Goal: Task Accomplishment & Management: Complete application form

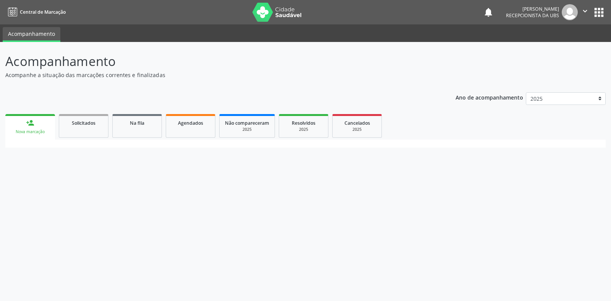
click at [43, 124] on link "person_add Nova marcação" at bounding box center [30, 127] width 50 height 26
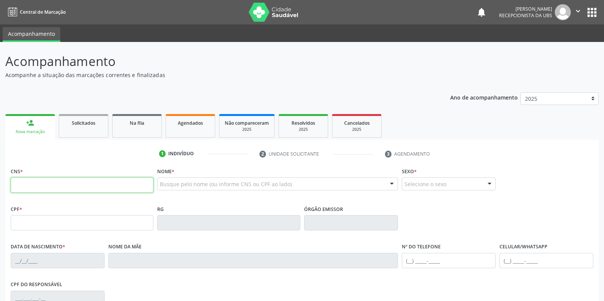
click at [70, 186] on input "text" at bounding box center [82, 184] width 143 height 15
type input "707 5022 2339 8690"
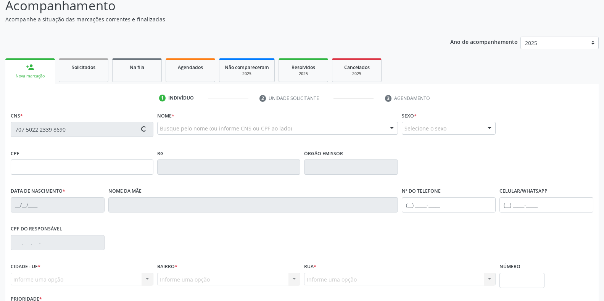
scroll to position [76, 0]
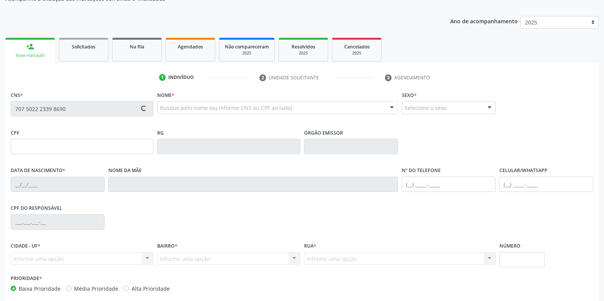
type input "21/[DATE]"
type input "[PERSON_NAME]"
type input "[PHONE_NUMBER]"
type input "315"
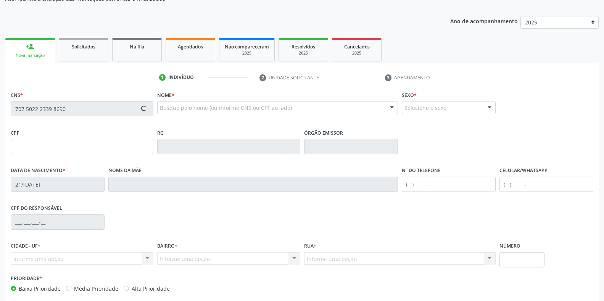
type input "077.369.314-96"
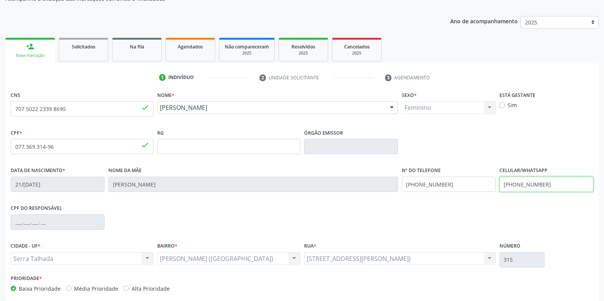
drag, startPoint x: 562, startPoint y: 189, endPoint x: 434, endPoint y: 189, distance: 128.3
click at [434, 189] on div "Data de nascimento * [DATE] Nome da mãe [PERSON_NAME] Nº do Telefone [PHONE_NUM…" at bounding box center [302, 184] width 587 height 38
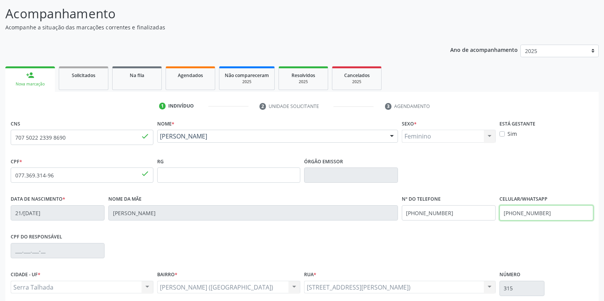
scroll to position [113, 0]
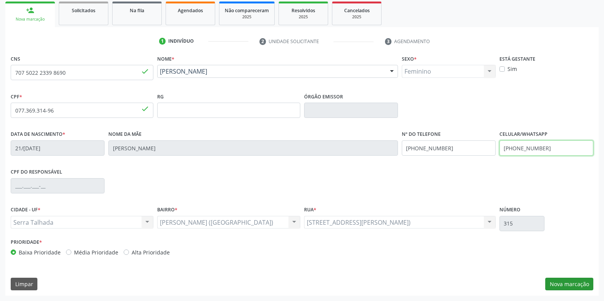
type input "[PHONE_NUMBER]"
click at [572, 285] on button "Nova marcação" at bounding box center [569, 284] width 48 height 13
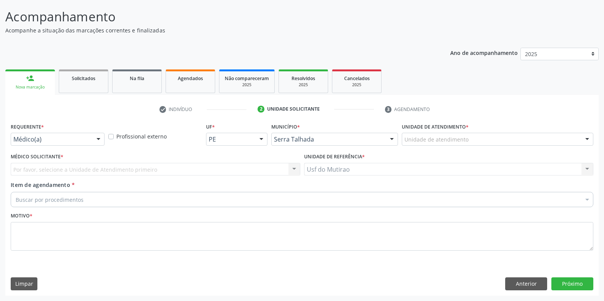
scroll to position [45, 0]
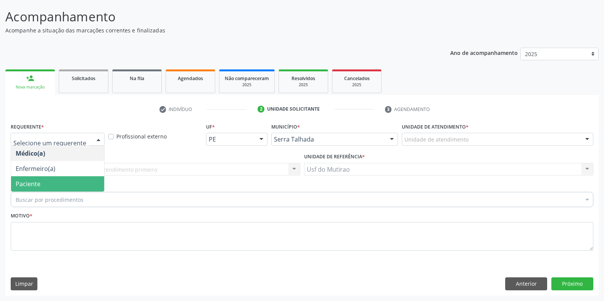
click at [49, 186] on span "Paciente" at bounding box center [57, 183] width 93 height 15
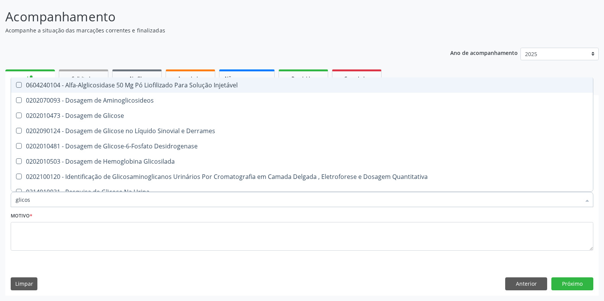
type input "glicose"
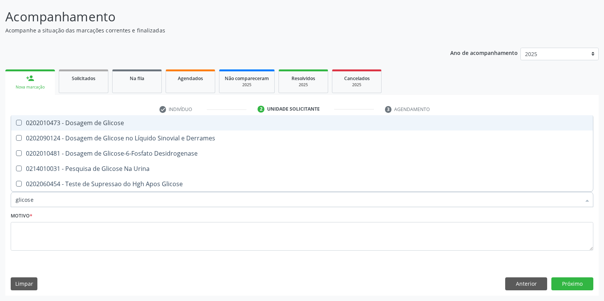
click at [114, 127] on span "0202010473 - Dosagem de Glicose" at bounding box center [302, 122] width 582 height 15
checkbox Glicose "true"
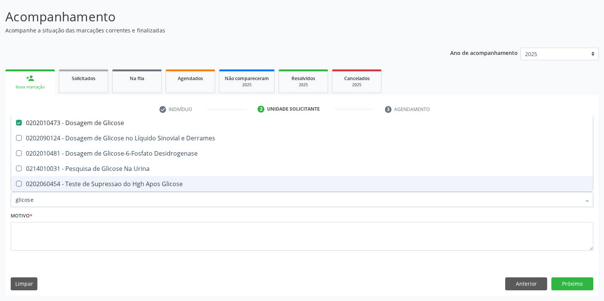
drag, startPoint x: 131, startPoint y: 207, endPoint x: 0, endPoint y: 205, distance: 131.3
click at [0, 205] on div "Acompanhamento Acompanhe a situação das marcações correntes e finalizadas Relat…" at bounding box center [302, 149] width 604 height 304
type input "beta"
checkbox Glicose "false"
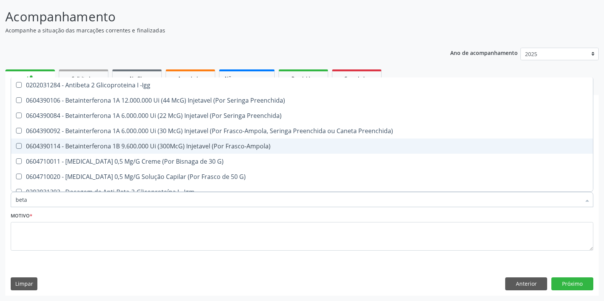
type input "beta h"
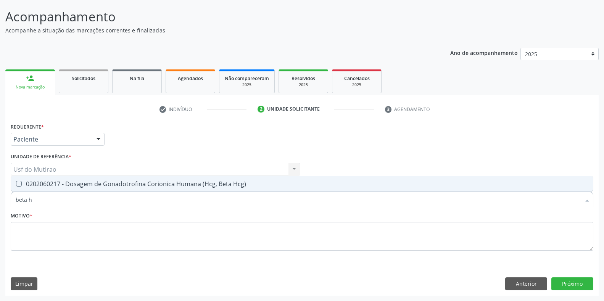
click at [48, 189] on span "0202060217 - Dosagem de Gonadotrofina Corionica Humana (Hcg, Beta Hcg)" at bounding box center [302, 183] width 582 height 15
checkbox Hcg\) "true"
drag, startPoint x: 47, startPoint y: 200, endPoint x: 0, endPoint y: 200, distance: 46.6
click at [0, 200] on div "Acompanhamento Acompanhe a situação das marcações correntes e finalizadas Relat…" at bounding box center [302, 149] width 604 height 304
type input "grup"
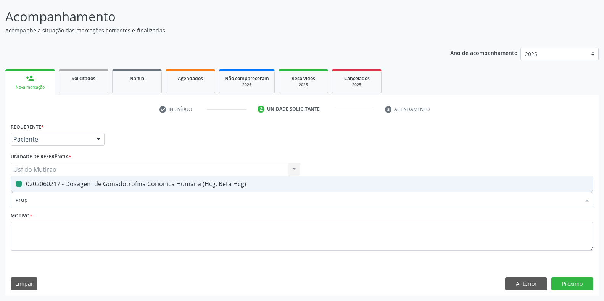
checkbox Hcg\) "false"
type input "grupo abo"
click at [33, 182] on div "0202120023 - Determinacao Direta e Reversa de Grupo Abo" at bounding box center [302, 184] width 573 height 6
checkbox Abo "true"
drag, startPoint x: 55, startPoint y: 197, endPoint x: 10, endPoint y: 199, distance: 45.1
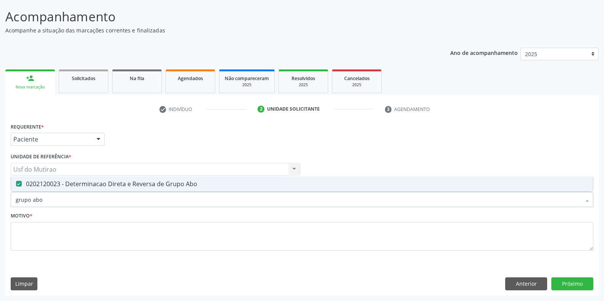
click at [10, 199] on div "Item de agendamento * grupo abo Desfazer seleção 0202120023 - Determinacao Dire…" at bounding box center [302, 195] width 587 height 29
type input "fator"
checkbox Abo "false"
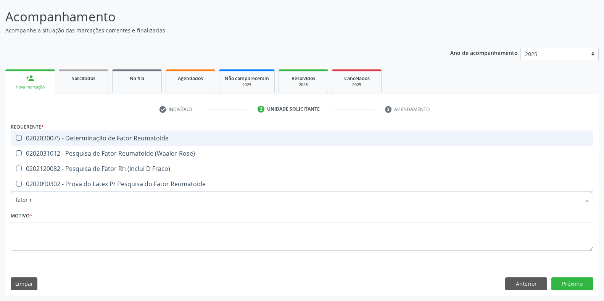
type input "fator rh"
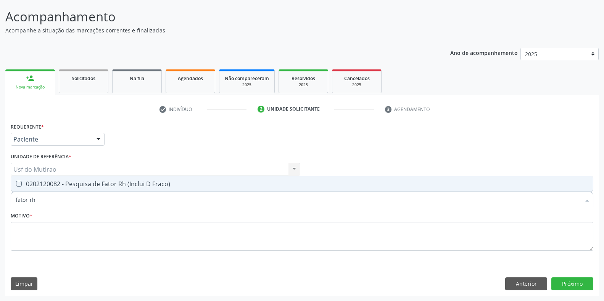
click at [31, 186] on div "0202120082 - Pesquisa de Fator Rh (Inclui D Fraco)" at bounding box center [302, 184] width 573 height 6
checkbox Fraco\) "true"
drag, startPoint x: 47, startPoint y: 203, endPoint x: 3, endPoint y: 205, distance: 44.3
click at [3, 205] on div "Acompanhamento Acompanhe a situação das marcações correntes e finalizadas Relat…" at bounding box center [302, 149] width 604 height 304
checkbox Fraco\) "false"
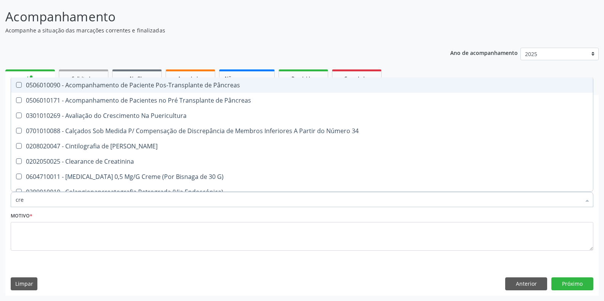
type input "crea"
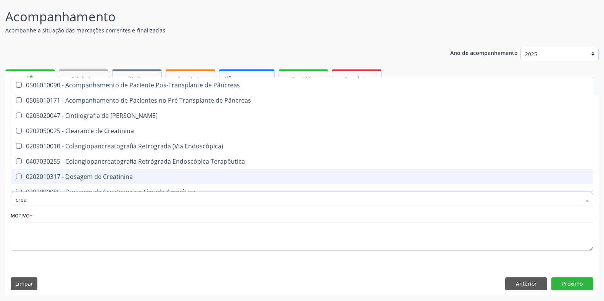
click at [108, 174] on div "0202010317 - Dosagem de Creatinina" at bounding box center [302, 177] width 573 height 6
checkbox Creatinina "true"
drag, startPoint x: 89, startPoint y: 202, endPoint x: 13, endPoint y: 202, distance: 75.2
click at [13, 202] on div "crea" at bounding box center [302, 199] width 583 height 15
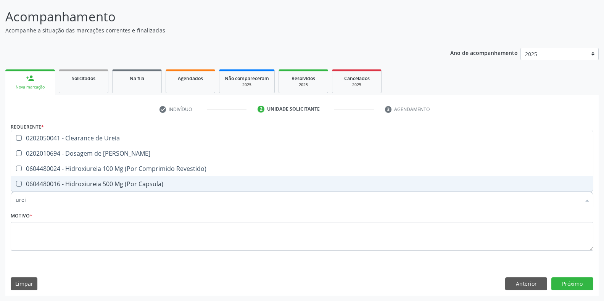
type input "ureia"
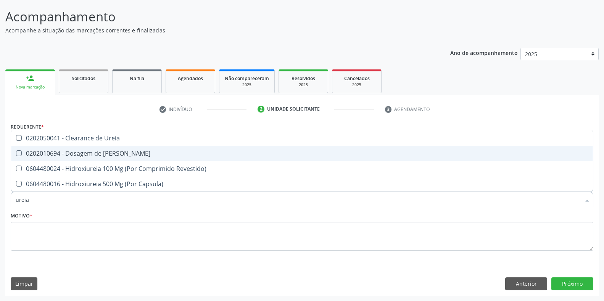
click at [60, 158] on span "0202010694 - Dosagem de [PERSON_NAME]" at bounding box center [302, 153] width 582 height 15
checkbox Ureia "true"
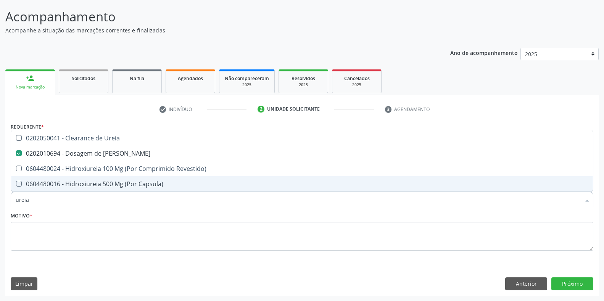
drag, startPoint x: 54, startPoint y: 198, endPoint x: 0, endPoint y: 197, distance: 54.2
click at [0, 197] on div "Acompanhamento Acompanhe a situação das marcações correntes e finalizadas Relat…" at bounding box center [302, 149] width 604 height 304
checkbox Ureia "false"
type input "colest"
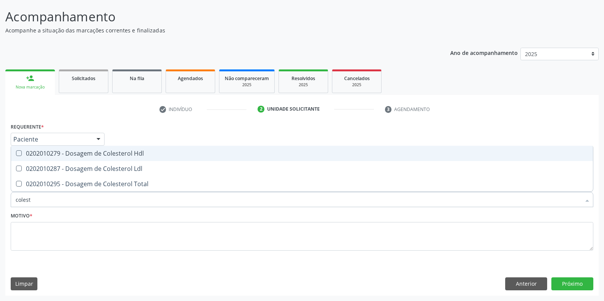
click at [65, 156] on div "0202010279 - Dosagem de Colesterol Hdl" at bounding box center [302, 153] width 573 height 6
checkbox Hdl "true"
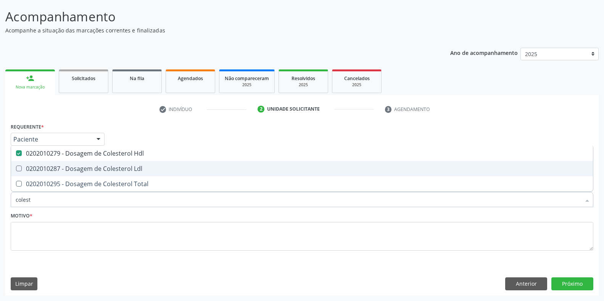
click at [65, 166] on div "0202010287 - Dosagem de Colesterol Ldl" at bounding box center [302, 169] width 573 height 6
checkbox Ldl "true"
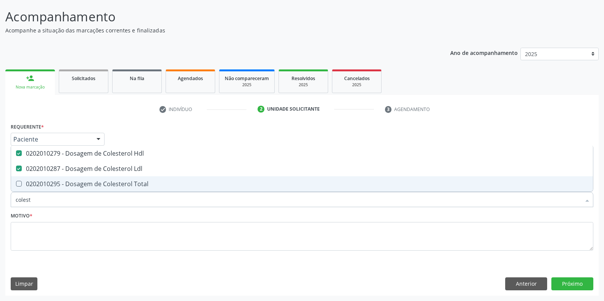
click at [77, 185] on div "0202010295 - Dosagem de Colesterol Total" at bounding box center [302, 184] width 573 height 6
checkbox Total "true"
drag, startPoint x: 60, startPoint y: 202, endPoint x: 0, endPoint y: 201, distance: 60.3
click at [0, 201] on div "Acompanhamento Acompanhe a situação das marcações correntes e finalizadas Relat…" at bounding box center [302, 149] width 604 height 304
type input "tri"
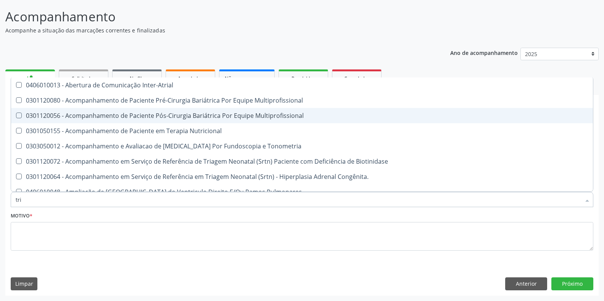
checkbox Inter-Atrial "false"
checkbox Multiprofissional "false"
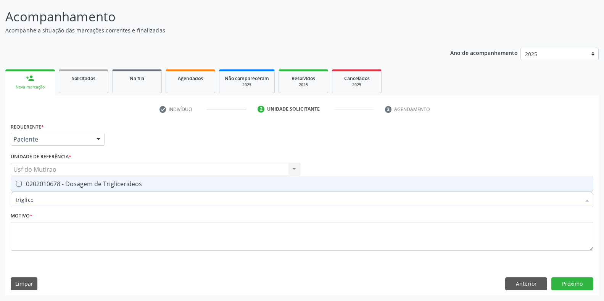
type input "triglicer"
click at [60, 189] on span "0202010678 - Dosagem de Triglicerideos" at bounding box center [302, 183] width 582 height 15
checkbox Triglicerideos "true"
drag, startPoint x: 55, startPoint y: 202, endPoint x: 0, endPoint y: 194, distance: 55.9
click at [0, 194] on div "Acompanhamento Acompanhe a situação das marcações correntes e finalizadas Relat…" at bounding box center [302, 149] width 604 height 304
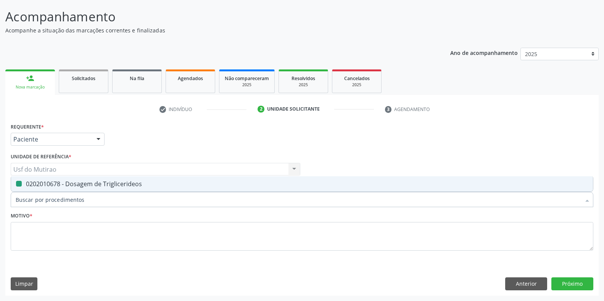
checkbox Triglicerideos "false"
type input "hemogra"
click at [33, 179] on span "0202020380 - Hemograma Completo" at bounding box center [302, 183] width 582 height 15
checkbox Completo "true"
drag, startPoint x: 55, startPoint y: 198, endPoint x: 0, endPoint y: 192, distance: 54.9
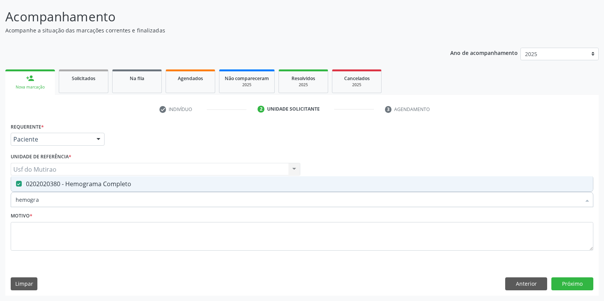
click at [0, 192] on div "Acompanhamento Acompanhe a situação das marcações correntes e finalizadas Relat…" at bounding box center [302, 149] width 604 height 304
type input "ldl"
checkbox Completo "true"
drag, startPoint x: 41, startPoint y: 203, endPoint x: 0, endPoint y: 200, distance: 41.3
click at [0, 200] on div "Acompanhamento Acompanhe a situação das marcações correntes e finalizadas Relat…" at bounding box center [302, 149] width 604 height 304
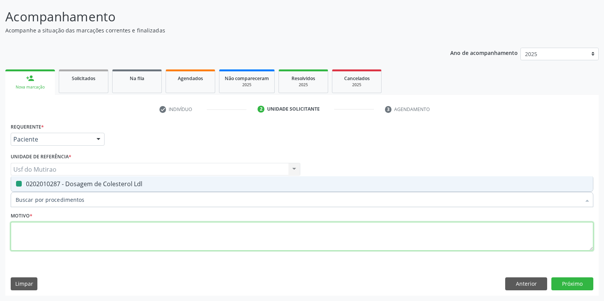
click at [90, 247] on textarea at bounding box center [302, 236] width 583 height 29
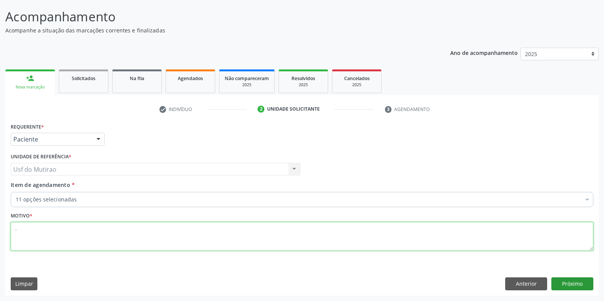
type textarea "."
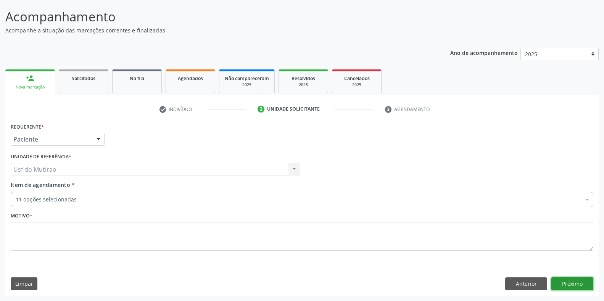
click at [572, 286] on button "Próximo" at bounding box center [573, 283] width 42 height 13
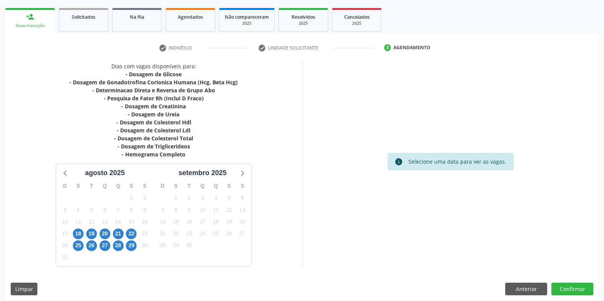
scroll to position [111, 0]
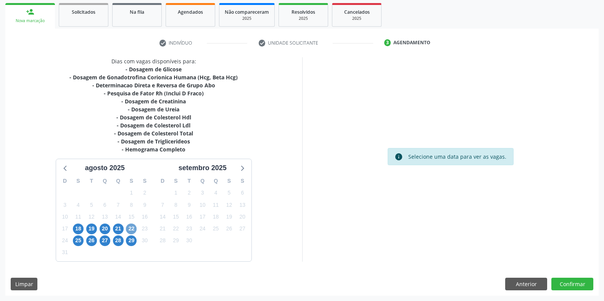
click at [131, 228] on span "22" at bounding box center [131, 229] width 11 height 11
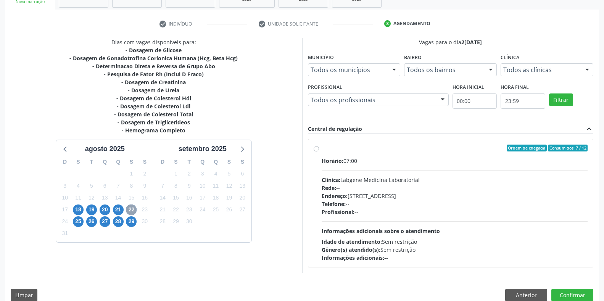
scroll to position [141, 0]
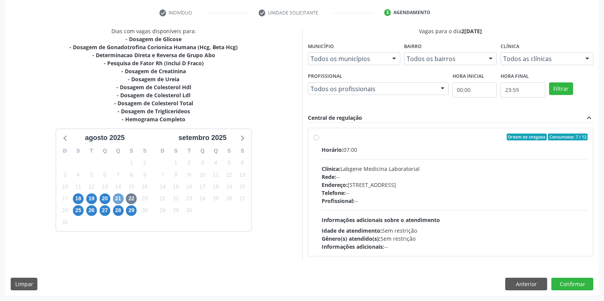
click at [121, 200] on span "21" at bounding box center [118, 199] width 11 height 11
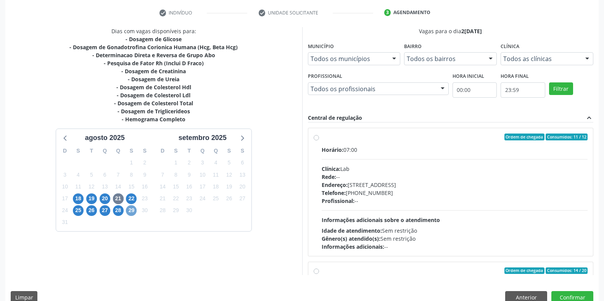
click at [128, 210] on span "29" at bounding box center [131, 210] width 11 height 11
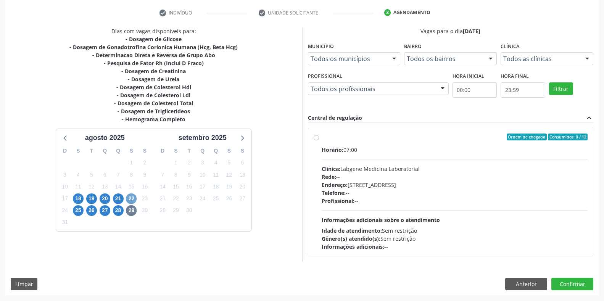
click at [132, 200] on span "22" at bounding box center [131, 199] width 11 height 11
click at [525, 287] on button "Anterior" at bounding box center [526, 284] width 42 height 13
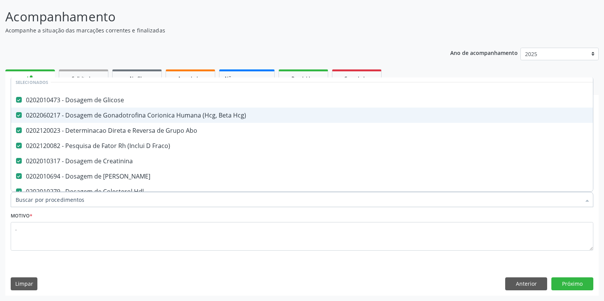
scroll to position [38, 0]
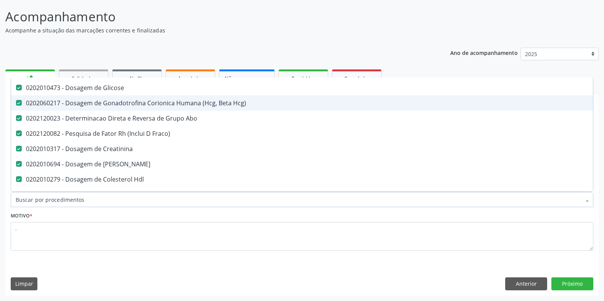
click at [186, 105] on div "0202060217 - Dosagem de Gonadotrofina Corionica Humana (Hcg, Beta Hcg)" at bounding box center [313, 103] width 594 height 6
checkbox Hcg\) "false"
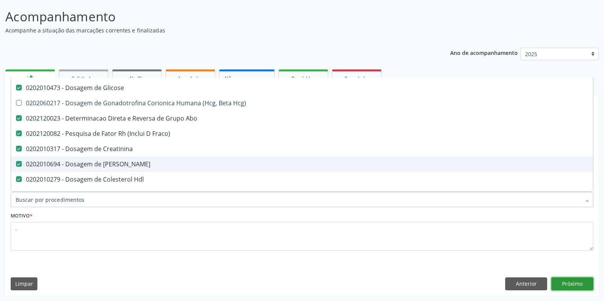
click at [575, 282] on button "Próximo" at bounding box center [573, 283] width 42 height 13
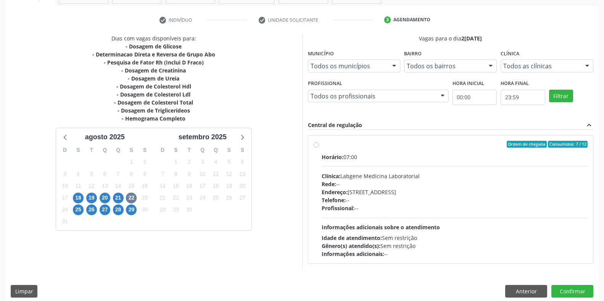
scroll to position [141, 0]
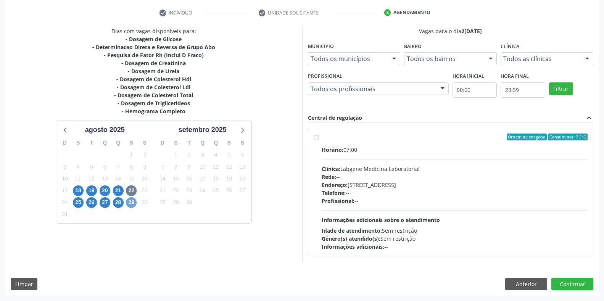
click at [134, 201] on span "29" at bounding box center [131, 202] width 11 height 11
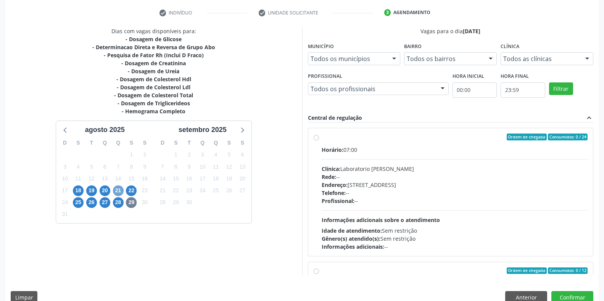
click at [123, 191] on span "21" at bounding box center [118, 191] width 11 height 11
click at [135, 229] on div "Dias com vagas disponíveis para: - Dosagem de Glicose - Determinacao Direta e R…" at bounding box center [153, 151] width 297 height 248
click at [134, 190] on span "22" at bounding box center [131, 191] width 11 height 11
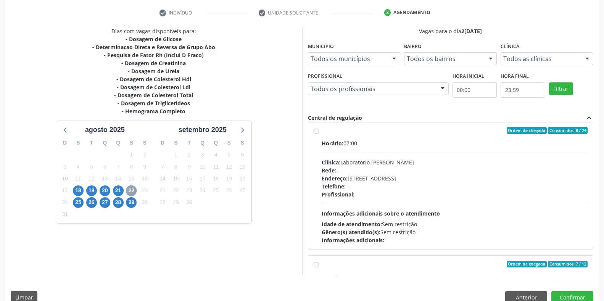
scroll to position [0, 0]
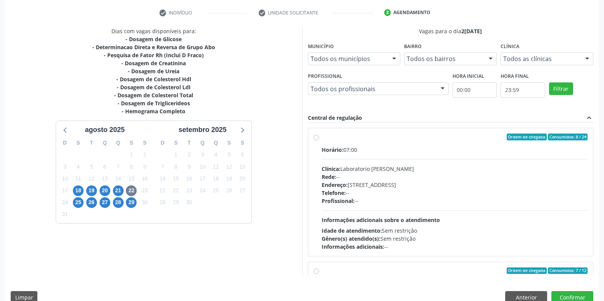
click at [322, 139] on label "Ordem de chegada Consumidos: 8 / 24 Horário: 07:00 Clínica: Laboratorio Jose Pa…" at bounding box center [455, 192] width 266 height 117
click at [318, 139] on input "Ordem de chegada Consumidos: 8 / 24 Horário: 07:00 Clínica: Laboratorio Jose Pa…" at bounding box center [316, 137] width 5 height 7
radio input "true"
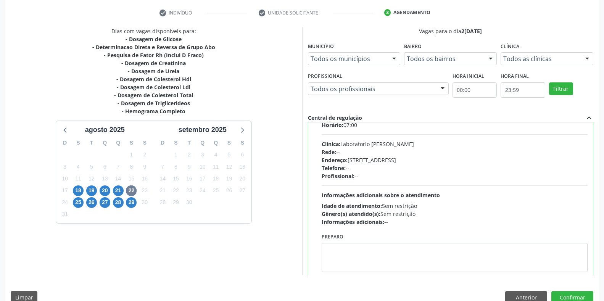
scroll to position [76, 0]
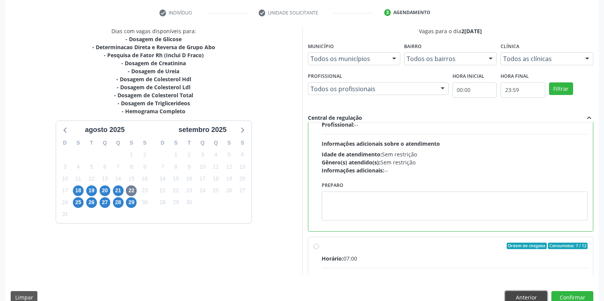
click at [527, 294] on button "Anterior" at bounding box center [526, 297] width 42 height 13
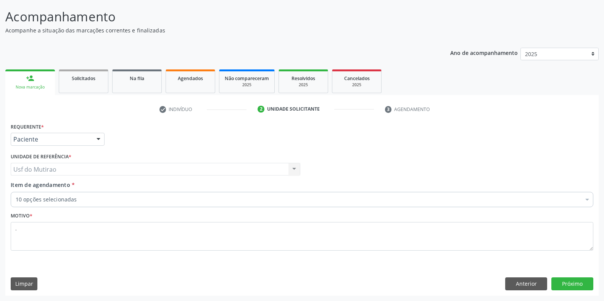
scroll to position [45, 0]
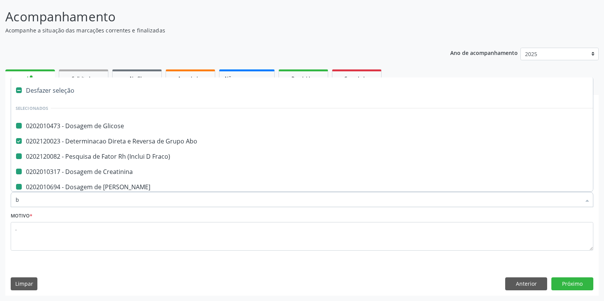
type input "be"
checkbox Glicose "false"
checkbox Fraco\) "false"
checkbox Creatinina "false"
checkbox Ureia "false"
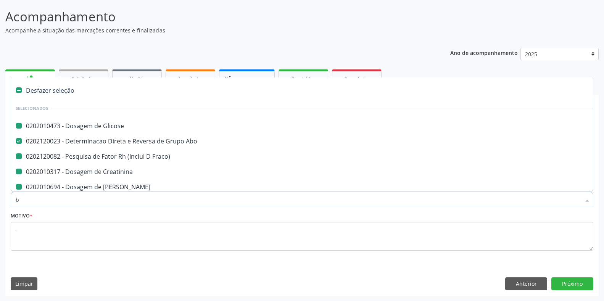
checkbox Hdl "false"
checkbox Ldl "false"
checkbox Total "false"
checkbox Triglicerideos "false"
checkbox Completo "false"
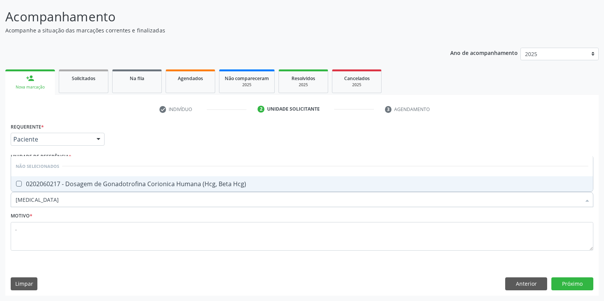
type input "beta hcg"
click at [119, 182] on div "0202060217 - Dosagem de Gonadotrofina Corionica Humana (Hcg, Beta Hcg)" at bounding box center [302, 184] width 573 height 6
checkbox Hcg\) "true"
click at [563, 282] on button "Próximo" at bounding box center [573, 283] width 42 height 13
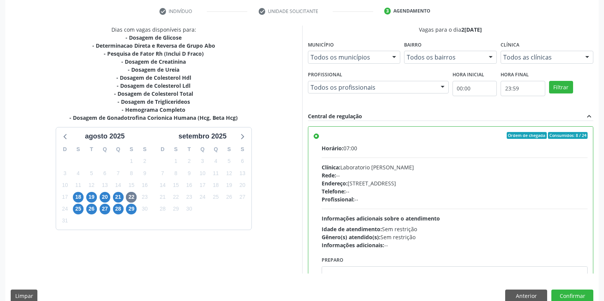
scroll to position [155, 0]
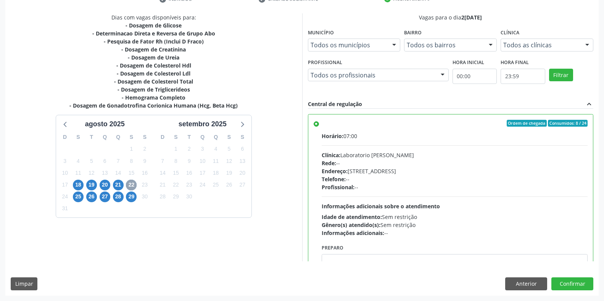
click at [129, 186] on span "22" at bounding box center [131, 185] width 11 height 11
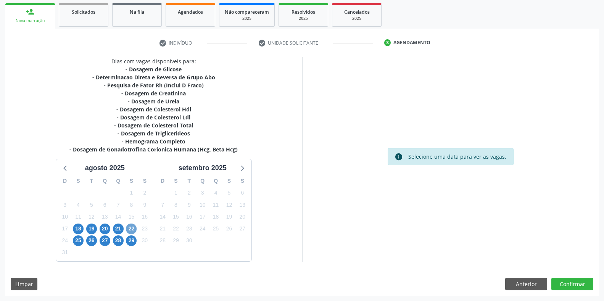
scroll to position [111, 0]
click at [133, 238] on span "29" at bounding box center [131, 241] width 11 height 11
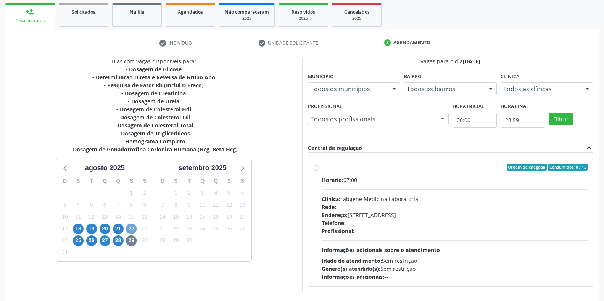
click at [132, 230] on span "22" at bounding box center [131, 229] width 11 height 11
click at [131, 244] on span "29" at bounding box center [131, 241] width 11 height 11
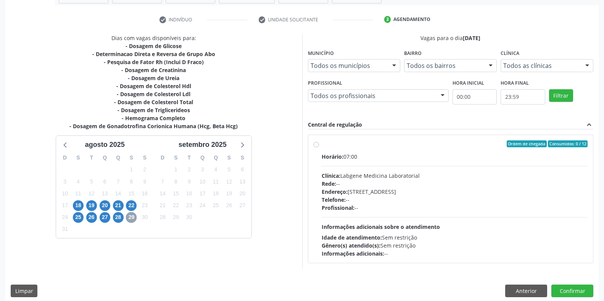
scroll to position [141, 0]
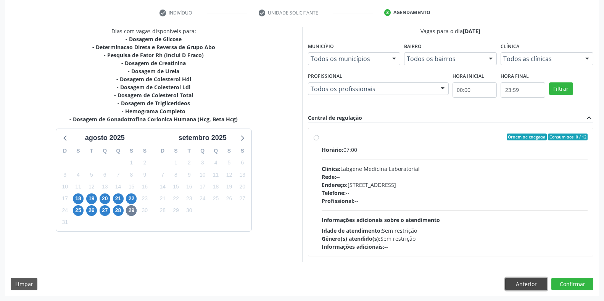
click at [526, 285] on button "Anterior" at bounding box center [526, 284] width 42 height 13
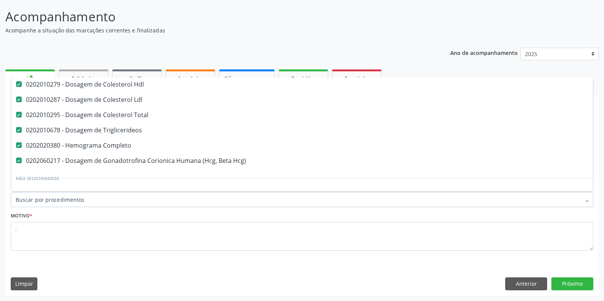
scroll to position [153, 0]
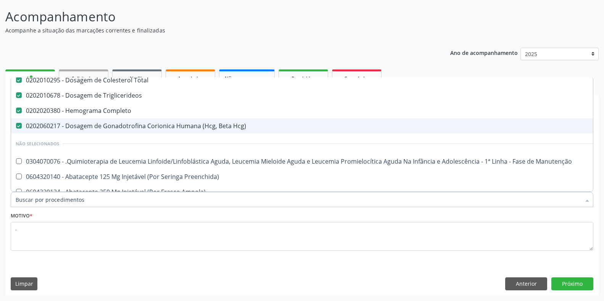
click at [131, 127] on div "0202060217 - Dosagem de Gonadotrofina Corionica Humana (Hcg, Beta Hcg)" at bounding box center [313, 126] width 594 height 6
checkbox Hcg\) "false"
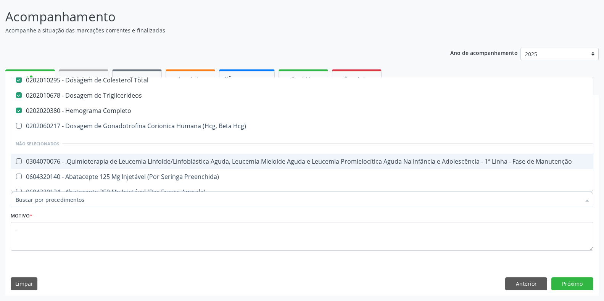
click at [570, 277] on div "Requerente * Paciente Médico(a) Enfermeiro(a) Paciente Nenhum resultado encontr…" at bounding box center [302, 208] width 594 height 174
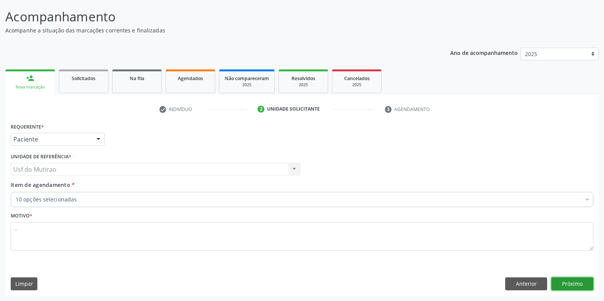
click at [570, 284] on button "Próximo" at bounding box center [573, 283] width 42 height 13
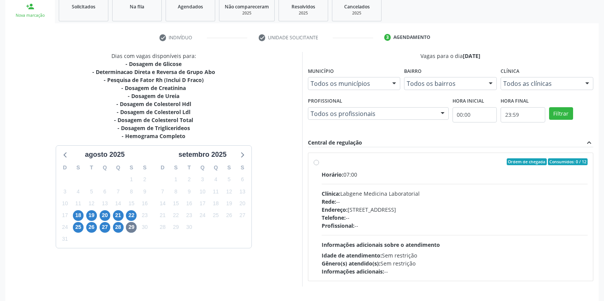
scroll to position [121, 0]
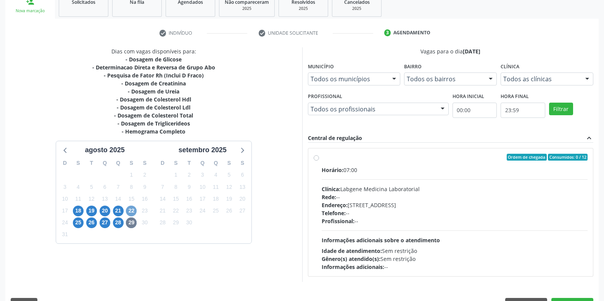
click at [132, 212] on span "22" at bounding box center [131, 211] width 11 height 11
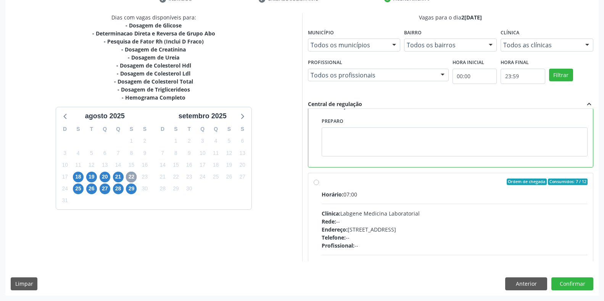
scroll to position [172, 0]
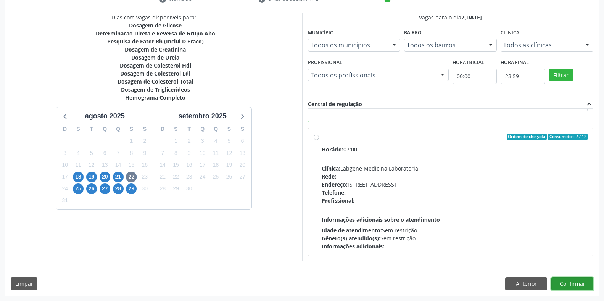
click at [572, 282] on button "Confirmar" at bounding box center [573, 283] width 42 height 13
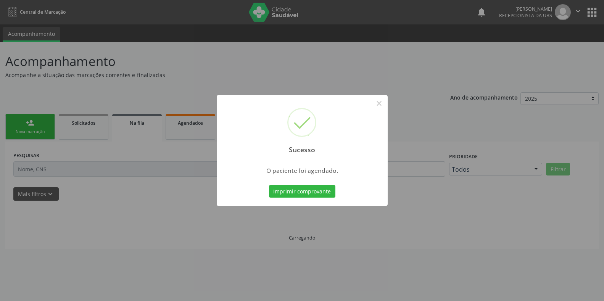
scroll to position [0, 0]
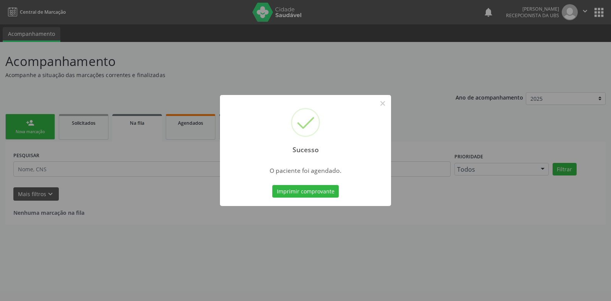
click at [325, 184] on div "Imprimir comprovante Cancel" at bounding box center [306, 192] width 70 height 16
click at [316, 190] on button "Imprimir comprovante" at bounding box center [305, 191] width 66 height 13
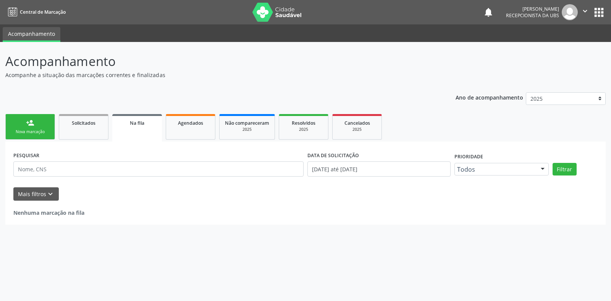
click at [40, 131] on div "Nova marcação" at bounding box center [30, 132] width 38 height 6
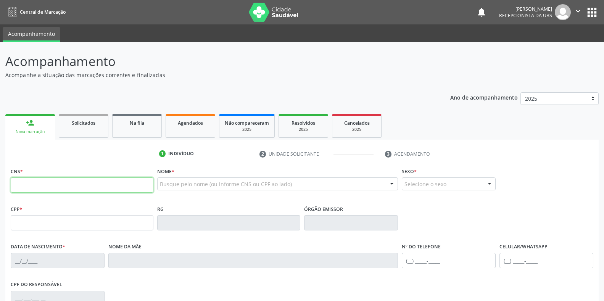
click at [82, 186] on input "text" at bounding box center [82, 184] width 143 height 15
type input "707 5022 2339 8690"
type input "077.369.314-96"
type input "21/10/1988"
type input "Guiomar dos Santos Lima"
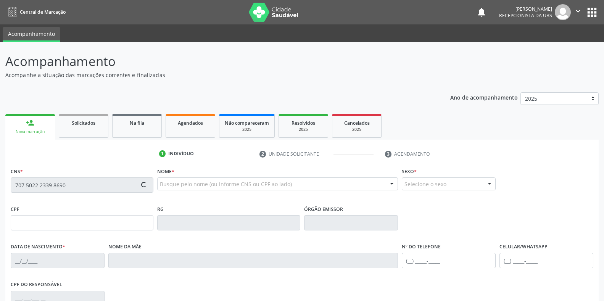
type input "(87) 98139-2229"
type input "(87) 99655-4794"
type input "315"
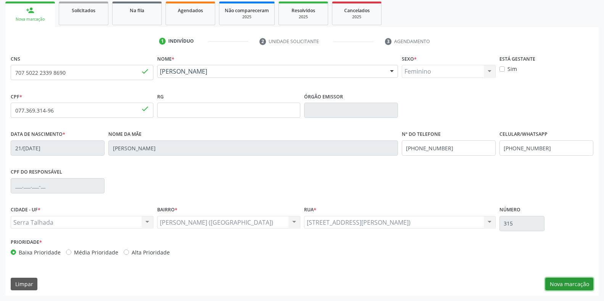
click at [576, 283] on button "Nova marcação" at bounding box center [569, 284] width 48 height 13
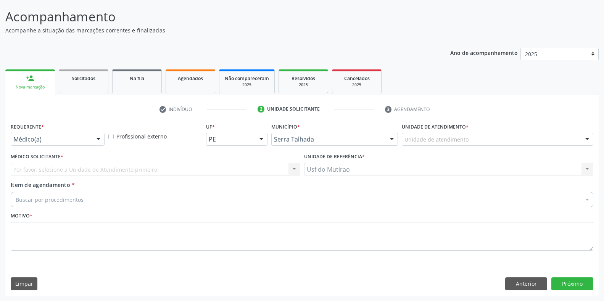
scroll to position [45, 0]
click at [82, 134] on div at bounding box center [58, 139] width 94 height 13
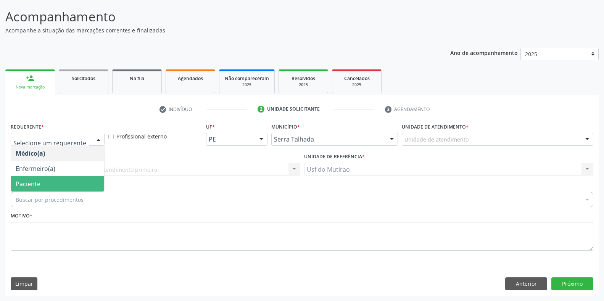
click at [47, 182] on span "Paciente" at bounding box center [57, 183] width 93 height 15
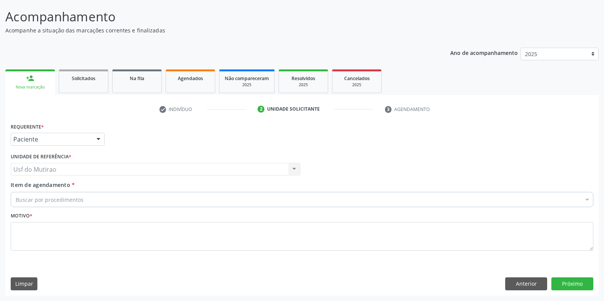
click at [116, 205] on div "Buscar por procedimentos" at bounding box center [302, 199] width 583 height 15
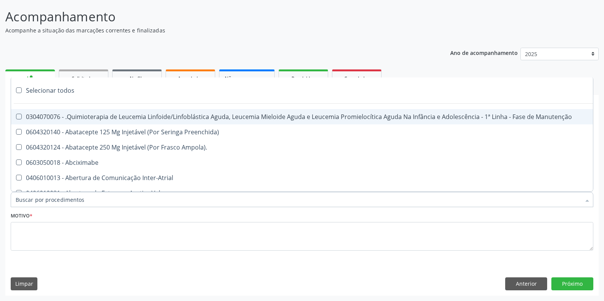
click at [116, 203] on input "Item de agendamento *" at bounding box center [298, 199] width 565 height 15
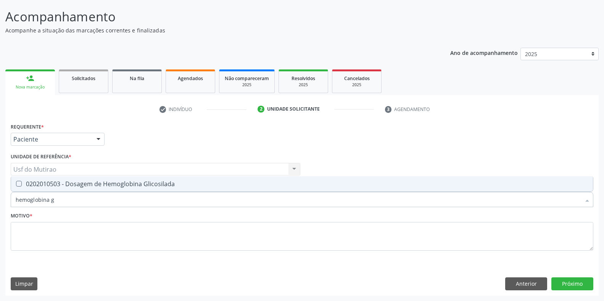
scroll to position [0, 0]
type input "hemoglobina gli"
click at [107, 187] on div "0202010503 - Dosagem de Hemoglobina Glicosilada" at bounding box center [302, 184] width 573 height 6
checkbox Glicosilada "true"
drag, startPoint x: 90, startPoint y: 193, endPoint x: 16, endPoint y: 195, distance: 73.3
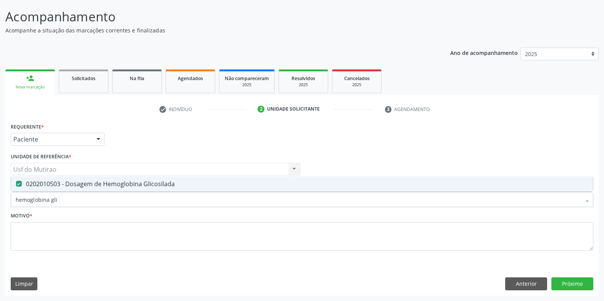
click at [16, 195] on input "hemoglobina gli" at bounding box center [298, 199] width 565 height 15
type input "beta"
checkbox Glicosilada "false"
type input "beta hcg"
click at [31, 183] on div "0202060217 - Dosagem de Gonadotrofina Corionica Humana (Hcg, Beta Hcg)" at bounding box center [302, 184] width 573 height 6
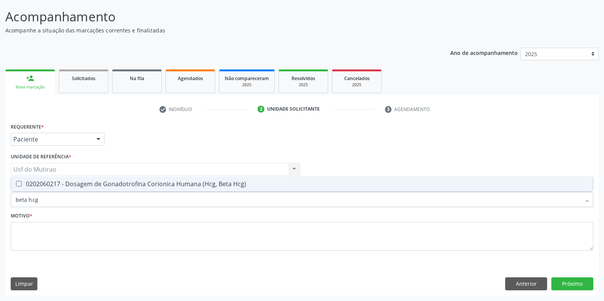
checkbox Hcg\) "true"
drag, startPoint x: 54, startPoint y: 199, endPoint x: 4, endPoint y: 197, distance: 49.7
click at [4, 197] on div "Acompanhamento Acompanhe a situação das marcações correntes e finalizadas Relat…" at bounding box center [302, 149] width 604 height 304
type input "t"
checkbox Hcg\) "false"
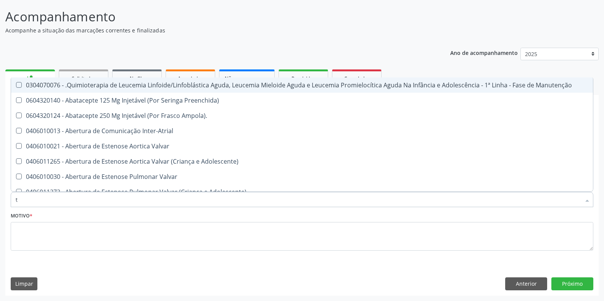
type input "t3"
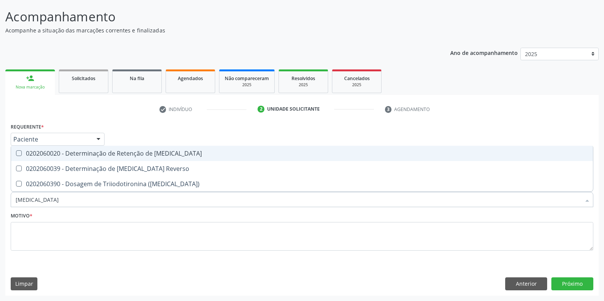
click at [89, 155] on div "0202060020 - Determinação de Retenção de T3" at bounding box center [302, 153] width 573 height 6
checkbox T3 "true"
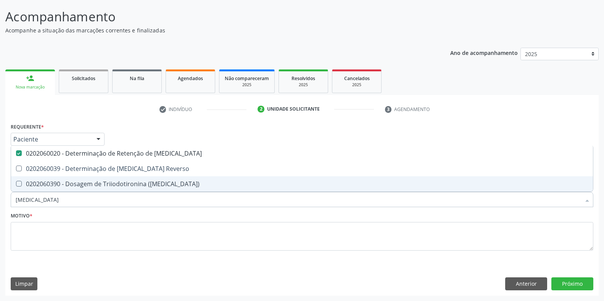
drag, startPoint x: 98, startPoint y: 199, endPoint x: 8, endPoint y: 199, distance: 90.1
click at [8, 199] on div "Requerente * Paciente Médico(a) Enfermeiro(a) Paciente Nenhum resultado encontr…" at bounding box center [302, 208] width 594 height 174
type input "t4"
checkbox T3 "false"
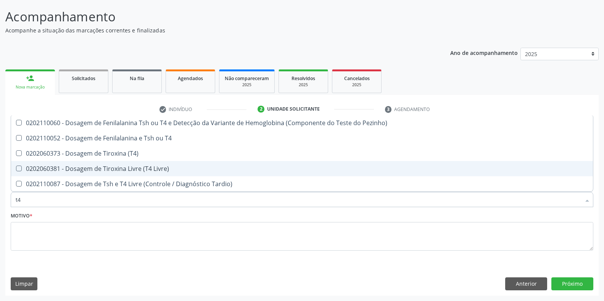
click at [90, 168] on div "0202060381 - Dosagem de Tiroxina Livre (T4 Livre)" at bounding box center [302, 169] width 573 height 6
checkbox Livre\) "true"
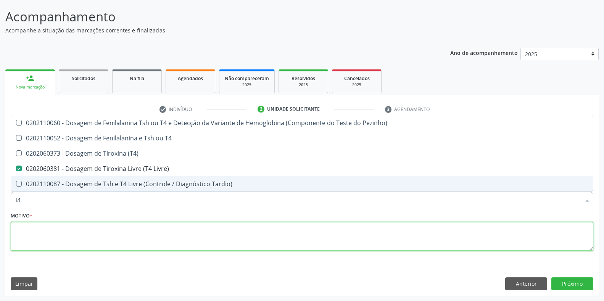
click at [115, 242] on textarea at bounding box center [302, 236] width 583 height 29
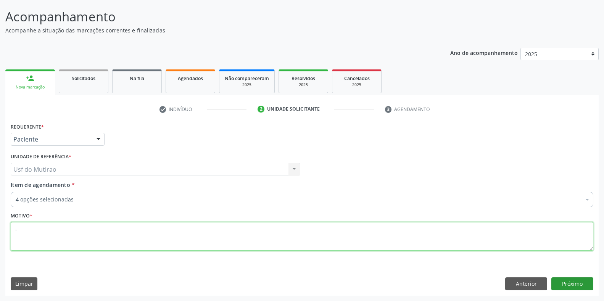
type textarea "."
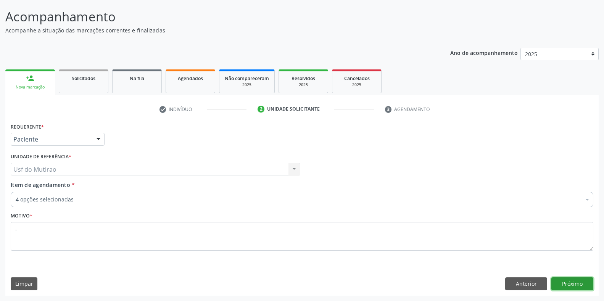
click at [558, 286] on button "Próximo" at bounding box center [573, 283] width 42 height 13
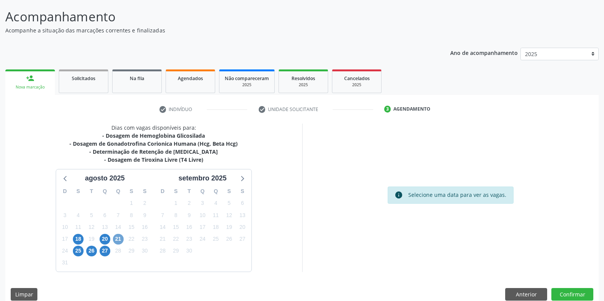
click at [119, 240] on span "21" at bounding box center [118, 239] width 11 height 11
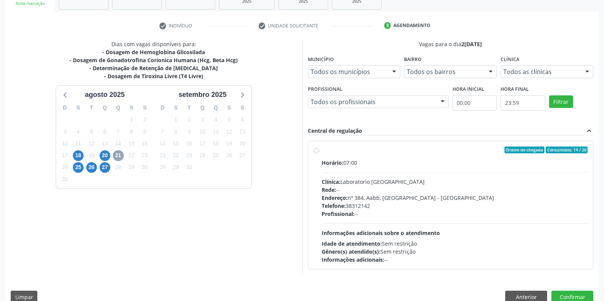
scroll to position [141, 0]
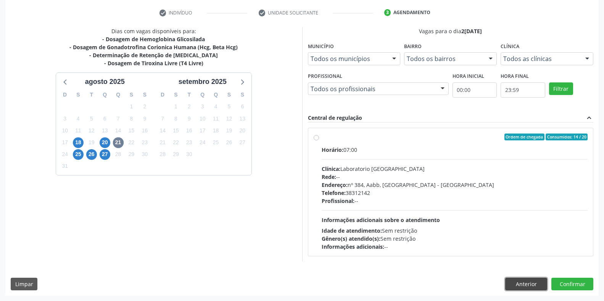
click at [515, 284] on button "Anterior" at bounding box center [526, 284] width 42 height 13
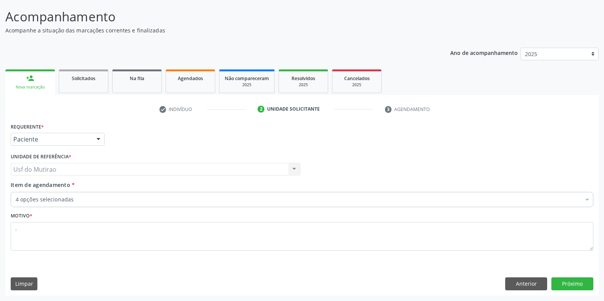
scroll to position [45, 0]
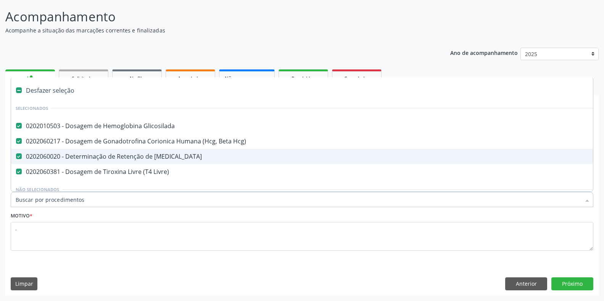
click at [126, 157] on div "0202060020 - Determinação de Retenção de T3" at bounding box center [313, 156] width 594 height 6
checkbox T3 "false"
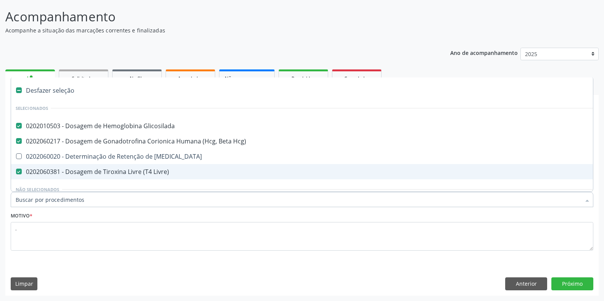
click at [124, 171] on div "0202060381 - Dosagem de Tiroxina Livre (T4 Livre)" at bounding box center [313, 172] width 594 height 6
checkbox Livre\) "false"
click at [580, 283] on button "Próximo" at bounding box center [573, 283] width 42 height 13
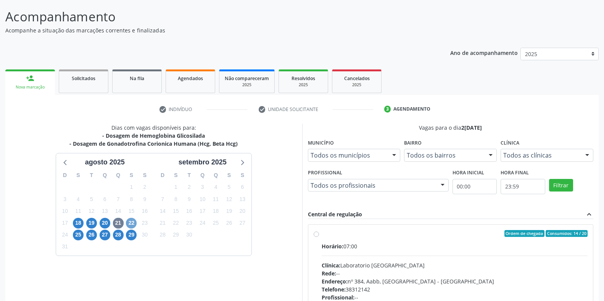
click at [130, 220] on span "22" at bounding box center [131, 223] width 11 height 11
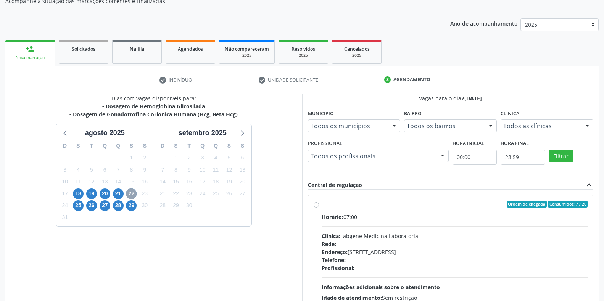
scroll to position [83, 0]
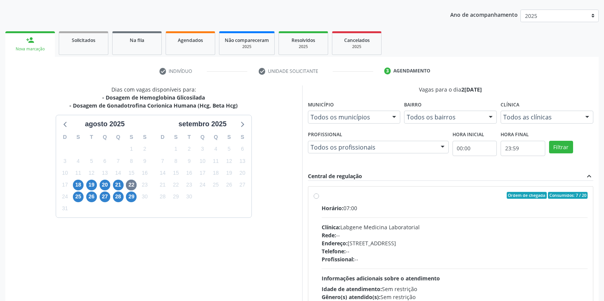
click at [370, 215] on div "Horário: 07:00 Clínica: Labgene Medicina Laboratorial Rede: -- Endereço: nº 531…" at bounding box center [455, 256] width 266 height 105
click at [319, 199] on input "Ordem de chegada Consumidos: 7 / 20 Horário: 07:00 Clínica: Labgene Medicina La…" at bounding box center [316, 195] width 5 height 7
radio input "true"
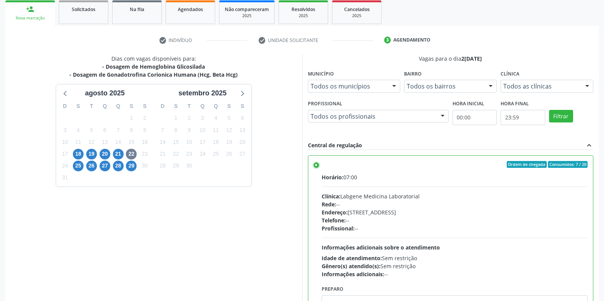
scroll to position [155, 0]
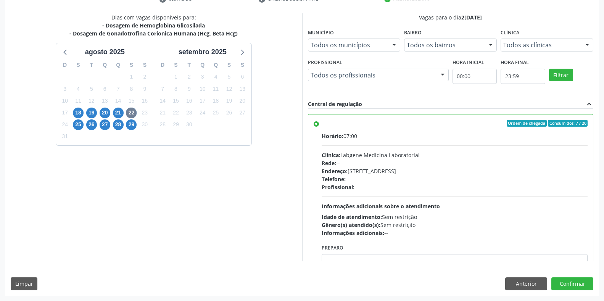
click at [563, 277] on div "Dias com vagas disponíveis para: - Dosagem de Hemoglobina Glicosilada - Dosagem…" at bounding box center [302, 154] width 594 height 282
click at [563, 278] on button "Confirmar" at bounding box center [573, 283] width 42 height 13
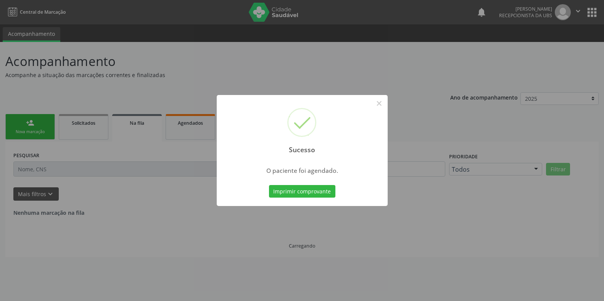
scroll to position [0, 0]
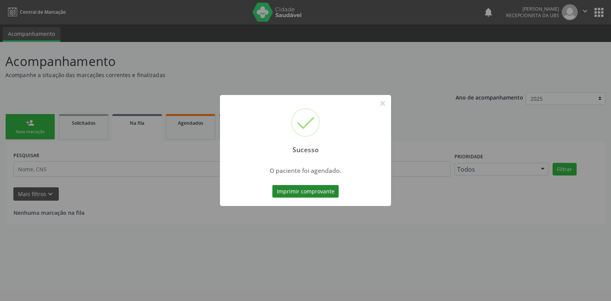
click at [283, 193] on button "Imprimir comprovante" at bounding box center [305, 191] width 66 height 13
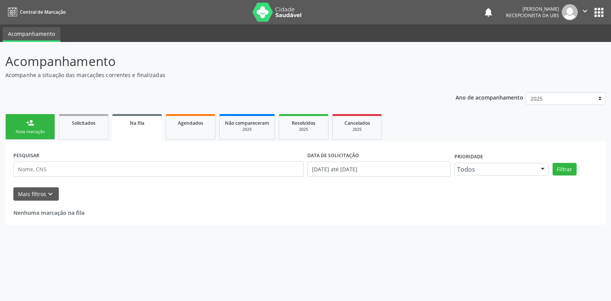
click at [48, 127] on link "person_add Nova marcação" at bounding box center [30, 127] width 50 height 26
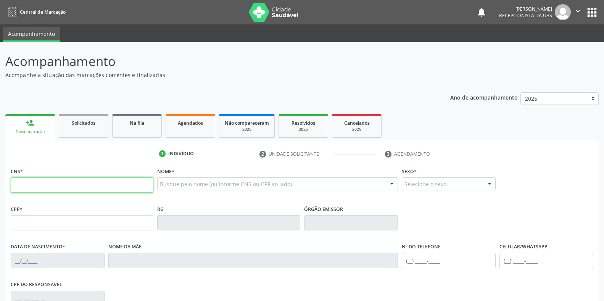
click at [45, 186] on input "text" at bounding box center [82, 184] width 143 height 15
type input "709 2062 4106 8934"
type input "000.275.484-30"
type input "04/09/1974"
type input "Neuza Maria da Silva"
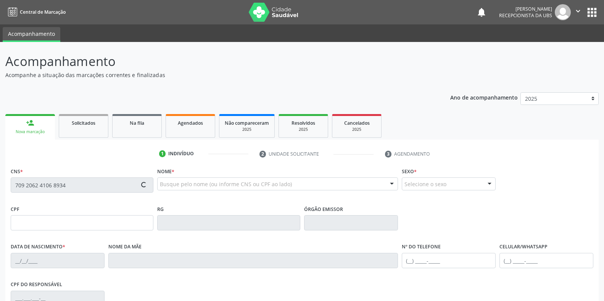
type input "[PHONE_NUMBER]"
type input "066.144.144-02"
type input "S/N"
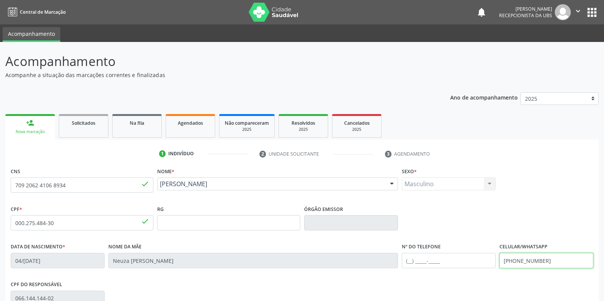
drag, startPoint x: 559, startPoint y: 263, endPoint x: 476, endPoint y: 266, distance: 82.9
click at [476, 266] on div "Data de nascimento * 04/09/1974 Nome da mãe Neuza Maria da Silva Nº do Telefone…" at bounding box center [302, 260] width 587 height 38
type input "(87) 99993-2660"
click at [477, 258] on input "text" at bounding box center [449, 260] width 94 height 15
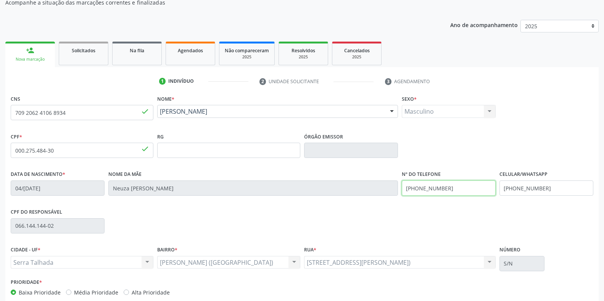
scroll to position [113, 0]
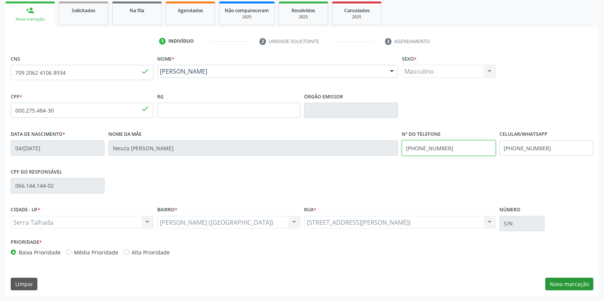
type input "(87) 99609-8120"
click at [584, 283] on button "Nova marcação" at bounding box center [569, 284] width 48 height 13
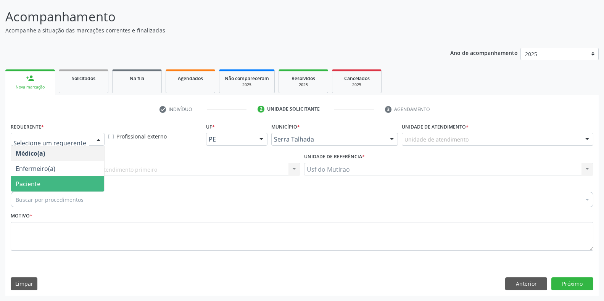
click at [48, 180] on span "Paciente" at bounding box center [57, 183] width 93 height 15
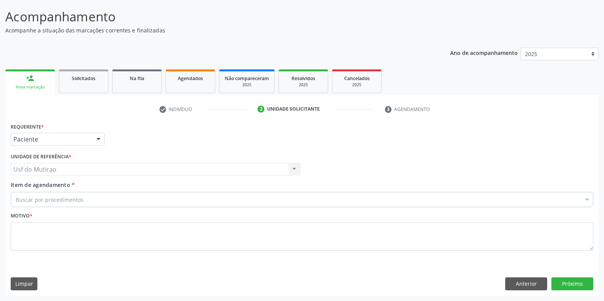
click at [100, 199] on div "Buscar por procedimentos" at bounding box center [302, 199] width 583 height 15
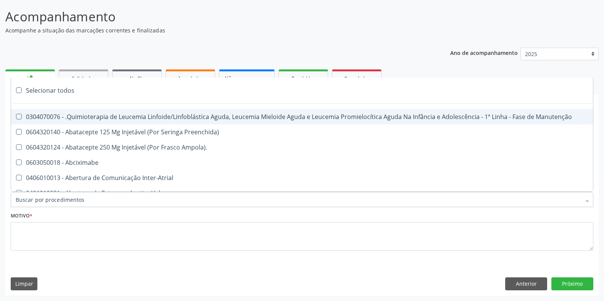
click at [72, 200] on input "Item de agendamento *" at bounding box center [298, 199] width 565 height 15
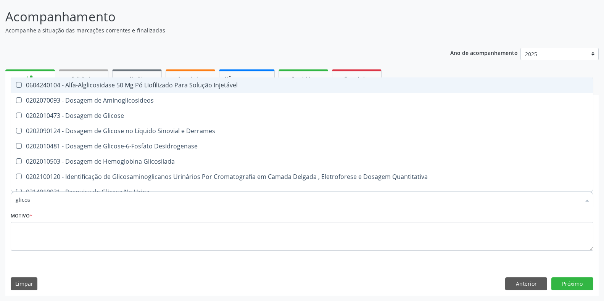
type input "glicose"
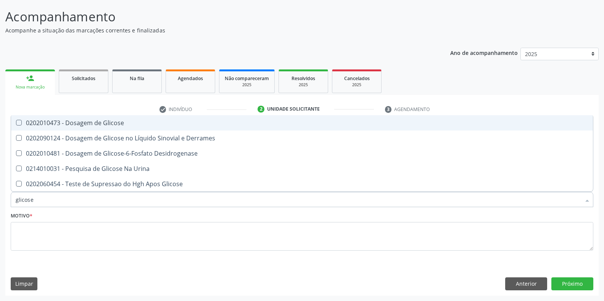
click at [76, 120] on div "0202010473 - Dosagem de Glicose" at bounding box center [302, 123] width 573 height 6
checkbox Glicose "true"
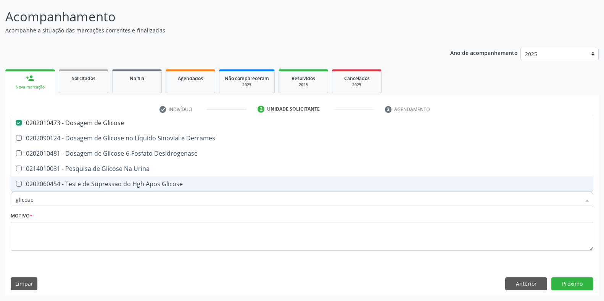
drag, startPoint x: 69, startPoint y: 201, endPoint x: 2, endPoint y: 200, distance: 67.2
click at [2, 200] on div "Acompanhamento Acompanhe a situação das marcações correntes e finalizadas Relat…" at bounding box center [302, 149] width 604 height 304
type input "creat"
checkbox Glicose "false"
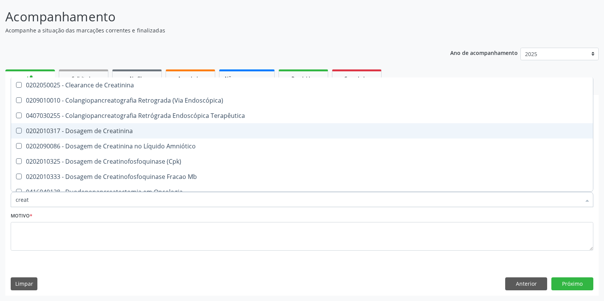
click at [71, 132] on div "0202010317 - Dosagem de Creatinina" at bounding box center [302, 131] width 573 height 6
checkbox Creatinina "true"
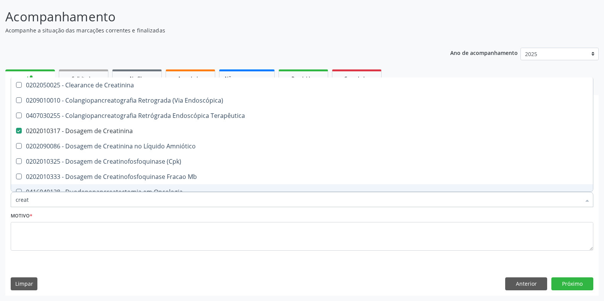
drag, startPoint x: 45, startPoint y: 203, endPoint x: 0, endPoint y: 203, distance: 45.0
click at [0, 203] on div "Acompanhamento Acompanhe a situação das marcações correntes e finalizadas Relat…" at bounding box center [302, 149] width 604 height 304
type input "y"
checkbox Creatinina "false"
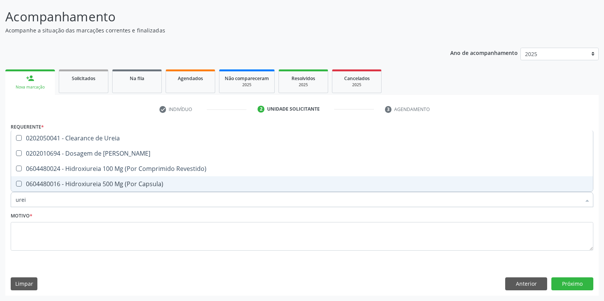
type input "ureia"
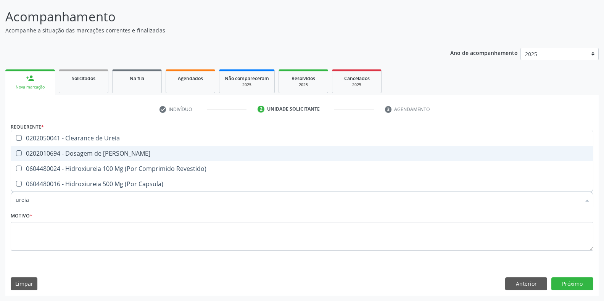
click at [46, 156] on div "0202010694 - Dosagem de [PERSON_NAME]" at bounding box center [302, 153] width 573 height 6
checkbox Ureia "true"
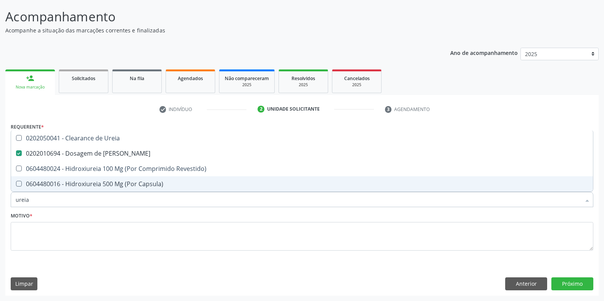
drag, startPoint x: 47, startPoint y: 200, endPoint x: 0, endPoint y: 199, distance: 46.6
click at [0, 199] on div "Acompanhamento Acompanhe a situação das marcações correntes e finalizadas Relat…" at bounding box center [302, 149] width 604 height 304
type input "coles"
checkbox Ureia "false"
type input "coleste"
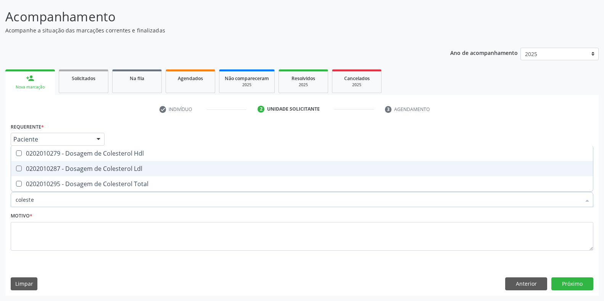
click at [31, 155] on div "0202010279 - Dosagem de Colesterol Hdl" at bounding box center [302, 153] width 573 height 6
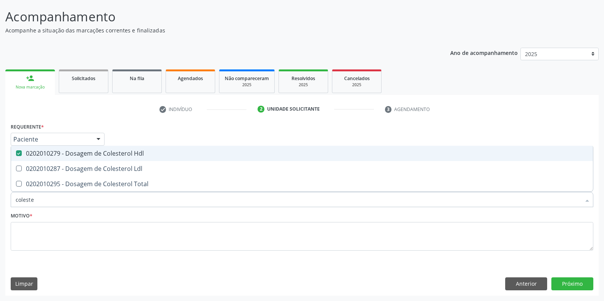
checkbox Hdl "true"
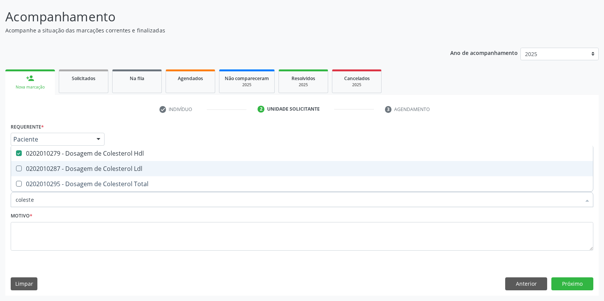
click at [31, 168] on div "0202010287 - Dosagem de Colesterol Ldl" at bounding box center [302, 169] width 573 height 6
checkbox Ldl "true"
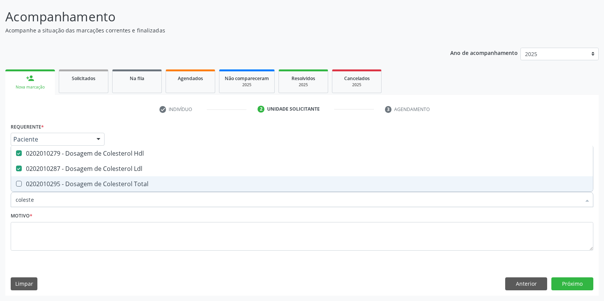
click at [34, 185] on div "0202010295 - Dosagem de Colesterol Total" at bounding box center [302, 184] width 573 height 6
checkbox Total "true"
drag, startPoint x: 35, startPoint y: 200, endPoint x: 0, endPoint y: 202, distance: 35.2
click at [0, 202] on div "Acompanhamento Acompanhe a situação das marcações correntes e finalizadas Relat…" at bounding box center [302, 149] width 604 height 304
type input "trig"
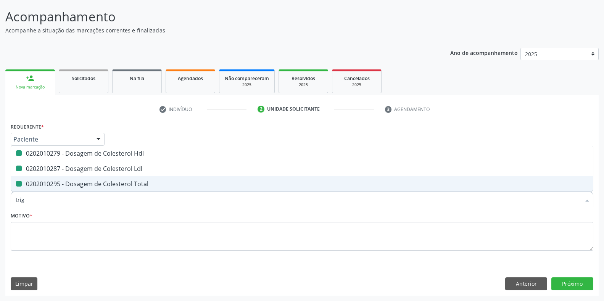
checkbox Hdl "false"
checkbox Ldl "false"
checkbox Total "false"
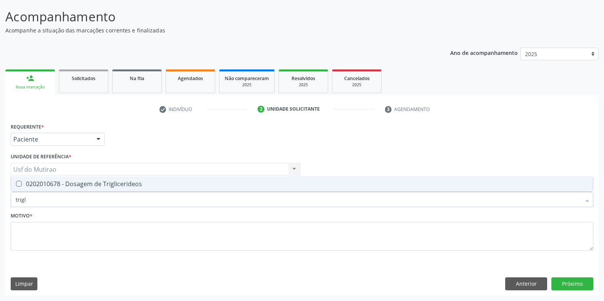
type input "trigli"
click at [27, 187] on div "0202010678 - Dosagem de Triglicerideos" at bounding box center [302, 184] width 573 height 6
checkbox Triglicerideos "true"
drag, startPoint x: 35, startPoint y: 204, endPoint x: 0, endPoint y: 204, distance: 35.1
click at [0, 204] on div "Acompanhamento Acompanhe a situação das marcações correntes e finalizadas Relat…" at bounding box center [302, 149] width 604 height 304
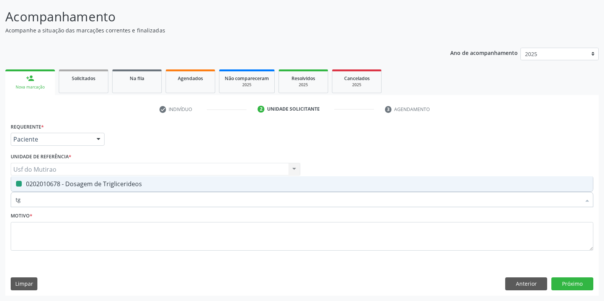
type input "tgo"
click at [61, 182] on div "0202010643 - Dosagem de Transaminase Glutamico-Oxalacetica (Tgo)" at bounding box center [302, 184] width 573 height 6
checkbox \(Tgo\) "true"
drag, startPoint x: 53, startPoint y: 197, endPoint x: 0, endPoint y: 203, distance: 53.5
click at [0, 203] on div "Acompanhamento Acompanhe a situação das marcações correntes e finalizadas Relat…" at bounding box center [302, 149] width 604 height 304
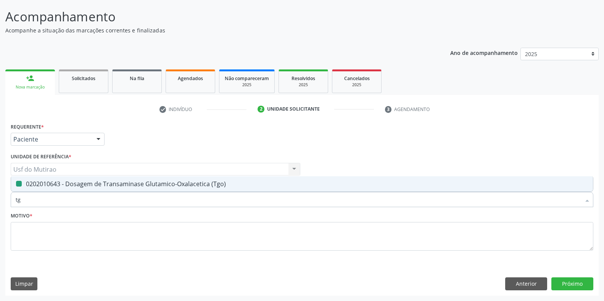
type input "tgp"
click at [40, 187] on div "0202010651 - Dosagem de Transaminase Glutamico-Piruvica (Tgp)" at bounding box center [302, 184] width 573 height 6
checkbox \(Tgp\) "true"
drag, startPoint x: 44, startPoint y: 201, endPoint x: 0, endPoint y: 204, distance: 44.0
click at [0, 204] on div "Acompanhamento Acompanhe a situação das marcações correntes e finalizadas Relat…" at bounding box center [302, 149] width 604 height 304
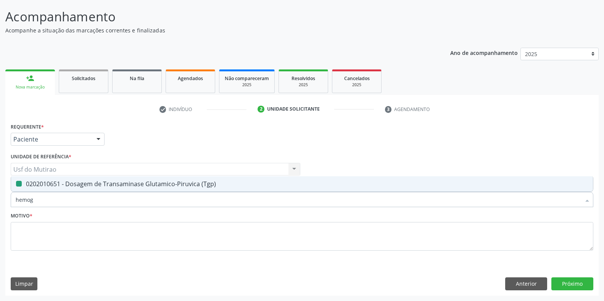
type input "hemogr"
checkbox Completo "false"
type input "hemogram"
click at [55, 186] on div "0202020380 - Hemograma Completo" at bounding box center [302, 184] width 573 height 6
checkbox Completo "true"
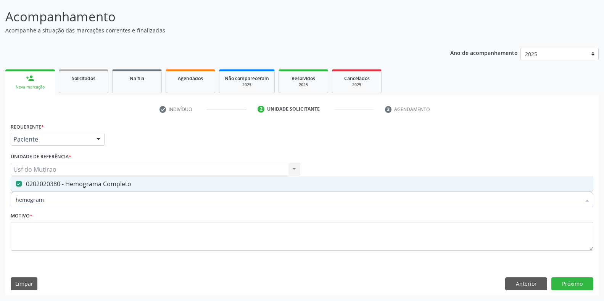
drag, startPoint x: 60, startPoint y: 199, endPoint x: 9, endPoint y: 199, distance: 50.8
click at [9, 199] on div "Item de agendamento * hemogram Desfazer seleção 0202020380 - Hemograma Completo…" at bounding box center [302, 195] width 587 height 29
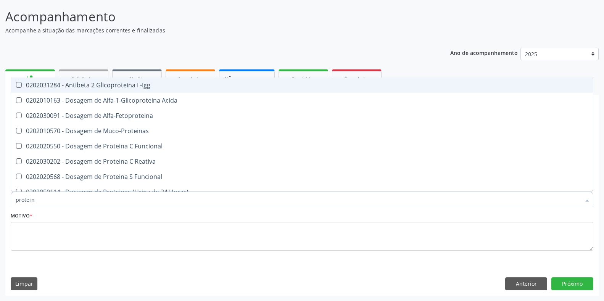
type input "proteina"
checkbox -Igg "false"
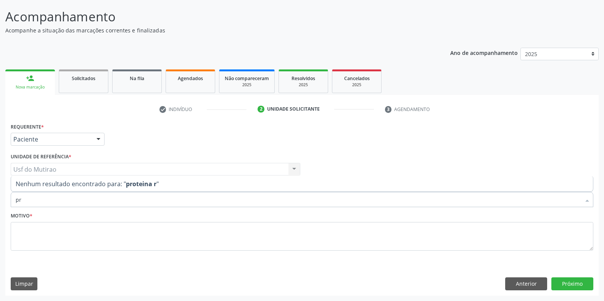
type input "p"
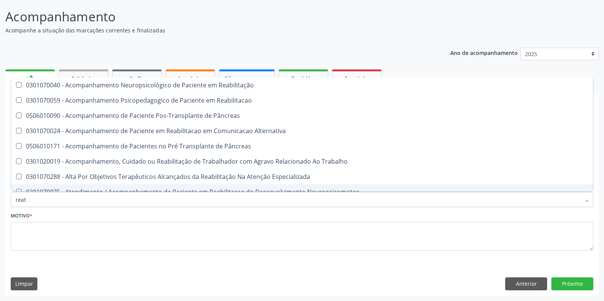
type input "reati"
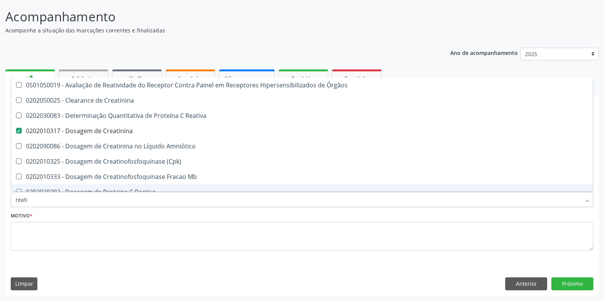
checkbox Creatinina "true"
checkbox \(Cpk\) "false"
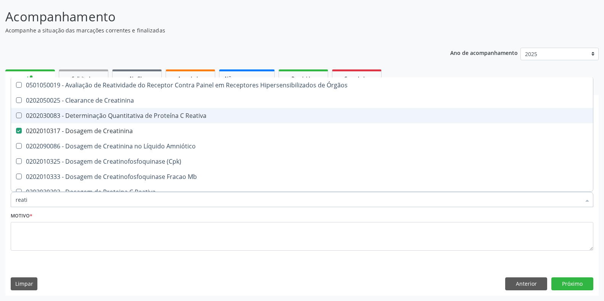
click at [74, 115] on div "0202030083 - Determinação Quantitativa de Proteína C Reativa" at bounding box center [302, 116] width 573 height 6
checkbox Reativa "true"
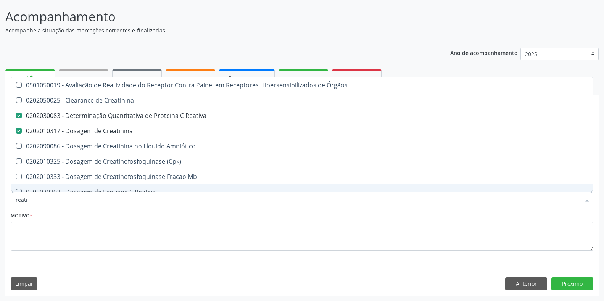
type input "reati"
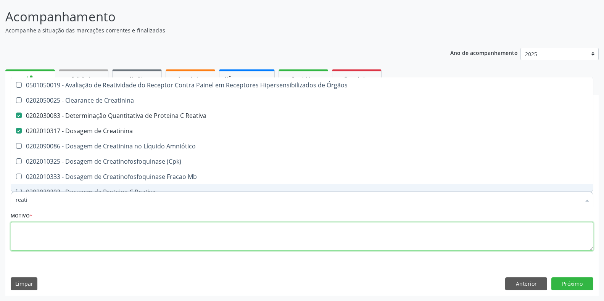
click at [89, 238] on textarea at bounding box center [302, 236] width 583 height 29
checkbox Creatinina "true"
checkbox \(Cpk\) "true"
checkbox Mb "true"
checkbox Reativa "true"
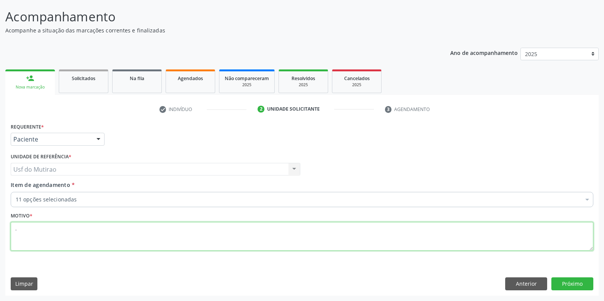
type textarea "."
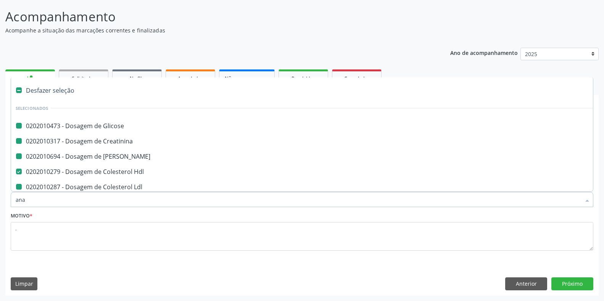
type input "anal"
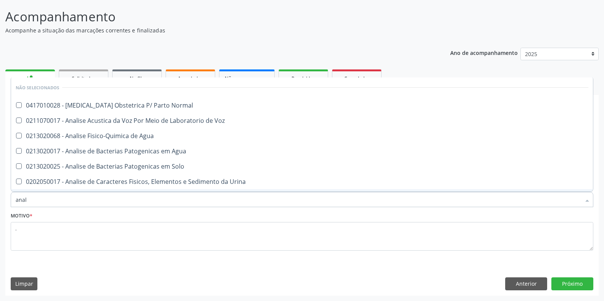
checkbox Normal "false"
checkbox Voz "false"
checkbox Agua "false"
checkbox Solo "false"
checkbox Urina "false"
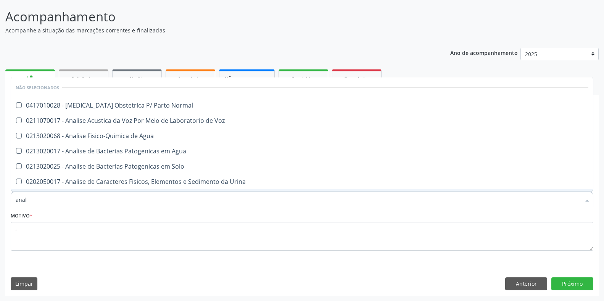
checkbox Agua "false"
checkbox Pesados "false"
checkbox Pesticidas "false"
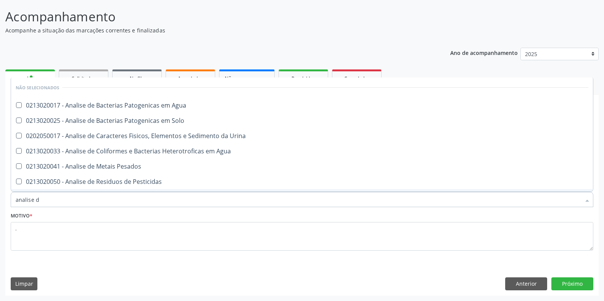
type input "analise de"
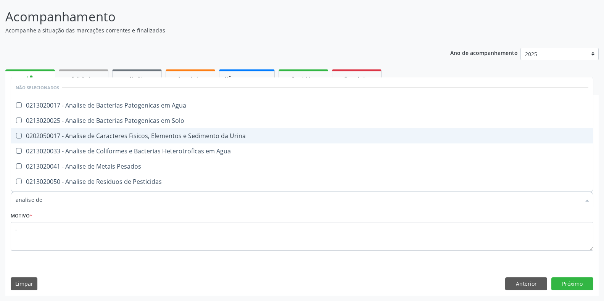
click at [147, 139] on div "0202050017 - Analise de Caracteres Fisicos, Elementos e Sedimento da Urina" at bounding box center [302, 136] width 573 height 6
checkbox Urina "true"
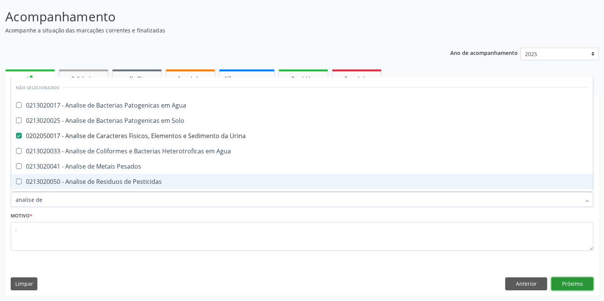
click at [581, 283] on button "Próximo" at bounding box center [573, 283] width 42 height 13
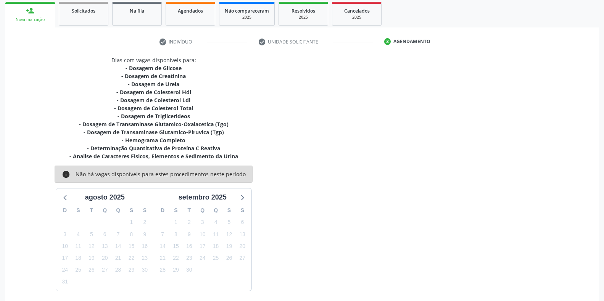
scroll to position [142, 0]
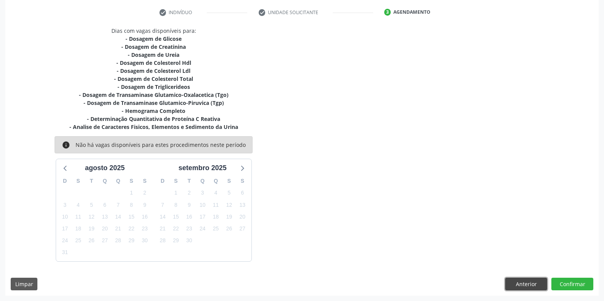
click at [530, 284] on button "Anterior" at bounding box center [526, 284] width 42 height 13
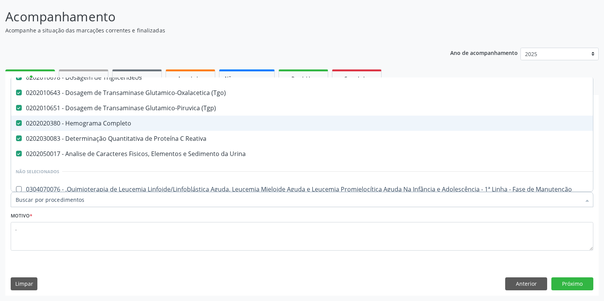
scroll to position [153, 0]
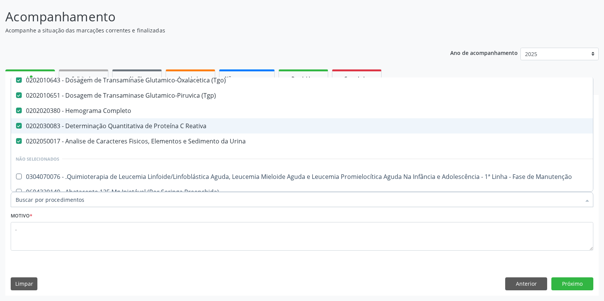
click at [165, 128] on div "0202030083 - Determinação Quantitativa de Proteína C Reativa" at bounding box center [313, 126] width 594 height 6
checkbox Reativa "false"
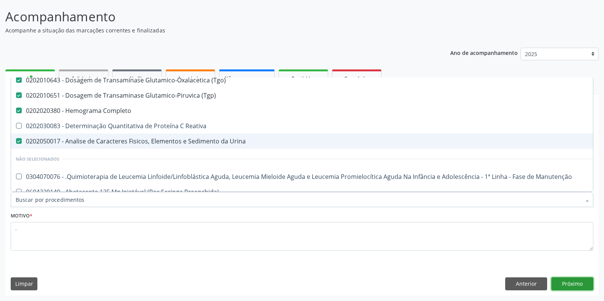
click at [573, 282] on button "Próximo" at bounding box center [573, 283] width 42 height 13
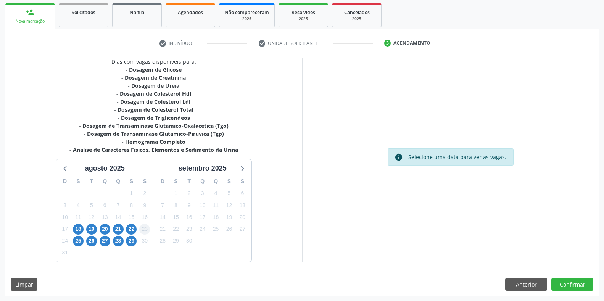
scroll to position [111, 0]
click at [132, 228] on span "22" at bounding box center [131, 229] width 11 height 11
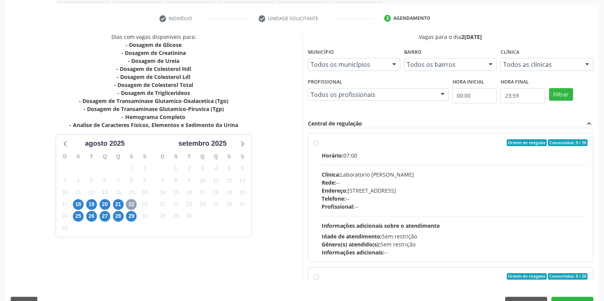
scroll to position [149, 0]
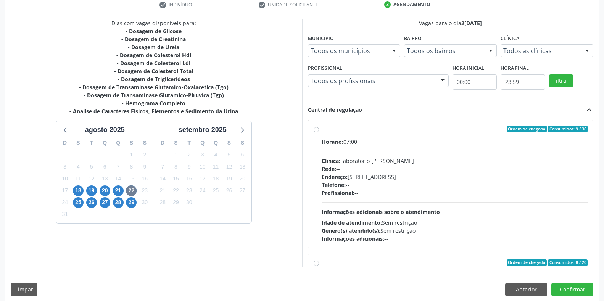
click at [334, 167] on span "Rede:" at bounding box center [329, 168] width 15 height 7
click at [319, 132] on input "Ordem de chegada Consumidos: 9 / 36 Horário: 07:00 Clínica: Laboratorio Jose Pa…" at bounding box center [316, 129] width 5 height 7
radio input "true"
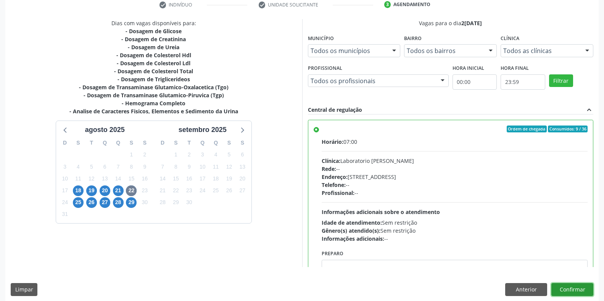
click at [560, 289] on button "Confirmar" at bounding box center [573, 289] width 42 height 13
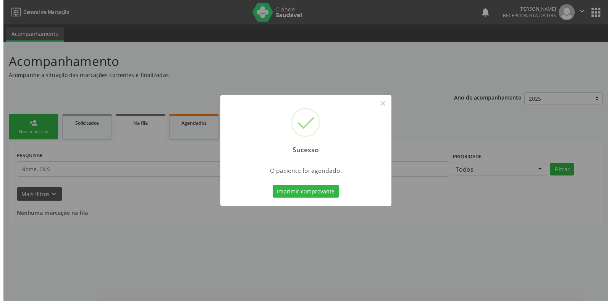
scroll to position [0, 0]
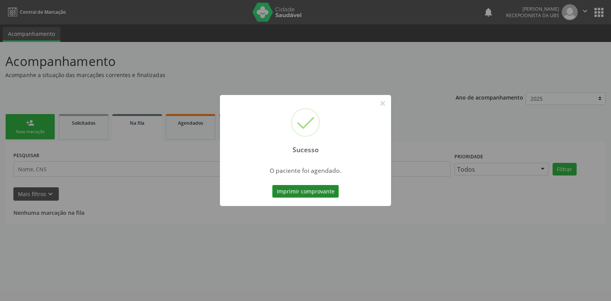
click at [312, 186] on button "Imprimir comprovante" at bounding box center [305, 191] width 66 height 13
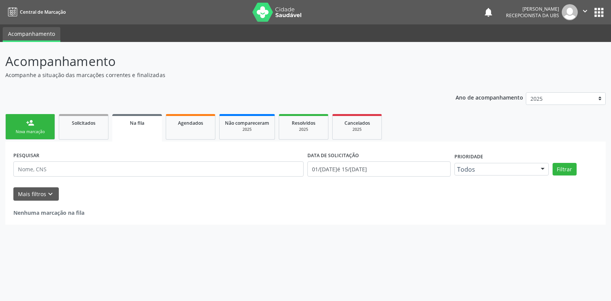
click at [25, 123] on link "person_add Nova marcação" at bounding box center [30, 127] width 50 height 26
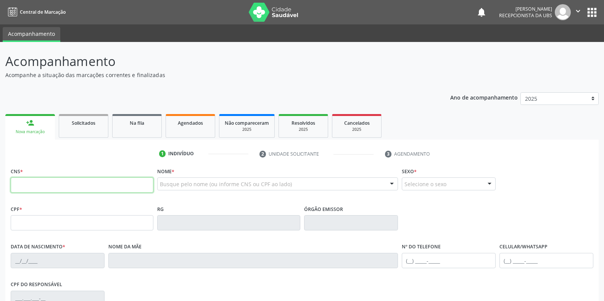
click at [51, 181] on input "text" at bounding box center [82, 184] width 143 height 15
type input "709 2062 4106 8934"
type input "000.275.484-30"
type input "04/[DATE]"
type input "Neuza [PERSON_NAME]"
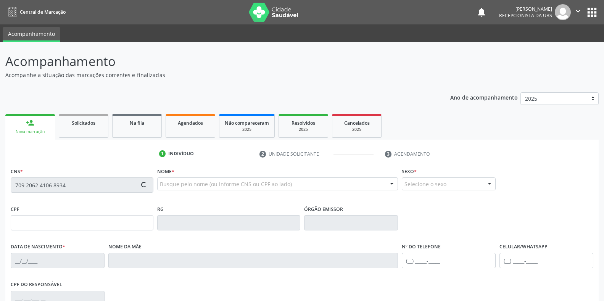
type input "[PHONE_NUMBER]"
type input "066.144.144-02"
type input "S/N"
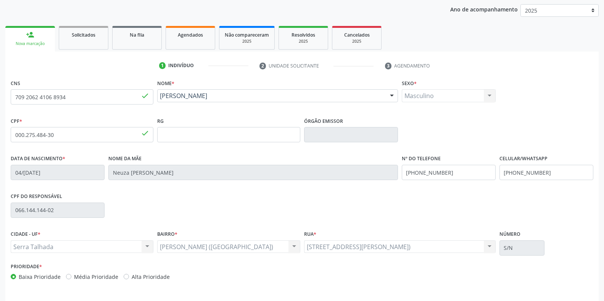
scroll to position [113, 0]
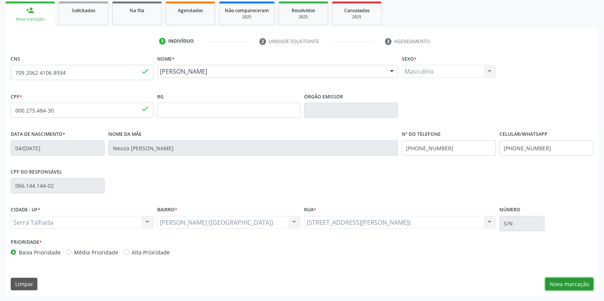
click at [569, 287] on button "Nova marcação" at bounding box center [569, 284] width 48 height 13
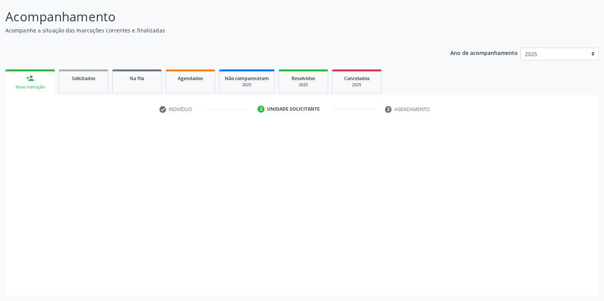
scroll to position [45, 0]
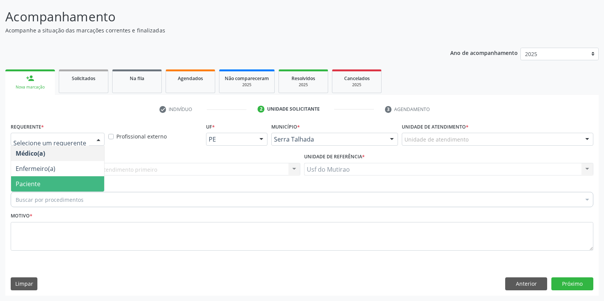
click at [42, 177] on span "Paciente" at bounding box center [57, 183] width 93 height 15
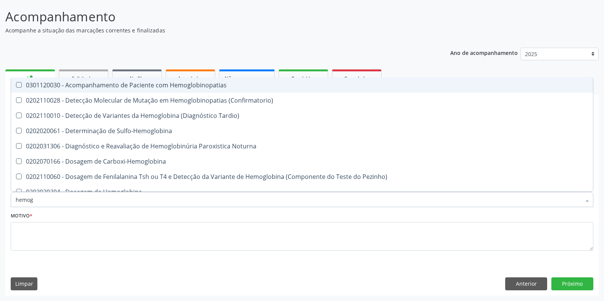
type input "hemogl"
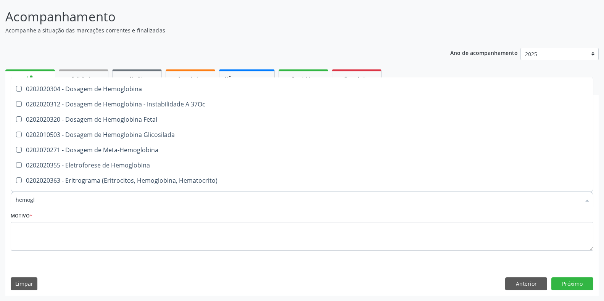
scroll to position [115, 0]
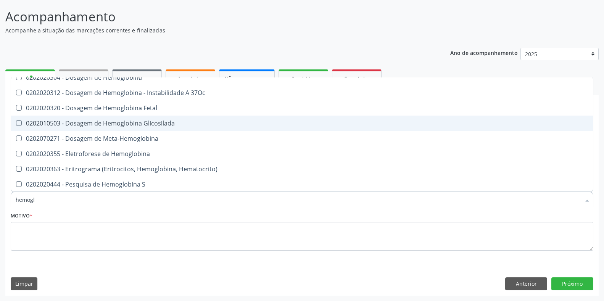
click at [130, 124] on div "0202010503 - Dosagem de Hemoglobina Glicosilada" at bounding box center [302, 123] width 573 height 6
checkbox Glicosilada "true"
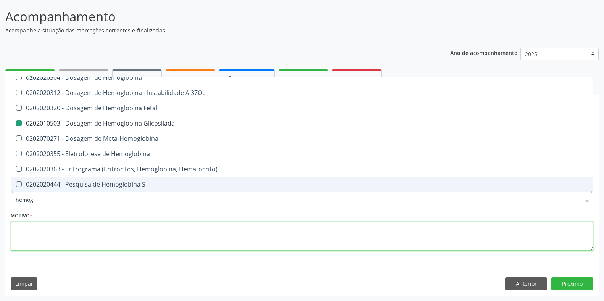
click at [107, 239] on textarea at bounding box center [302, 236] width 583 height 29
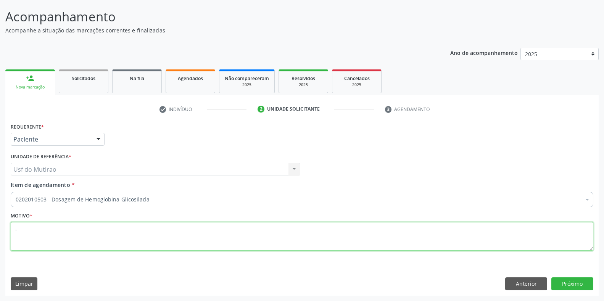
scroll to position [0, 0]
type textarea "."
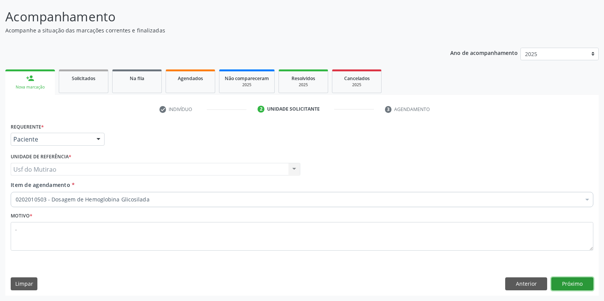
click at [560, 280] on button "Próximo" at bounding box center [573, 283] width 42 height 13
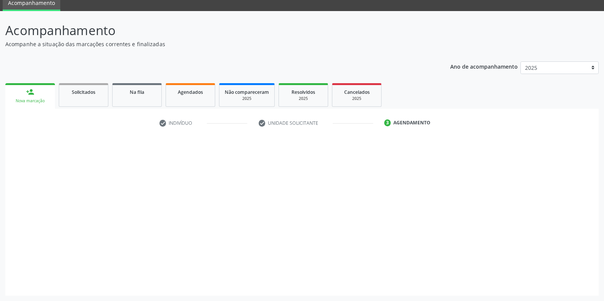
scroll to position [31, 0]
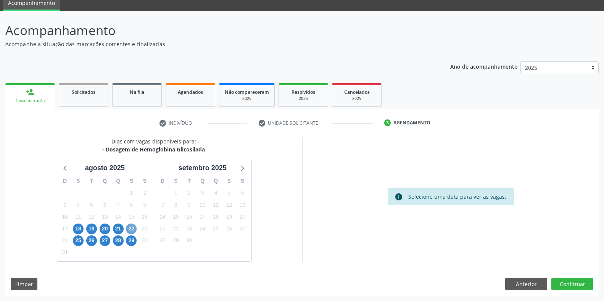
click at [134, 230] on span "22" at bounding box center [131, 229] width 11 height 11
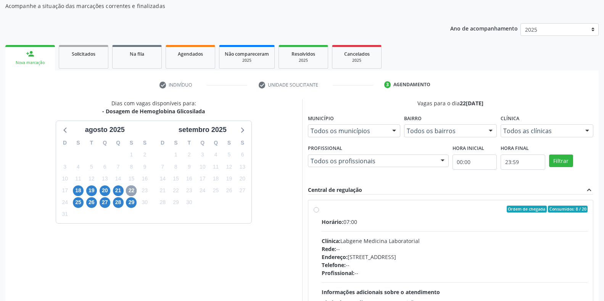
scroll to position [107, 0]
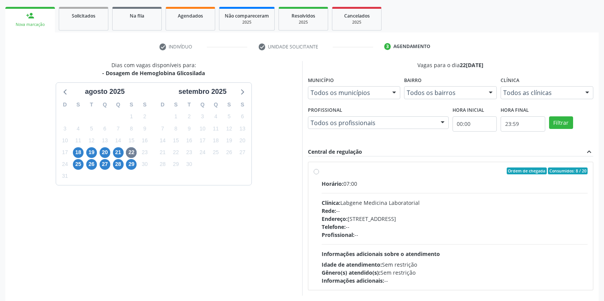
click at [358, 200] on div "Clínica: Labgene Medicina Laboratorial" at bounding box center [455, 203] width 266 height 8
click at [319, 174] on input "Ordem de chegada Consumidos: 8 / 20 Horário: 07:00 Clínica: Labgene Medicina La…" at bounding box center [316, 171] width 5 height 7
radio input "true"
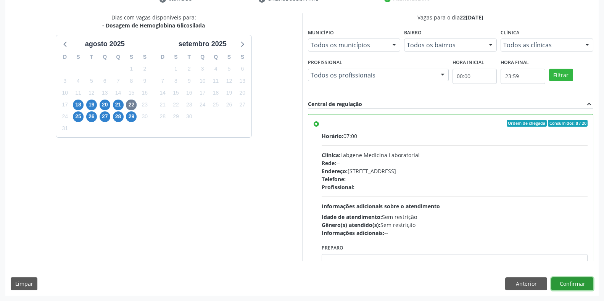
click at [568, 278] on button "Confirmar" at bounding box center [573, 283] width 42 height 13
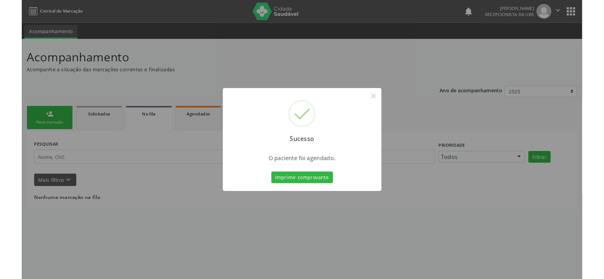
scroll to position [0, 0]
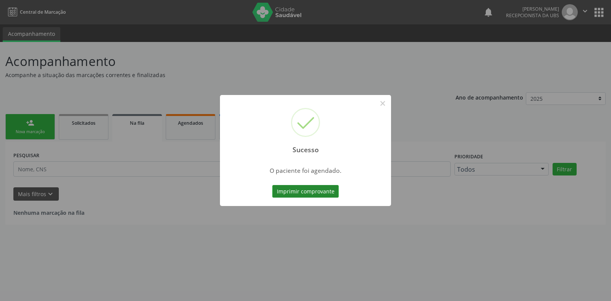
click at [315, 187] on button "Imprimir comprovante" at bounding box center [305, 191] width 66 height 13
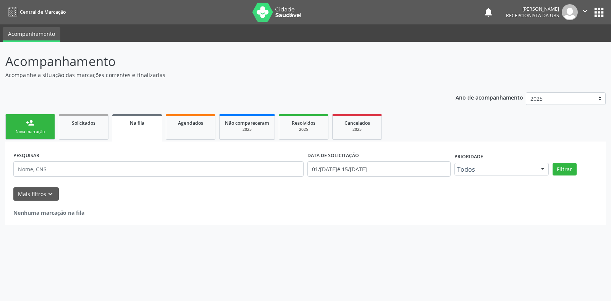
click at [32, 134] on div "Nova marcação" at bounding box center [30, 132] width 38 height 6
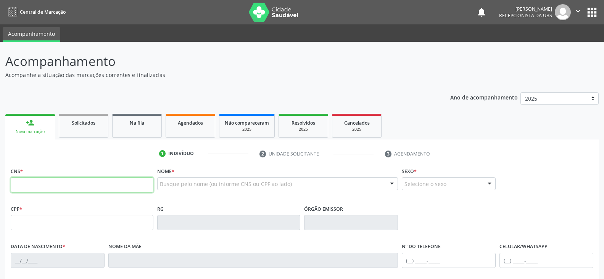
click at [65, 186] on input "text" at bounding box center [82, 184] width 143 height 15
type input "898 0063 7827 4187"
type input "27/08/2024"
type input "Marilia Gabriela da Silva Santos"
type input "(87) 98182-9211"
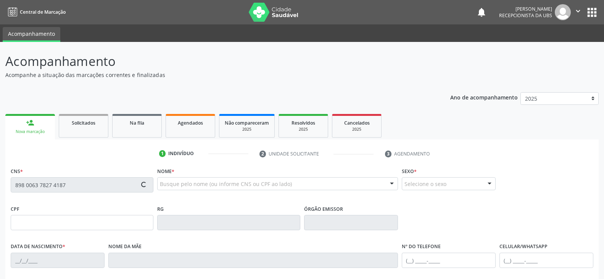
type input "S/N"
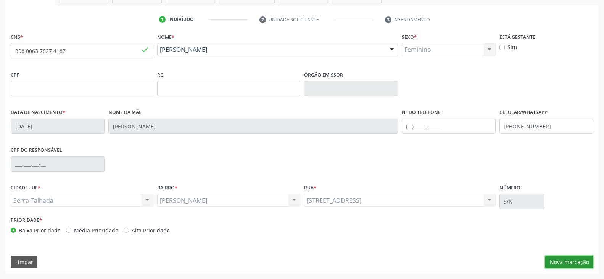
click at [574, 265] on button "Nova marcação" at bounding box center [569, 262] width 48 height 13
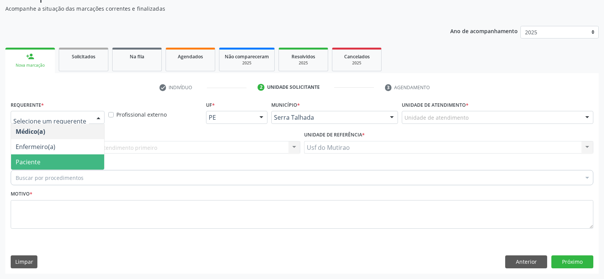
click at [30, 161] on span "Paciente" at bounding box center [28, 162] width 25 height 8
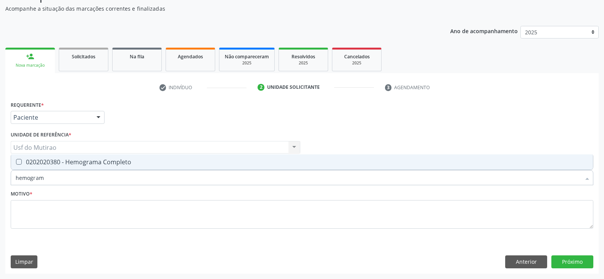
type input "hemograma"
click at [63, 162] on div "0202020380 - Hemograma Completo" at bounding box center [302, 162] width 573 height 6
checkbox Completo "true"
drag, startPoint x: 59, startPoint y: 175, endPoint x: 0, endPoint y: 174, distance: 58.8
click at [0, 174] on div "Acompanhamento Acompanhe a situação das marcações correntes e finalizadas Relat…" at bounding box center [302, 128] width 604 height 304
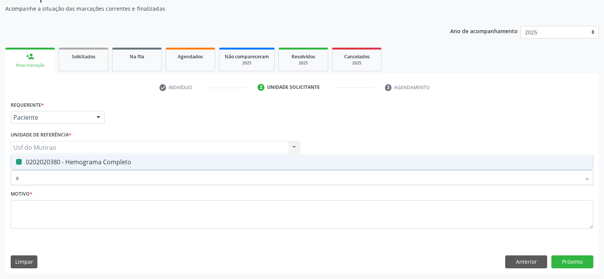
type input "ab"
checkbox Completo "false"
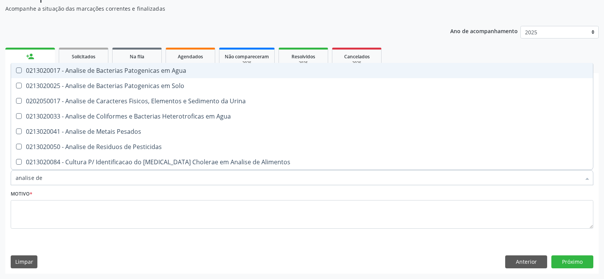
type input "analise de c"
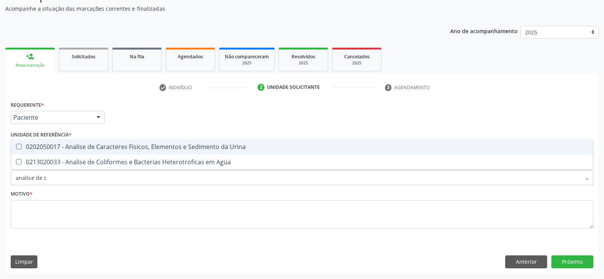
click at [82, 148] on div "0202050017 - Analise de Caracteres Fisicos, Elementos e Sedimento da Urina" at bounding box center [302, 147] width 573 height 6
checkbox Urina "true"
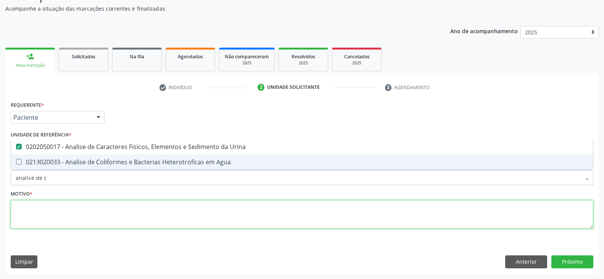
click at [82, 208] on textarea at bounding box center [302, 214] width 583 height 29
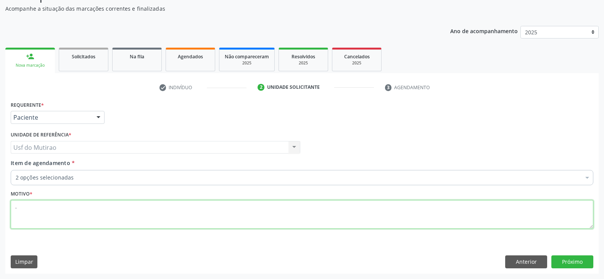
type textarea "."
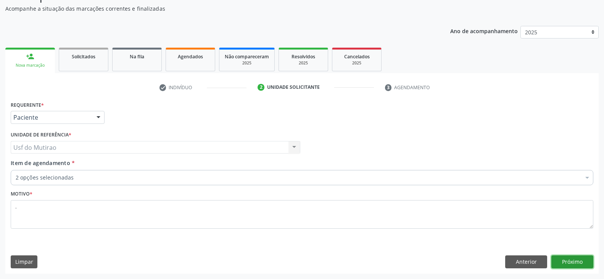
click at [567, 260] on button "Próximo" at bounding box center [573, 262] width 42 height 13
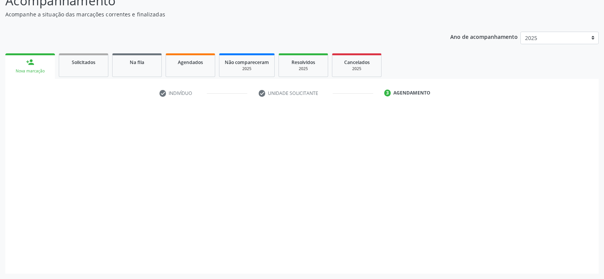
scroll to position [61, 0]
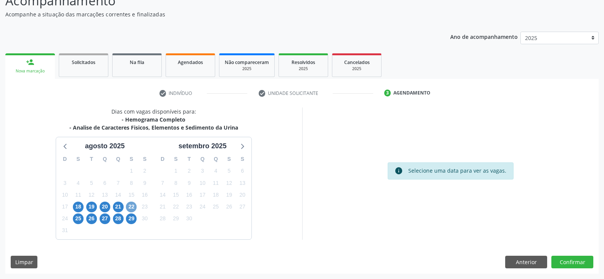
click at [129, 205] on span "22" at bounding box center [131, 207] width 11 height 11
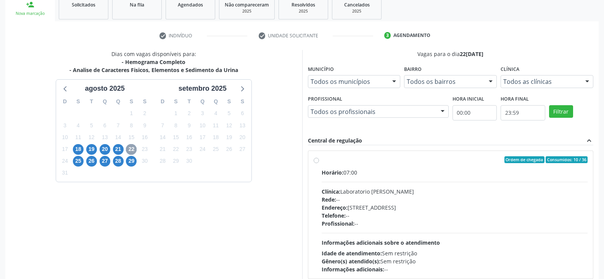
scroll to position [137, 0]
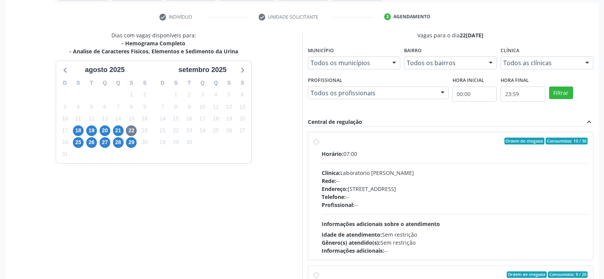
click at [347, 176] on div "Clínica: Laboratorio [PERSON_NAME]" at bounding box center [455, 173] width 266 height 8
click at [319, 145] on input "Ordem de chegada Consumidos: 10 / 36 Horário: 07:00 Clínica: Laboratorio Jose P…" at bounding box center [316, 141] width 5 height 7
radio input "true"
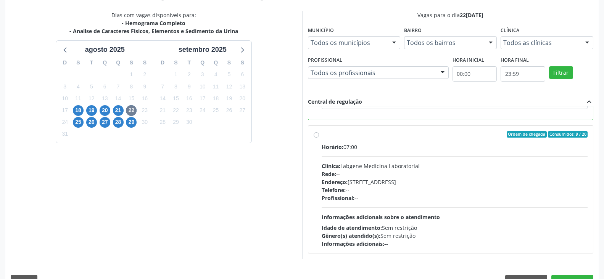
scroll to position [177, 0]
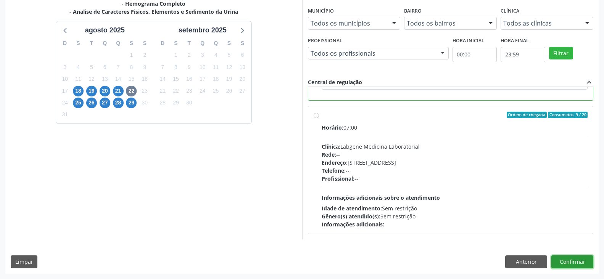
click at [588, 266] on button "Confirmar" at bounding box center [573, 262] width 42 height 13
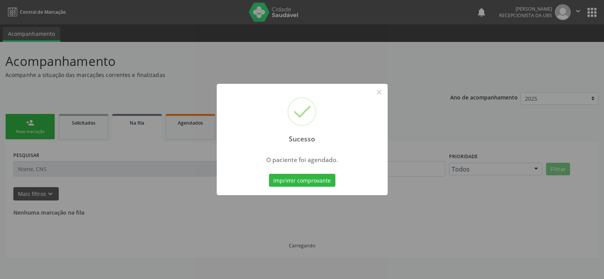
scroll to position [0, 0]
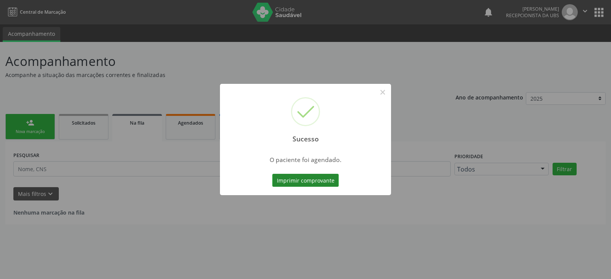
click at [309, 177] on button "Imprimir comprovante" at bounding box center [305, 180] width 66 height 13
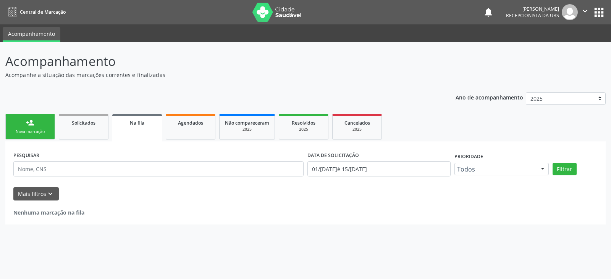
click at [43, 135] on link "person_add Nova marcação" at bounding box center [30, 127] width 50 height 26
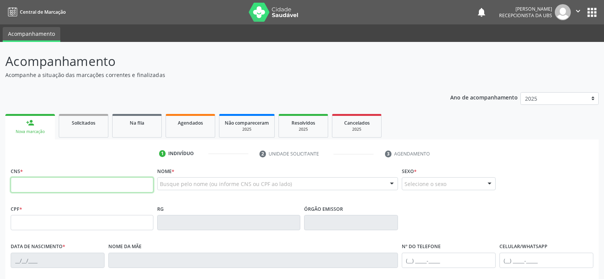
click at [50, 188] on input "text" at bounding box center [82, 184] width 143 height 15
type input "704 0048 9811 6662"
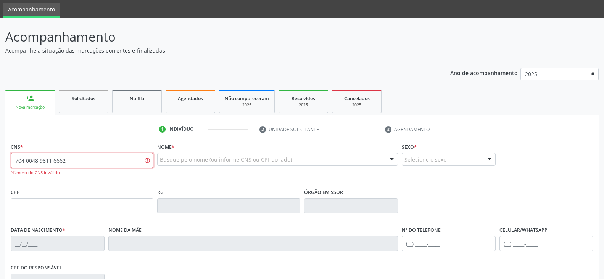
scroll to position [76, 0]
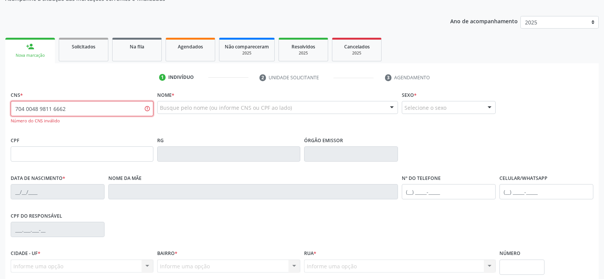
drag, startPoint x: 92, startPoint y: 105, endPoint x: 0, endPoint y: 115, distance: 92.8
click at [0, 115] on div "Acompanhamento Acompanhe a situação das marcações correntes e finalizadas Relat…" at bounding box center [302, 155] width 604 height 379
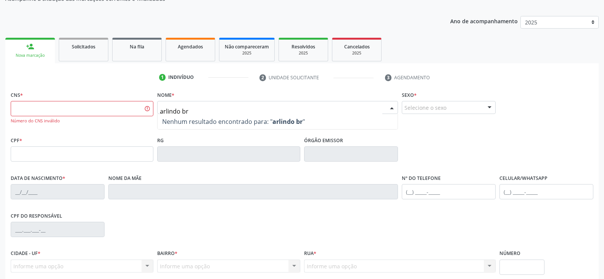
type input "arlindo bra"
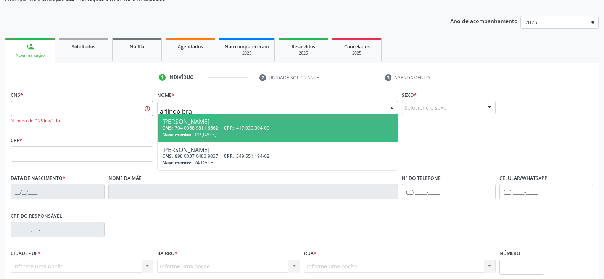
click at [203, 126] on div "CNS: 704 0068 9811 6662 CPF: 417.030.304-00" at bounding box center [277, 128] width 231 height 6
type input "704 0068 9811 6662"
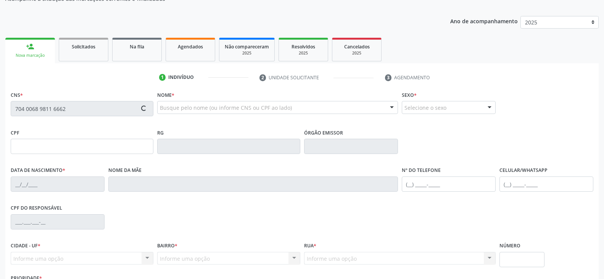
type input "417.030.304-00"
type input "11/06/1960"
type input "Maria de Jesus Germano"
type input "[PHONE_NUMBER]"
type input "(87) 99603-0486"
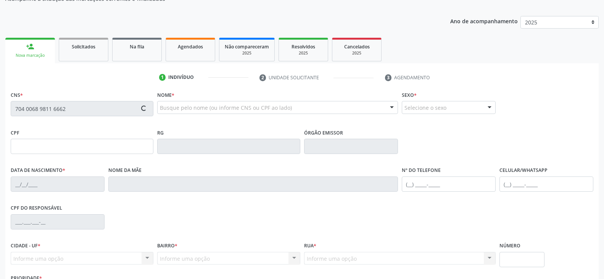
type input "011.372.694-56"
type input "S/N"
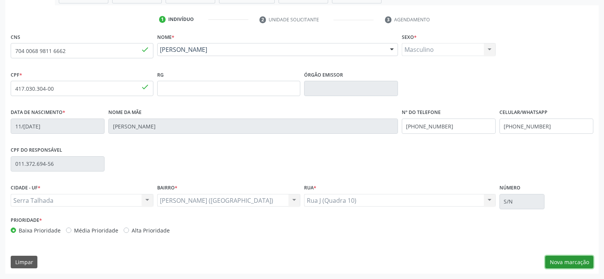
click at [579, 263] on button "Nova marcação" at bounding box center [569, 262] width 48 height 13
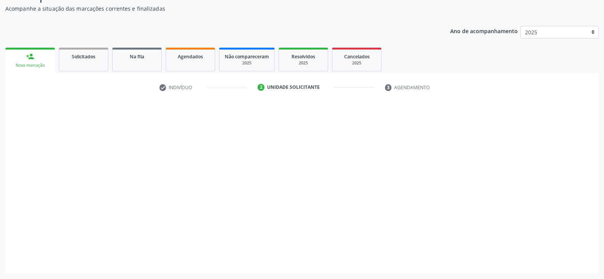
scroll to position [66, 0]
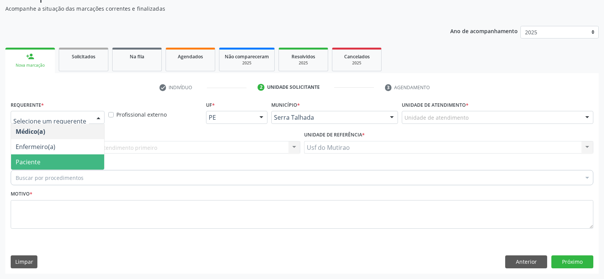
click at [56, 164] on span "Paciente" at bounding box center [57, 162] width 93 height 15
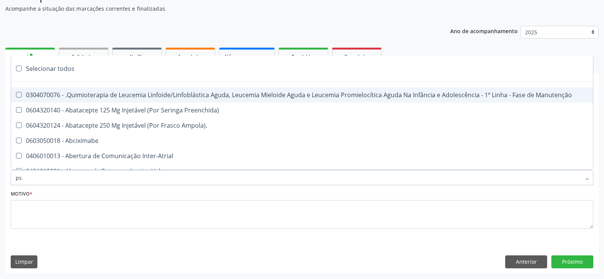
type input "psa"
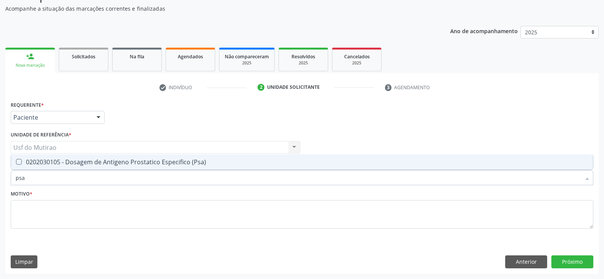
click at [100, 164] on div "0202030105 - Dosagem de Antigeno Prostatico Especifico (Psa)" at bounding box center [302, 162] width 573 height 6
checkbox \(Psa\) "true"
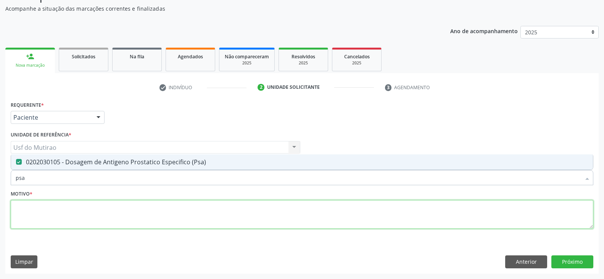
click at [92, 221] on textarea at bounding box center [302, 214] width 583 height 29
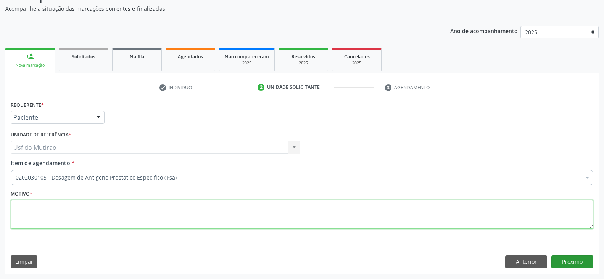
type textarea "."
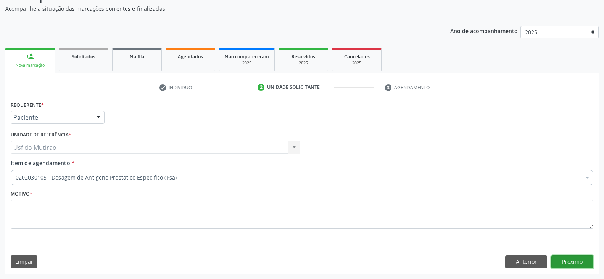
click at [581, 262] on button "Próximo" at bounding box center [573, 262] width 42 height 13
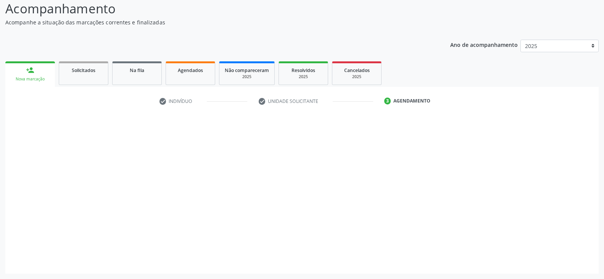
scroll to position [53, 0]
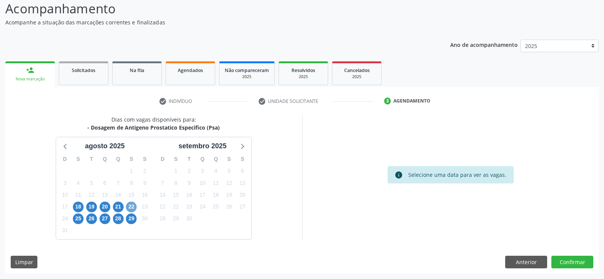
click at [130, 207] on span "22" at bounding box center [131, 207] width 11 height 11
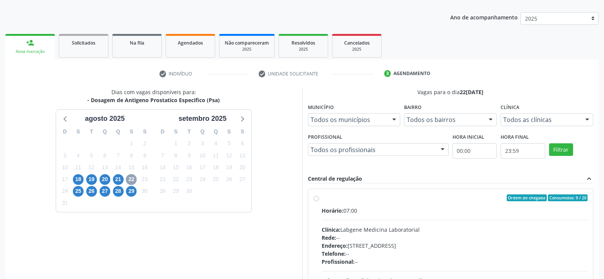
scroll to position [91, 0]
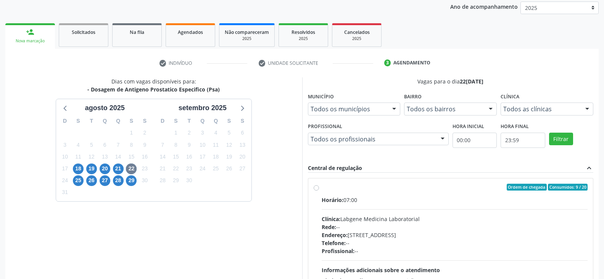
click at [346, 220] on div "Clínica: Labgene Medicina Laboratorial" at bounding box center [455, 219] width 266 height 8
click at [319, 191] on input "Ordem de chegada Consumidos: 9 / 20 Horário: 07:00 Clínica: Labgene Medicina La…" at bounding box center [316, 187] width 5 height 7
radio input "true"
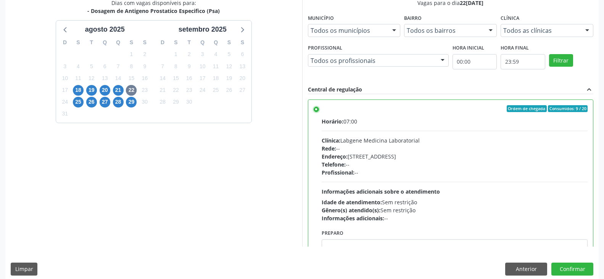
scroll to position [177, 0]
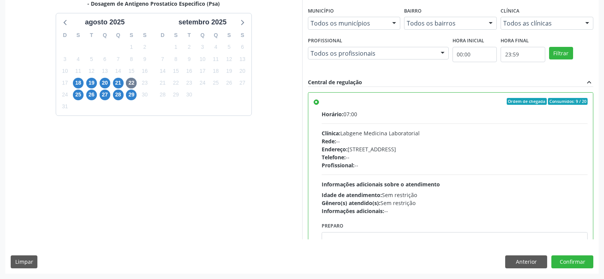
click at [579, 255] on div "Dias com vagas disponíveis para: - Dosagem de Antigeno Prostatico Especifico (P…" at bounding box center [302, 133] width 594 height 282
click at [579, 258] on button "Confirmar" at bounding box center [573, 262] width 42 height 13
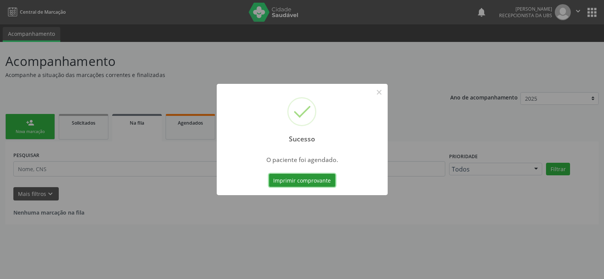
scroll to position [0, 0]
click at [316, 178] on button "Imprimir comprovante" at bounding box center [305, 180] width 66 height 13
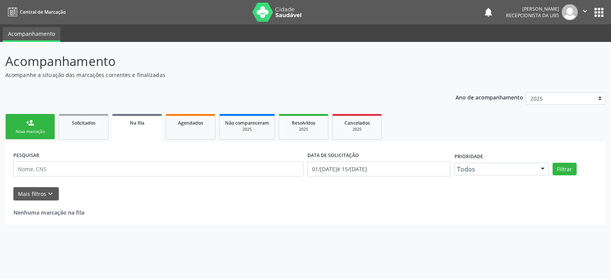
click at [35, 124] on link "person_add Nova marcação" at bounding box center [30, 127] width 50 height 26
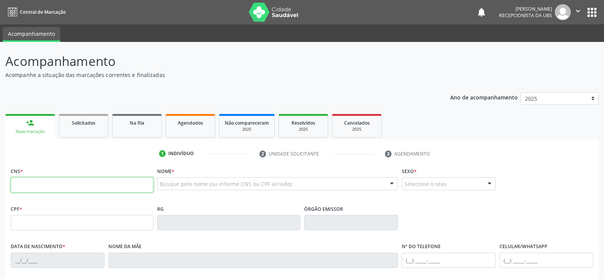
click at [102, 186] on input "text" at bounding box center [82, 184] width 143 height 15
type input "705 6064 0051 7316"
type input "178.865.214-20"
type input "08/10/2021"
type input "Maiane Gomes dos Santos"
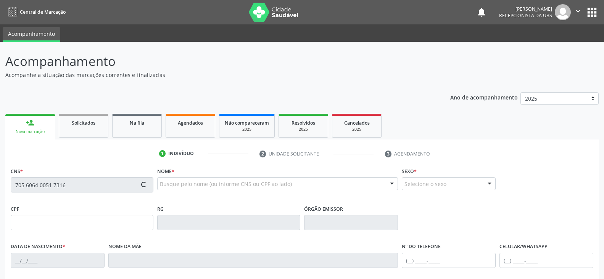
type input "[PHONE_NUMBER]"
type input "144.667.414-25"
type input "9"
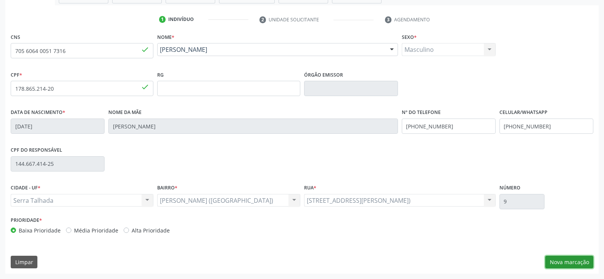
click at [573, 266] on button "Nova marcação" at bounding box center [569, 262] width 48 height 13
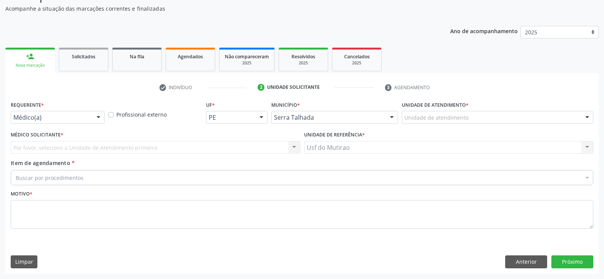
scroll to position [66, 0]
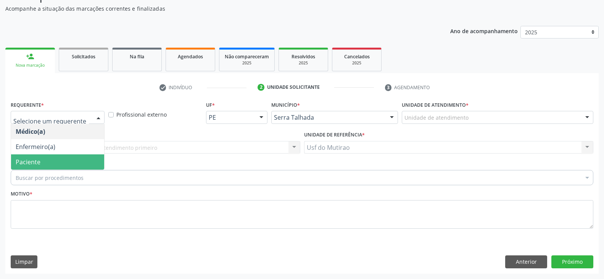
click at [51, 161] on span "Paciente" at bounding box center [57, 162] width 93 height 15
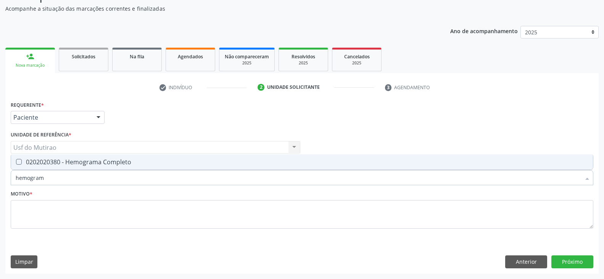
type input "hemograma"
click at [74, 164] on div "0202020380 - Hemograma Completo" at bounding box center [302, 162] width 573 height 6
checkbox Completo "true"
drag, startPoint x: 73, startPoint y: 176, endPoint x: 3, endPoint y: 176, distance: 69.1
click at [3, 176] on div "Acompanhamento Acompanhe a situação das marcações correntes e finalizadas Relat…" at bounding box center [302, 128] width 604 height 304
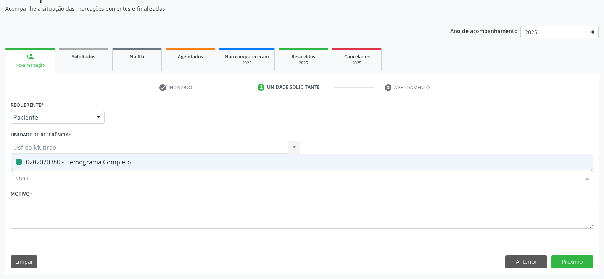
type input "analis"
checkbox Completo "false"
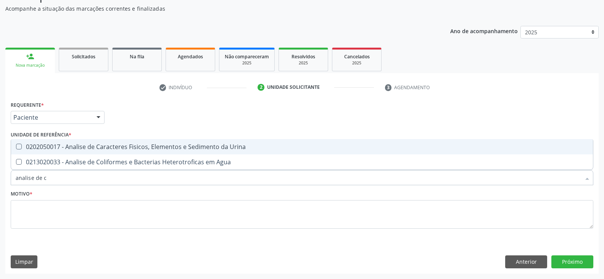
type input "analise de ca"
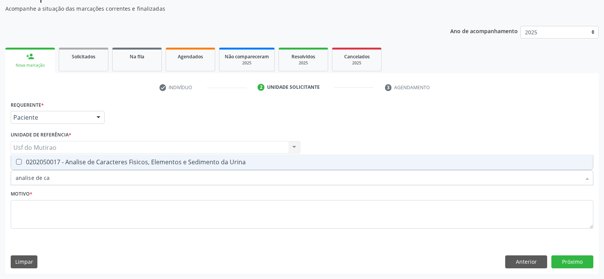
click at [123, 161] on div "0202050017 - Analise de Caracteres Fisicos, Elementos e Sedimento da Urina" at bounding box center [302, 162] width 573 height 6
checkbox Urina "true"
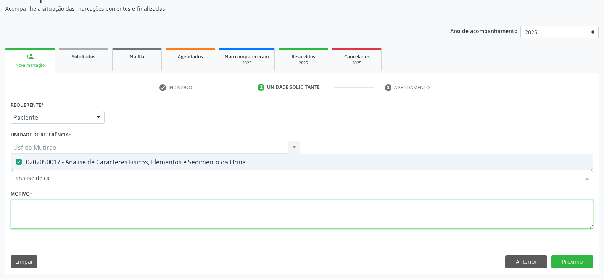
click at [139, 221] on textarea at bounding box center [302, 214] width 583 height 29
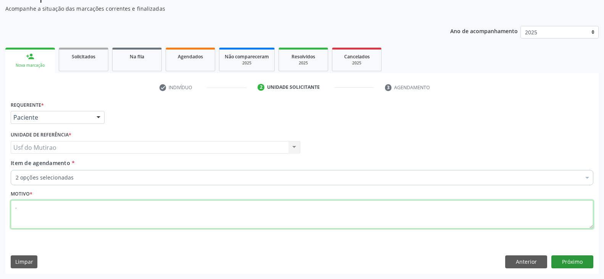
type textarea "."
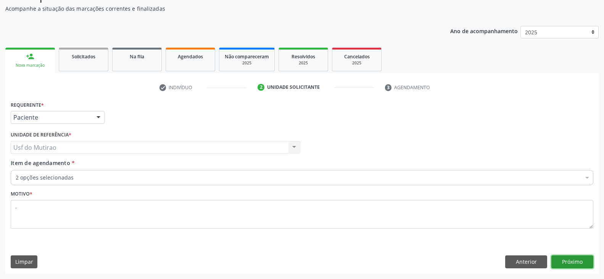
click at [576, 263] on button "Próximo" at bounding box center [573, 262] width 42 height 13
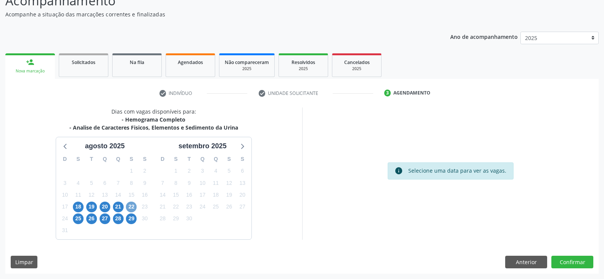
click at [129, 207] on span "22" at bounding box center [131, 207] width 11 height 11
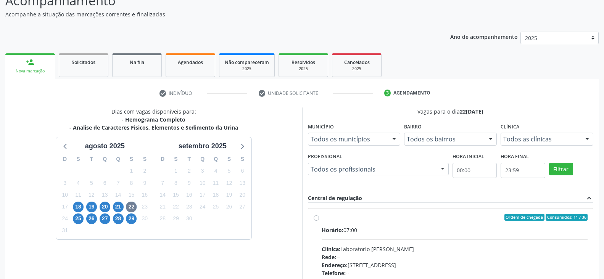
click at [350, 230] on div "Horário: 07:00" at bounding box center [455, 230] width 266 height 8
click at [319, 221] on input "Ordem de chegada Consumidos: 11 / 36 Horário: 07:00 Clínica: Laboratorio Jose P…" at bounding box center [316, 217] width 5 height 7
radio input "true"
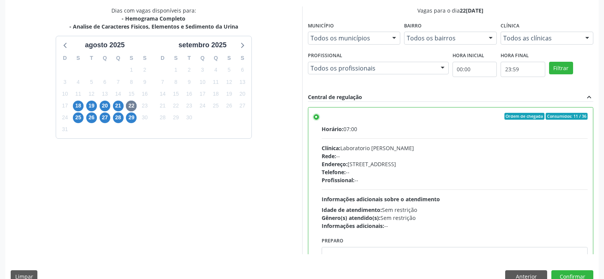
scroll to position [177, 0]
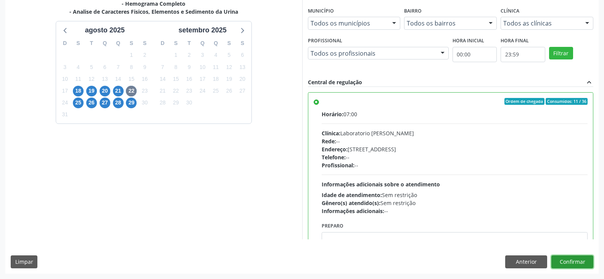
click at [563, 259] on button "Confirmar" at bounding box center [573, 262] width 42 height 13
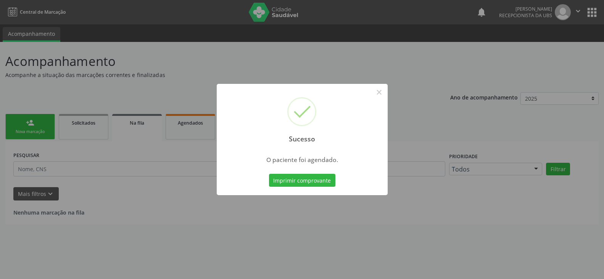
scroll to position [0, 0]
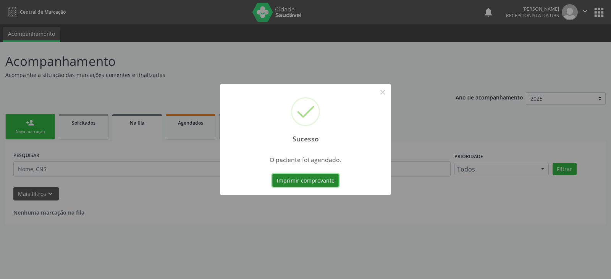
click at [286, 176] on button "Imprimir comprovante" at bounding box center [305, 180] width 66 height 13
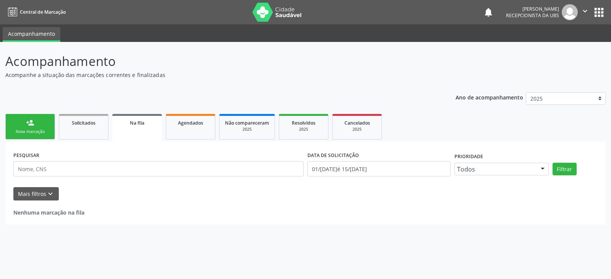
click at [36, 126] on link "person_add Nova marcação" at bounding box center [30, 127] width 50 height 26
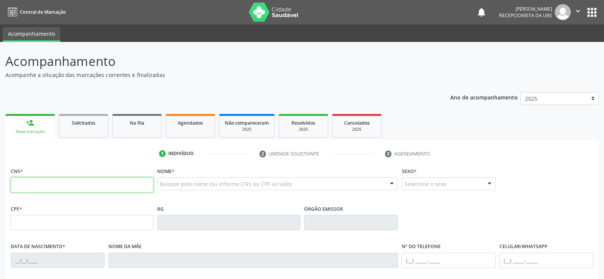
click at [49, 184] on input "text" at bounding box center [82, 184] width 143 height 15
click at [119, 187] on input "text" at bounding box center [82, 184] width 143 height 15
type input "700 0009 5051 7601"
type input "011.406.074-64"
type input "2[DATE]"
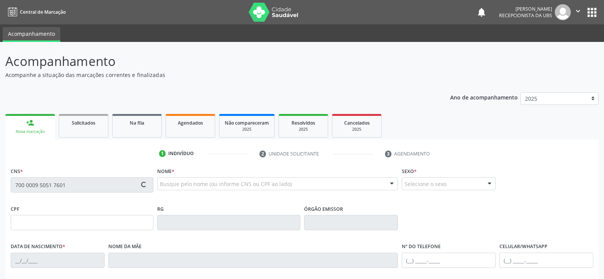
type input "[PERSON_NAME] da Conceicao"
type input "[PHONE_NUMBER]"
type input "S/N"
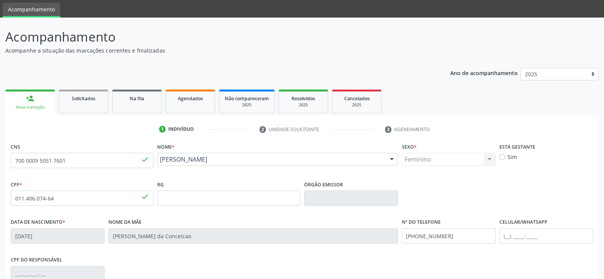
scroll to position [38, 0]
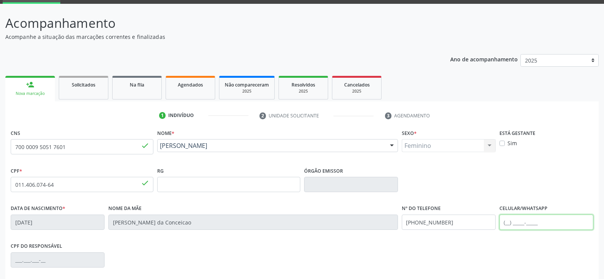
click at [550, 226] on input "text" at bounding box center [547, 222] width 94 height 15
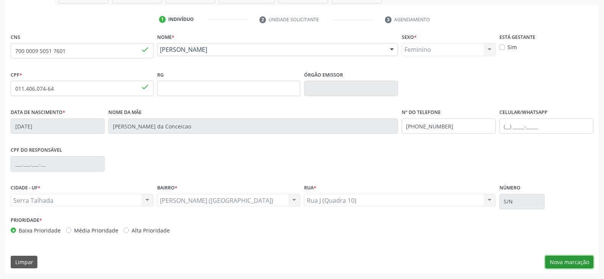
click at [558, 261] on button "Nova marcação" at bounding box center [569, 262] width 48 height 13
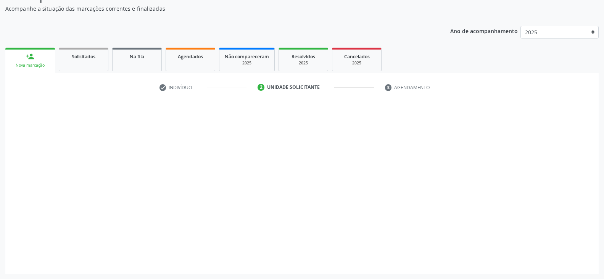
scroll to position [66, 0]
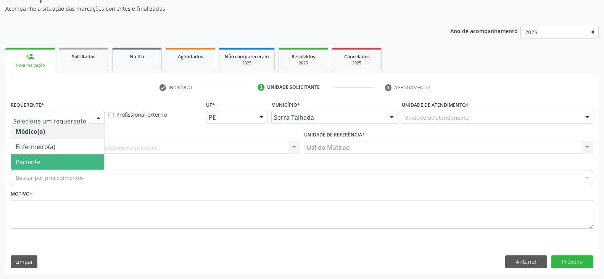
click at [37, 161] on span "Paciente" at bounding box center [28, 162] width 25 height 8
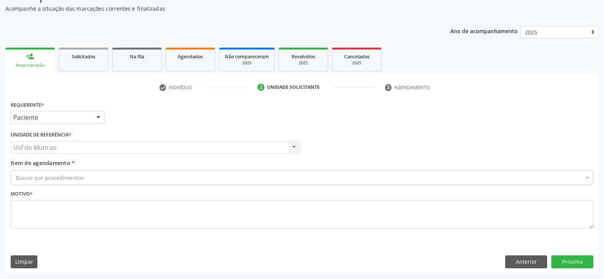
click at [82, 178] on div "Buscar por procedimentos" at bounding box center [302, 177] width 583 height 15
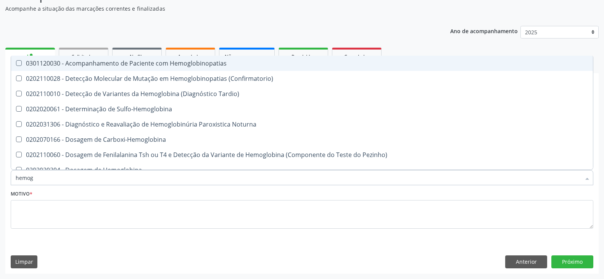
type input "hemogr"
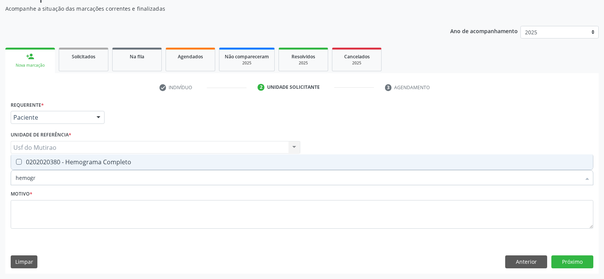
click at [87, 165] on div "0202020380 - Hemograma Completo" at bounding box center [302, 162] width 573 height 6
checkbox Completo "true"
drag, startPoint x: 85, startPoint y: 180, endPoint x: 0, endPoint y: 171, distance: 85.2
click at [0, 171] on div "Acompanhamento Acompanhe a situação das marcações correntes e finalizadas Relat…" at bounding box center [302, 128] width 604 height 304
type input "coles"
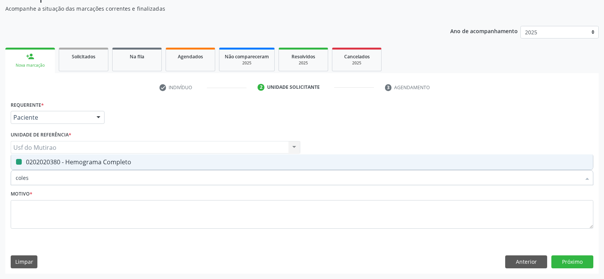
checkbox Completo "false"
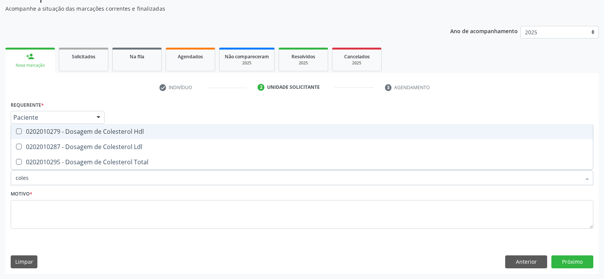
type input "colest"
click at [55, 132] on div "0202010279 - Dosagem de Colesterol Hdl" at bounding box center [302, 132] width 573 height 6
checkbox Hdl "true"
click at [56, 144] on div "0202010287 - Dosagem de Colesterol Ldl" at bounding box center [302, 147] width 573 height 6
checkbox Ldl "true"
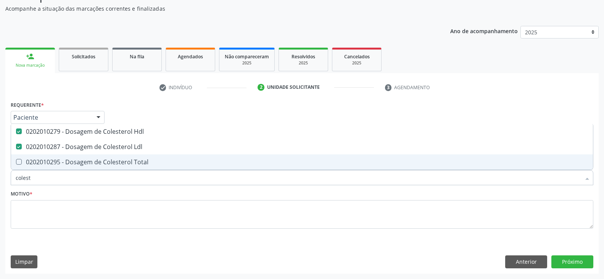
click at [57, 159] on div "0202010295 - Dosagem de Colesterol Total" at bounding box center [302, 162] width 573 height 6
checkbox Total "true"
drag, startPoint x: 56, startPoint y: 172, endPoint x: 0, endPoint y: 173, distance: 56.1
click at [0, 173] on div "Acompanhamento Acompanhe a situação das marcações correntes e finalizadas Relat…" at bounding box center [302, 128] width 604 height 304
type input "tri"
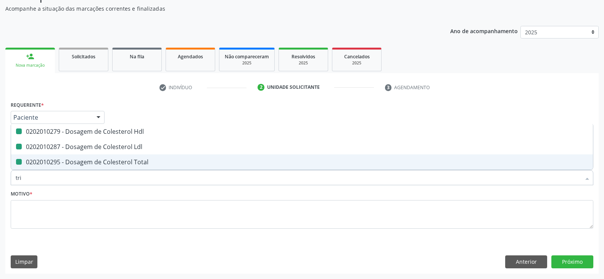
checkbox Hdl "false"
checkbox Ldl "false"
checkbox Total "false"
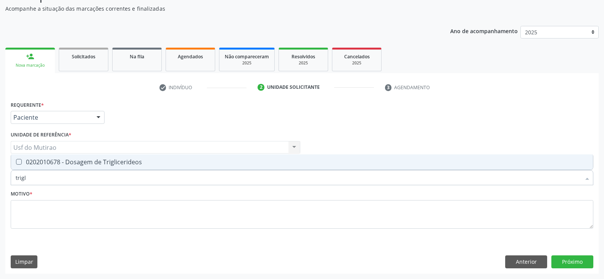
type input "trigli"
click at [25, 164] on div "0202010678 - Dosagem de Triglicerideos" at bounding box center [302, 162] width 573 height 6
checkbox Triglicerideos "true"
drag, startPoint x: 31, startPoint y: 180, endPoint x: 0, endPoint y: 176, distance: 30.8
click at [0, 176] on div "Acompanhamento Acompanhe a situação das marcações correntes e finalizadas Relat…" at bounding box center [302, 128] width 604 height 304
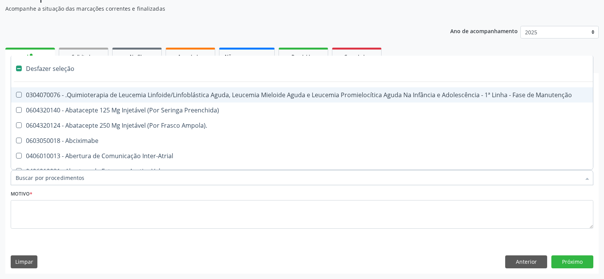
checkbox Manutenção "false"
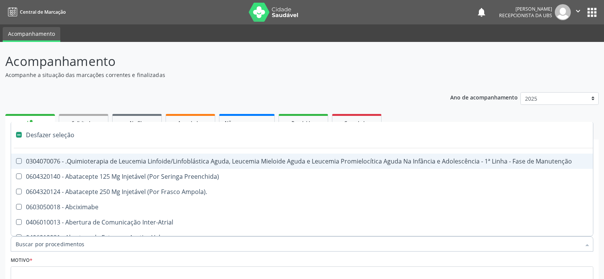
scroll to position [66, 0]
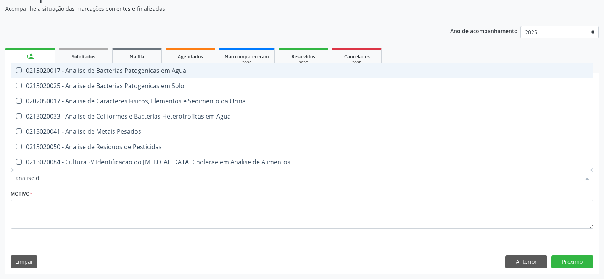
type input "analise de"
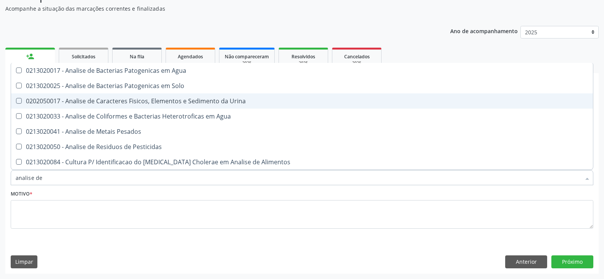
click at [135, 102] on div "0202050017 - Analise de Caracteres Fisicos, Elementos e Sedimento da Urina" at bounding box center [302, 101] width 573 height 6
checkbox Urina "true"
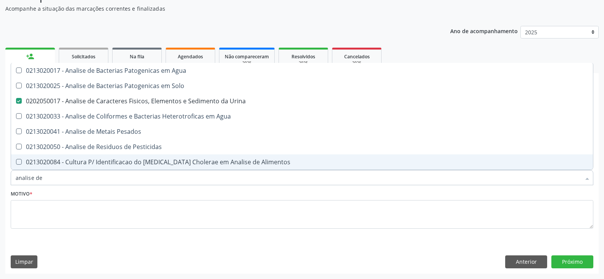
drag, startPoint x: 88, startPoint y: 175, endPoint x: 0, endPoint y: 179, distance: 87.9
click at [0, 179] on div "Acompanhamento Acompanhe a situação das marcações correntes e finalizadas Relat…" at bounding box center [302, 128] width 604 height 304
checkbox Urina "false"
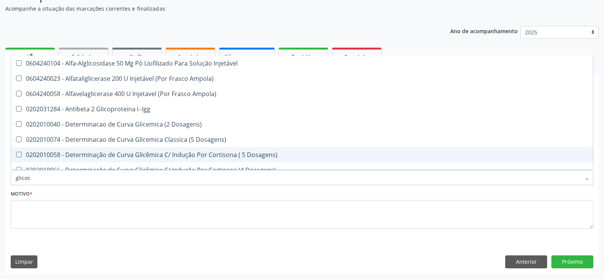
type input "glicose"
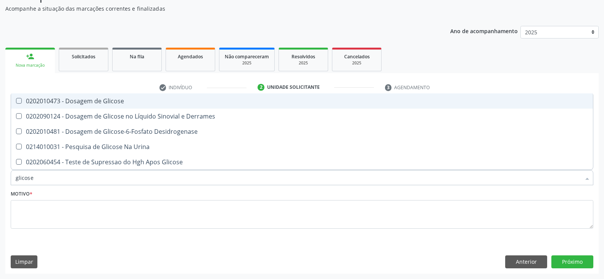
click at [87, 102] on div "0202010473 - Dosagem de Glicose" at bounding box center [302, 101] width 573 height 6
checkbox Glicose "true"
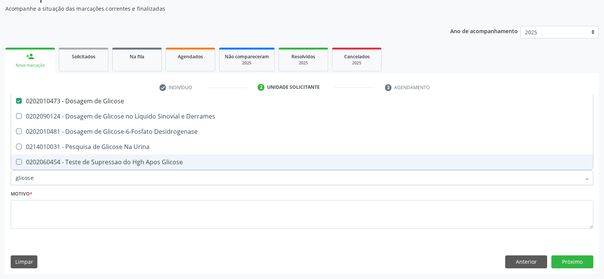
drag, startPoint x: 63, startPoint y: 179, endPoint x: 0, endPoint y: 178, distance: 63.0
click at [0, 178] on div "Acompanhamento Acompanhe a situação das marcações correntes e finalizadas Relat…" at bounding box center [302, 128] width 604 height 304
type input "hemog"
checkbox Glicose "false"
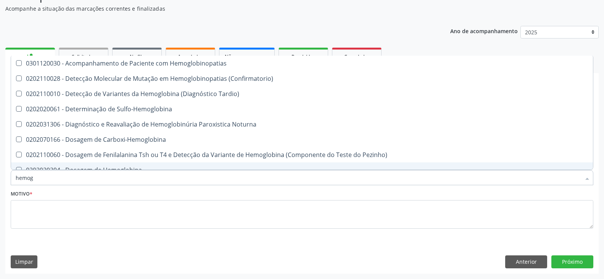
type input "hemogr"
checkbox Hemoglobinopatias "true"
type input "hemogra"
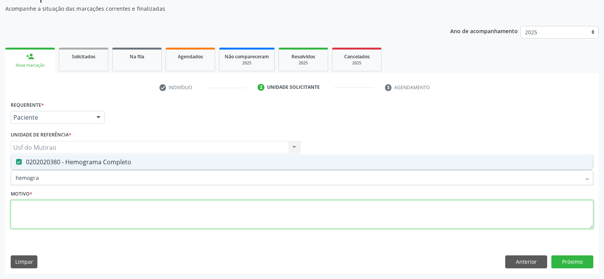
click at [153, 218] on textarea at bounding box center [302, 214] width 583 height 29
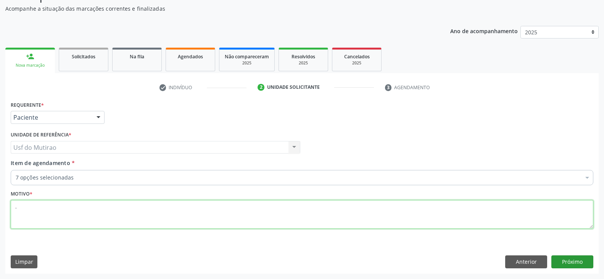
type textarea "."
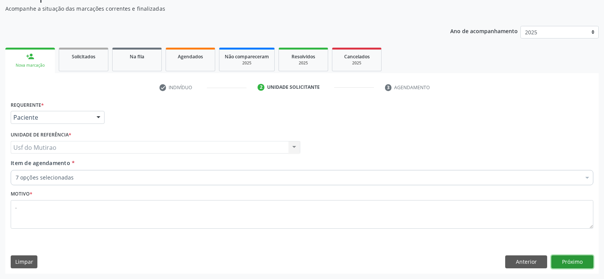
click at [564, 266] on button "Próximo" at bounding box center [573, 262] width 42 height 13
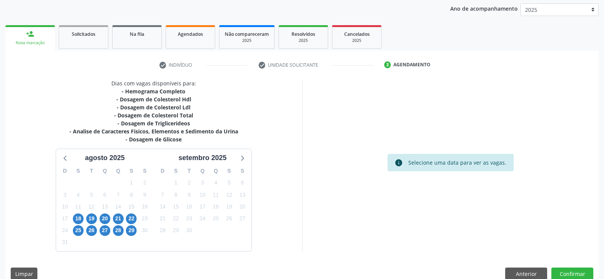
scroll to position [101, 0]
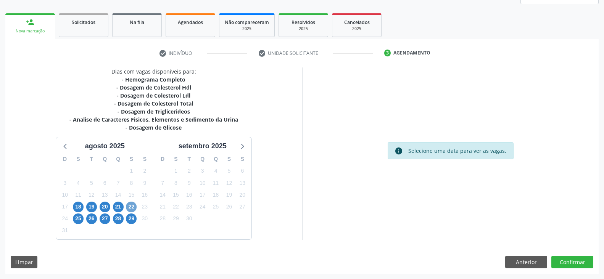
click at [132, 210] on span "22" at bounding box center [131, 207] width 11 height 11
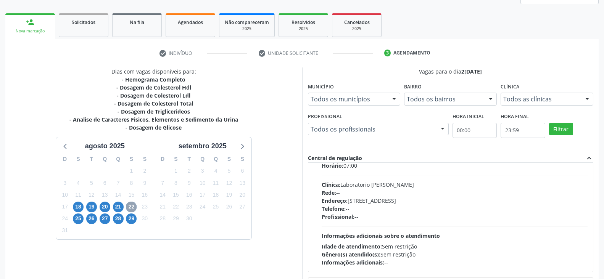
scroll to position [38, 0]
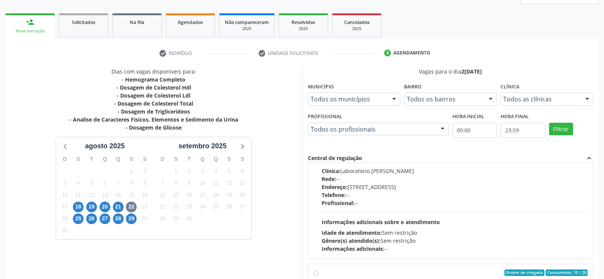
click at [395, 194] on div "Telefone: --" at bounding box center [455, 195] width 266 height 8
click at [319, 143] on input "Ordem de chegada Consumidos: 12 / 36 Horário: 07:00 Clínica: Laboratorio [PERSO…" at bounding box center [316, 139] width 5 height 7
radio input "true"
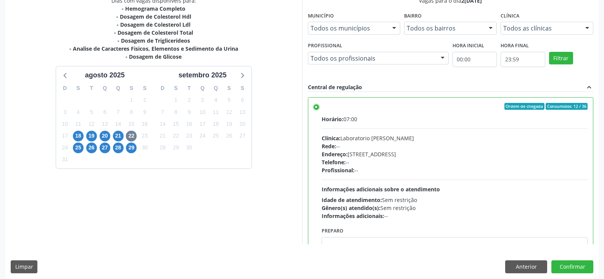
scroll to position [177, 0]
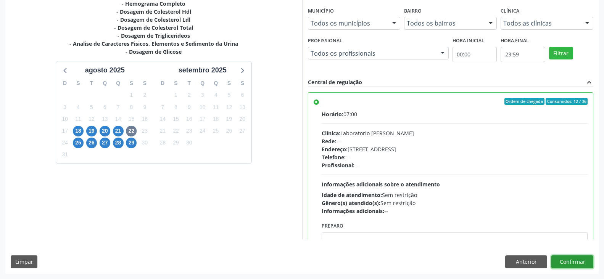
click at [584, 263] on button "Confirmar" at bounding box center [573, 262] width 42 height 13
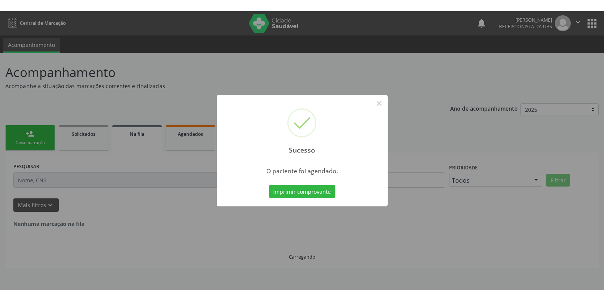
scroll to position [0, 0]
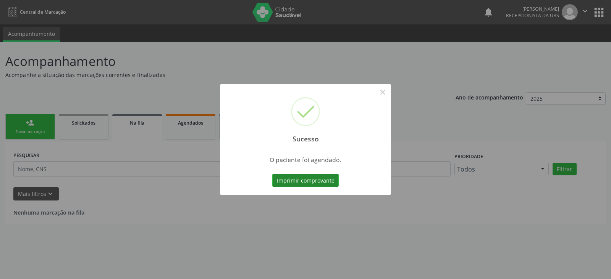
click at [308, 182] on button "Imprimir comprovante" at bounding box center [305, 180] width 66 height 13
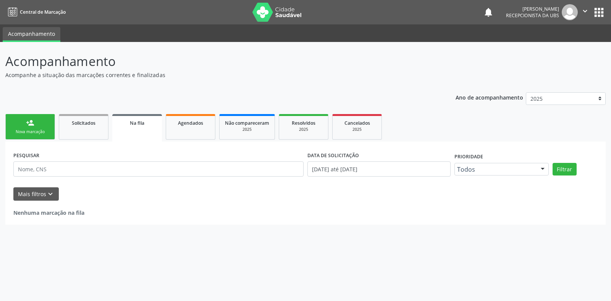
click at [41, 134] on div "Nova marcação" at bounding box center [30, 132] width 38 height 6
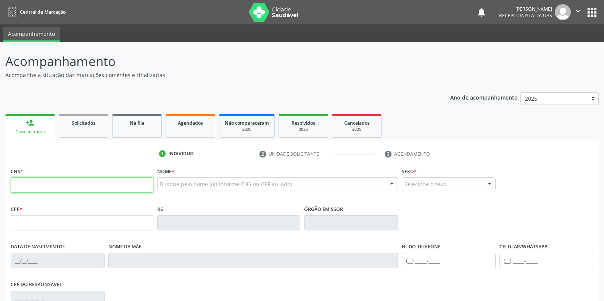
click at [77, 186] on input "text" at bounding box center [82, 184] width 143 height 15
type input "166 0204 7508 0008"
type input "109.252.924-19"
type input "1[DATE]"
type input "[PERSON_NAME]"
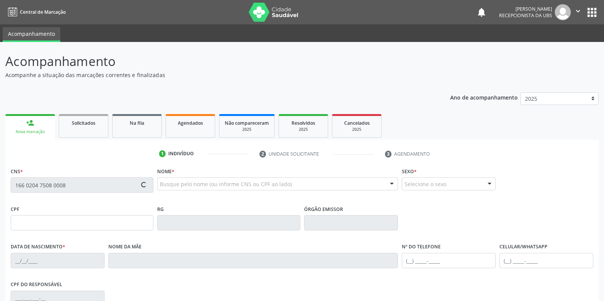
type input "[PHONE_NUMBER]"
type input "S/N"
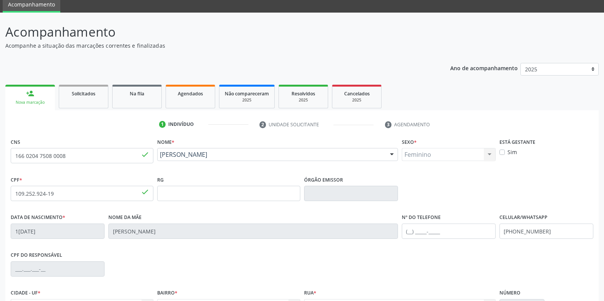
scroll to position [38, 0]
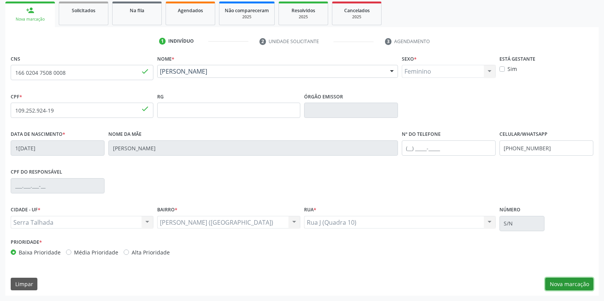
click at [579, 279] on button "Nova marcação" at bounding box center [569, 284] width 48 height 13
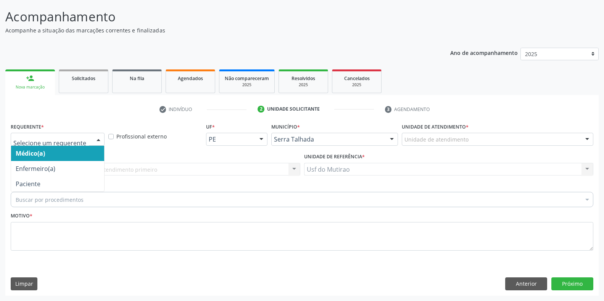
click at [95, 134] on div at bounding box center [98, 139] width 11 height 13
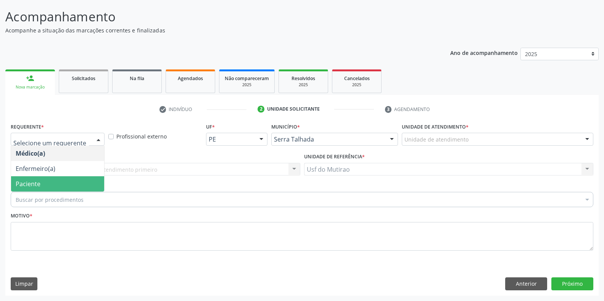
click at [58, 182] on span "Paciente" at bounding box center [57, 183] width 93 height 15
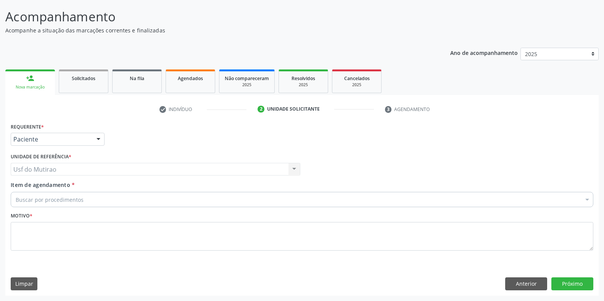
click at [119, 198] on div "Buscar por procedimentos" at bounding box center [302, 199] width 583 height 15
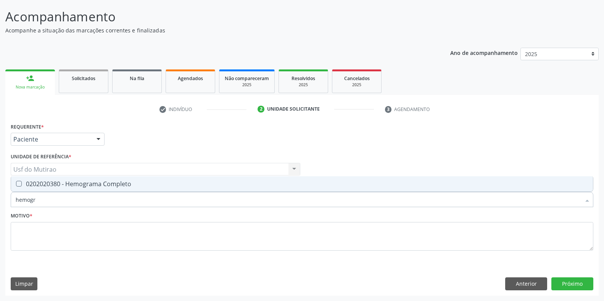
type input "hemogra"
click at [179, 186] on div "0202020380 - Hemograma Completo" at bounding box center [302, 184] width 573 height 6
checkbox Completo "true"
drag, startPoint x: 140, startPoint y: 200, endPoint x: 8, endPoint y: 205, distance: 132.5
click at [8, 205] on div "Requerente * Paciente Médico(a) Enfermeiro(a) Paciente Nenhum resultado encontr…" at bounding box center [302, 208] width 594 height 174
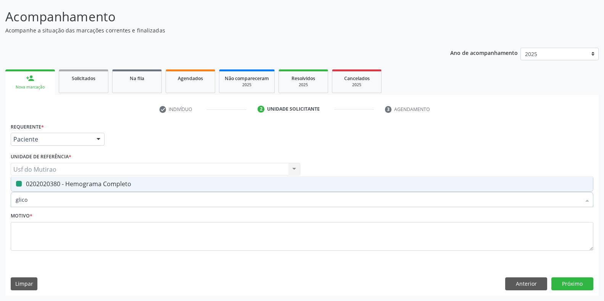
type input "glicos"
checkbox Completo "false"
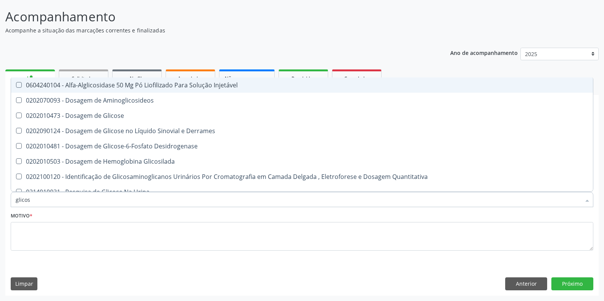
type input "glicose"
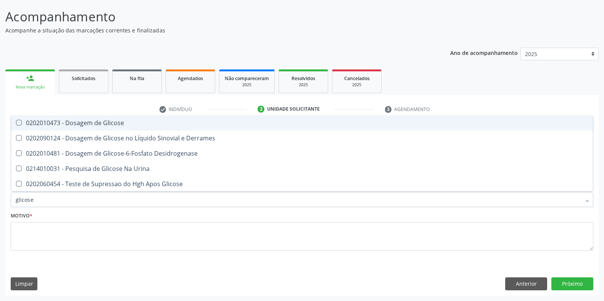
click at [47, 128] on span "0202010473 - Dosagem de Glicose" at bounding box center [302, 122] width 582 height 15
checkbox Glicose "true"
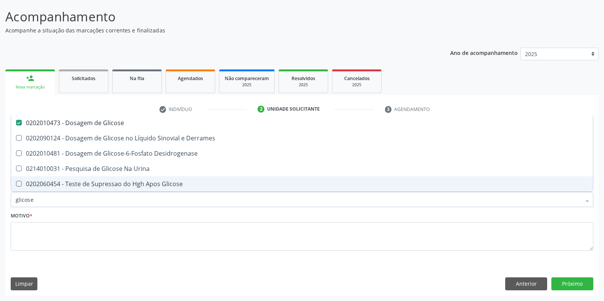
drag, startPoint x: 47, startPoint y: 197, endPoint x: 0, endPoint y: 196, distance: 47.3
click at [0, 196] on div "Acompanhamento Acompanhe a situação das marcações correntes e finalizadas Relat…" at bounding box center [302, 149] width 604 height 304
type input "coleste"
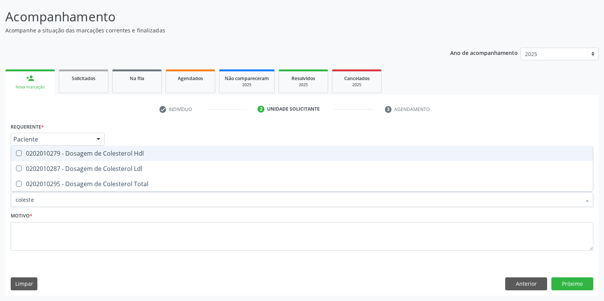
click at [31, 151] on div "0202010279 - Dosagem de Colesterol Hdl" at bounding box center [302, 153] width 573 height 6
checkbox Hdl "true"
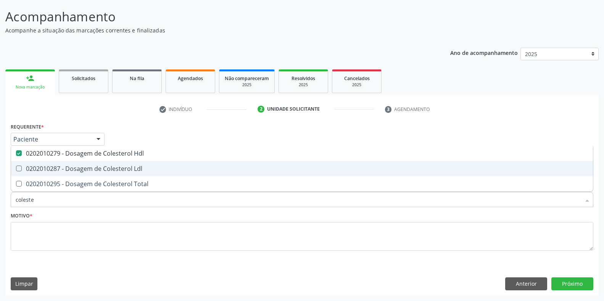
click at [33, 166] on div "0202010287 - Dosagem de Colesterol Ldl" at bounding box center [302, 169] width 573 height 6
checkbox Ldl "true"
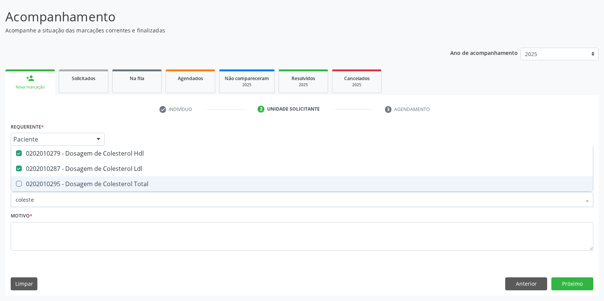
click at [32, 179] on span "0202010295 - Dosagem de Colesterol Total" at bounding box center [302, 183] width 582 height 15
checkbox Total "true"
drag, startPoint x: 35, startPoint y: 201, endPoint x: 0, endPoint y: 194, distance: 36.2
click at [0, 194] on div "Acompanhamento Acompanhe a situação das marcações correntes e finalizadas Relat…" at bounding box center [302, 149] width 604 height 304
type input "trigli"
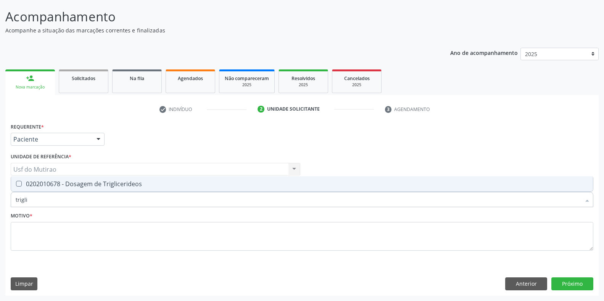
click at [25, 182] on div "0202010678 - Dosagem de Triglicerideos" at bounding box center [302, 184] width 573 height 6
checkbox Triglicerideos "true"
drag, startPoint x: 47, startPoint y: 205, endPoint x: 0, endPoint y: 200, distance: 47.6
click at [0, 200] on div "Acompanhamento Acompanhe a situação das marcações correntes e finalizadas Relat…" at bounding box center [302, 149] width 604 height 304
type input "analise d"
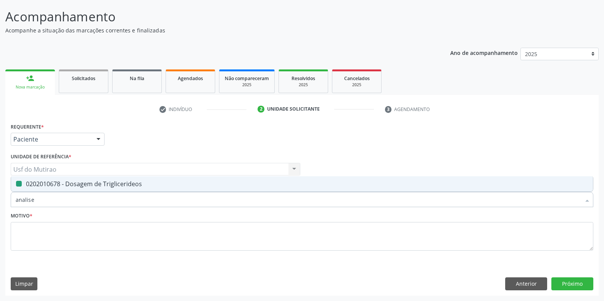
checkbox Triglicerideos "false"
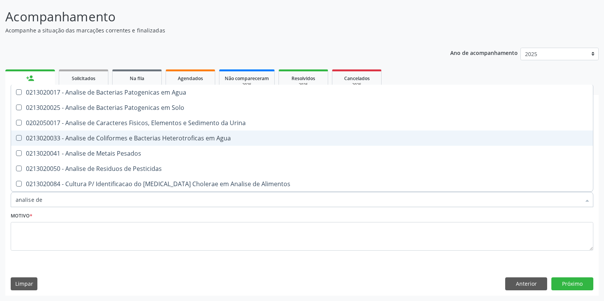
type input "analise de c"
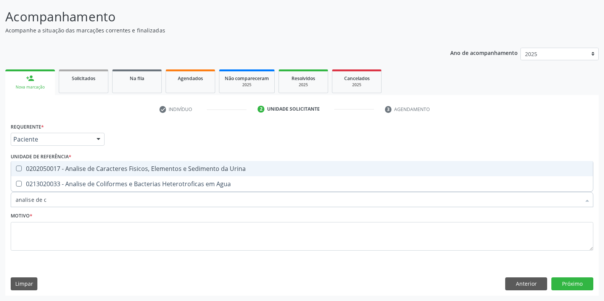
click at [145, 172] on div "0202050017 - Analise de Caracteres Fisicos, Elementos e Sedimento da Urina" at bounding box center [302, 169] width 573 height 6
checkbox Urina "true"
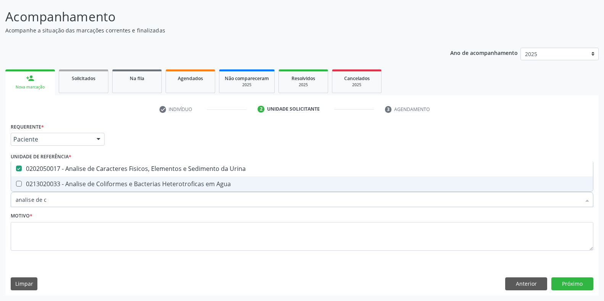
drag, startPoint x: 131, startPoint y: 202, endPoint x: 0, endPoint y: 187, distance: 132.2
click at [0, 187] on div "Acompanhamento Acompanhe a situação das marcações correntes e finalizadas Relat…" at bounding box center [302, 149] width 604 height 304
type input "glico"
checkbox Urina "false"
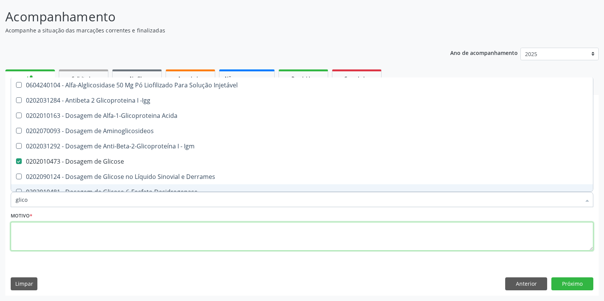
click at [98, 241] on textarea at bounding box center [302, 236] width 583 height 29
type textarea "."
checkbox -Igg "true"
checkbox Acida "true"
checkbox Aminoglicosideos "true"
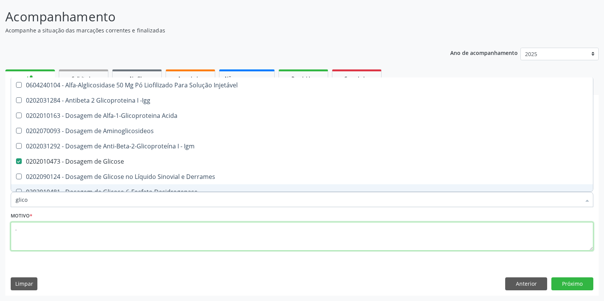
checkbox Igm "true"
checkbox Derrames "true"
checkbox Desidrogenase "true"
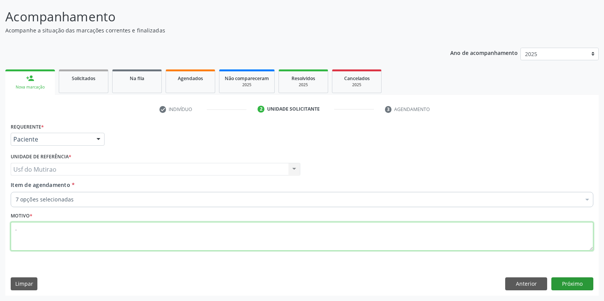
type textarea "."
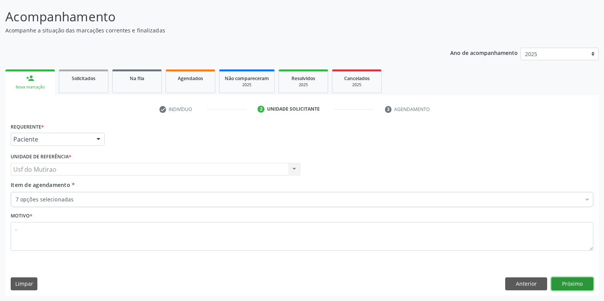
click at [571, 279] on button "Próximo" at bounding box center [573, 283] width 42 height 13
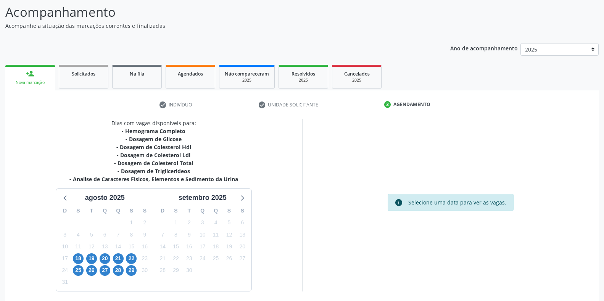
scroll to position [79, 0]
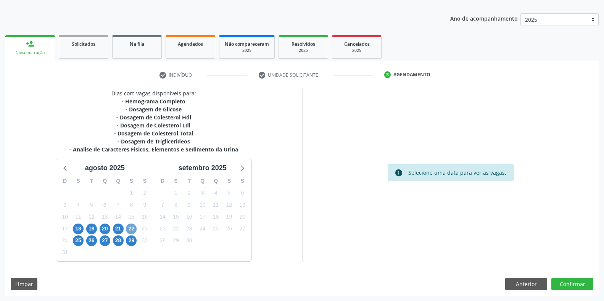
click at [128, 228] on span "22" at bounding box center [131, 229] width 11 height 11
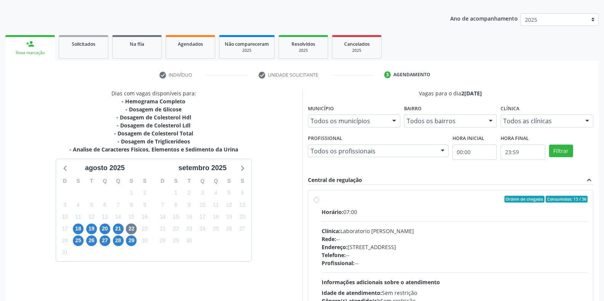
click at [365, 230] on div "Clínica: Laboratorio [PERSON_NAME]" at bounding box center [455, 231] width 266 height 8
click at [319, 203] on input "Ordem de chegada Consumidos: 13 / 36 Horário: 07:00 Clínica: Laboratorio [PERSO…" at bounding box center [316, 199] width 5 height 7
radio input "true"
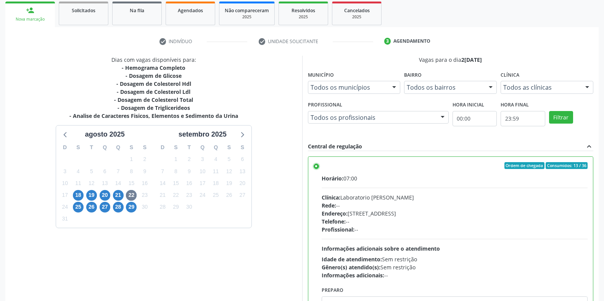
scroll to position [155, 0]
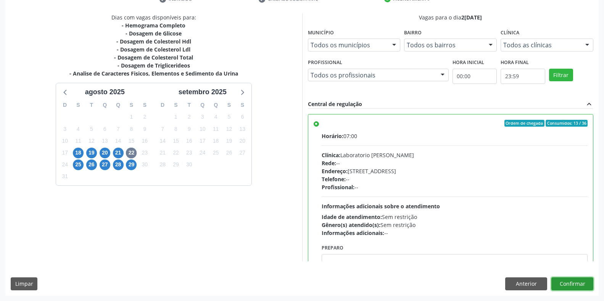
click at [558, 279] on button "Confirmar" at bounding box center [573, 283] width 42 height 13
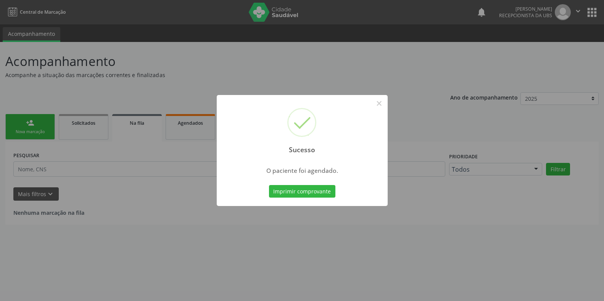
scroll to position [0, 0]
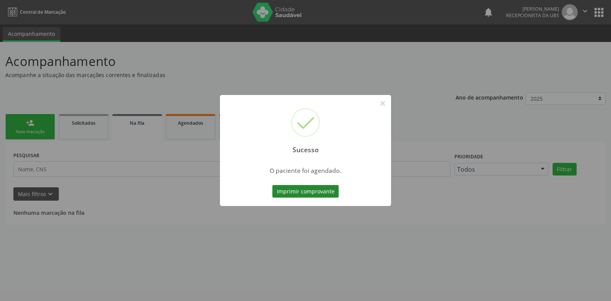
click at [279, 195] on button "Imprimir comprovante" at bounding box center [305, 191] width 66 height 13
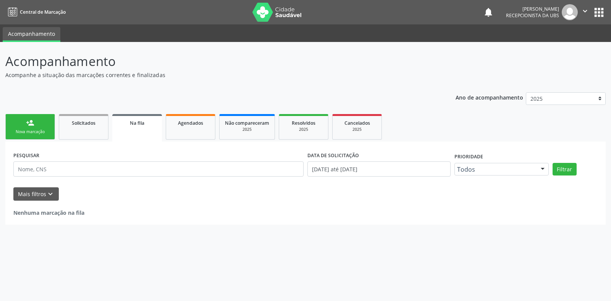
click at [27, 128] on link "person_add Nova marcação" at bounding box center [30, 127] width 50 height 26
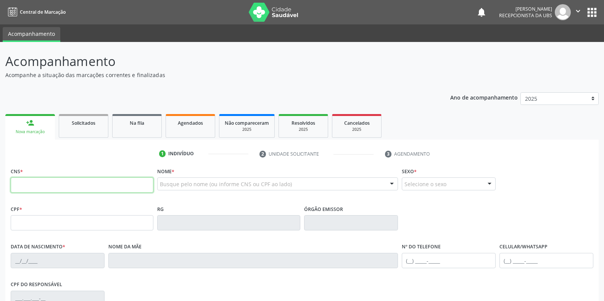
click at [51, 190] on input "text" at bounding box center [82, 184] width 143 height 15
type input "704 8095 7255 8145"
type input "059.539.118-40"
type input "[DATE]"
type input "[PERSON_NAME] Ines da Conceicao"
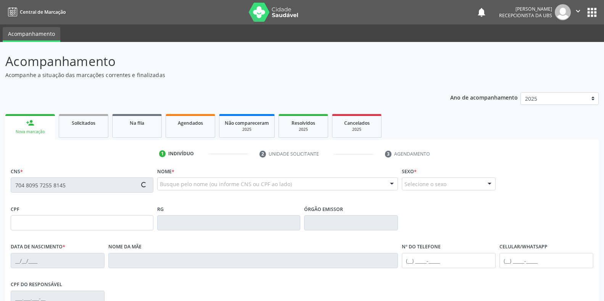
type input "[PHONE_NUMBER]"
type input "251.457.188-02"
type input "S/N"
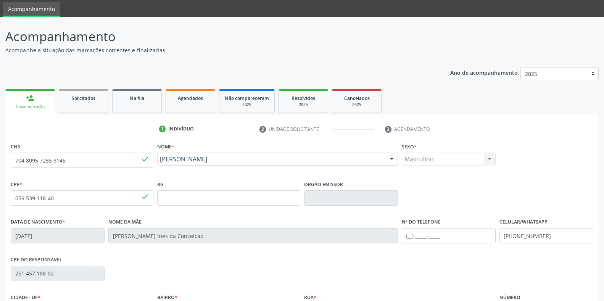
scroll to position [38, 0]
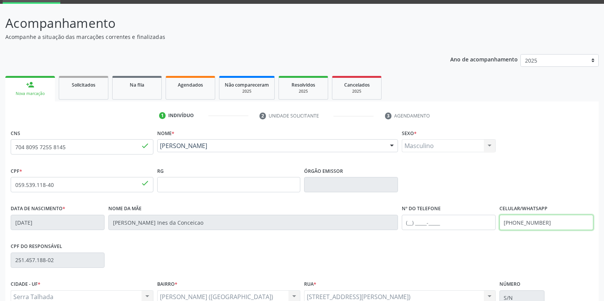
drag, startPoint x: 556, startPoint y: 226, endPoint x: 487, endPoint y: 226, distance: 69.5
click at [487, 226] on div "Data de nascimento * 2[DATE] Nome da mãe [PERSON_NAME] Conceicao Nº do Telefone…" at bounding box center [302, 222] width 587 height 38
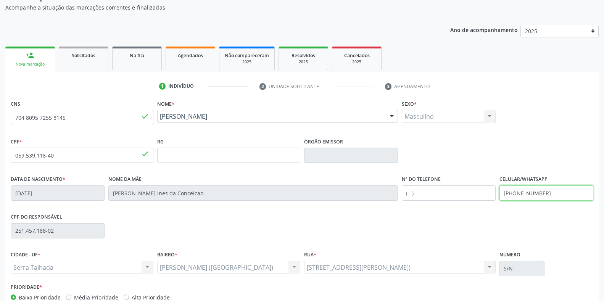
scroll to position [113, 0]
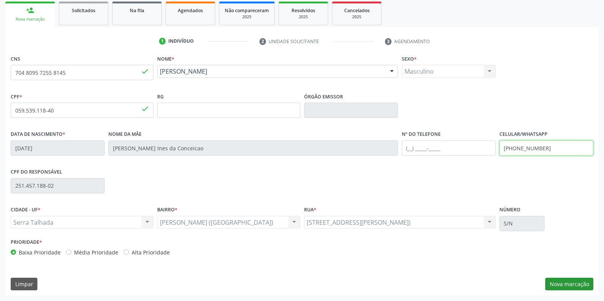
type input "[PHONE_NUMBER]"
click at [578, 279] on button "Nova marcação" at bounding box center [569, 284] width 48 height 13
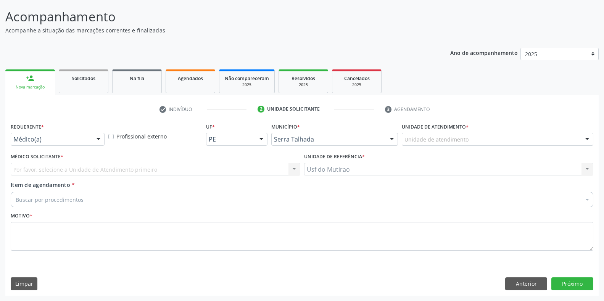
click at [90, 140] on div "Médico(a)" at bounding box center [58, 139] width 94 height 13
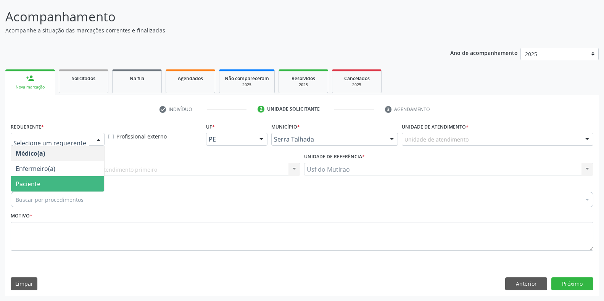
click at [44, 185] on span "Paciente" at bounding box center [57, 183] width 93 height 15
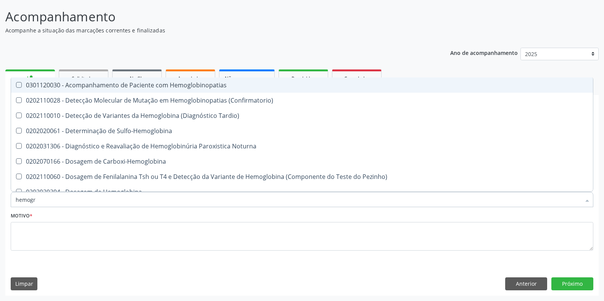
type input "hemogra"
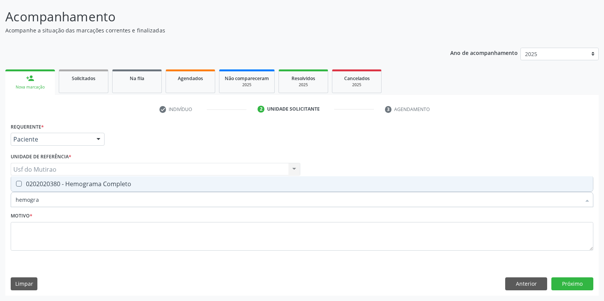
click at [55, 187] on div "0202020380 - Hemograma Completo" at bounding box center [302, 184] width 573 height 6
checkbox Completo "true"
drag, startPoint x: 52, startPoint y: 198, endPoint x: 11, endPoint y: 198, distance: 41.2
click at [11, 198] on div "hemogra" at bounding box center [302, 199] width 583 height 15
type input "glicos"
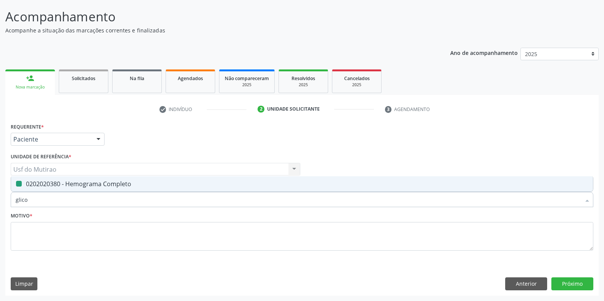
checkbox Completo "false"
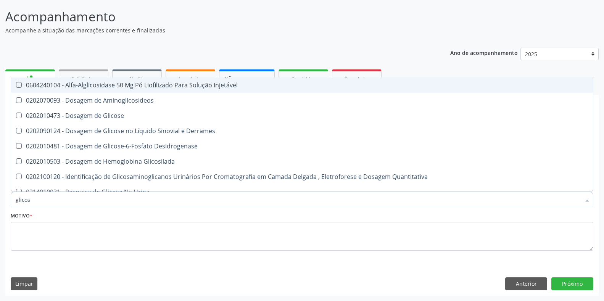
type input "glicose"
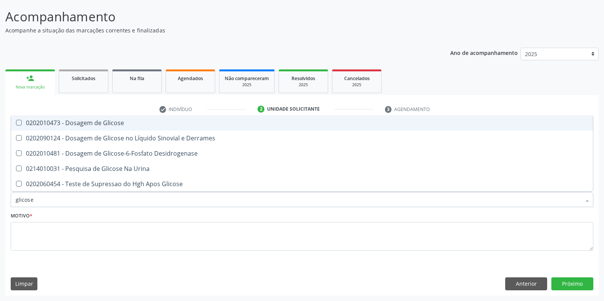
click at [119, 121] on div "0202010473 - Dosagem de Glicose" at bounding box center [302, 123] width 573 height 6
checkbox Glicose "true"
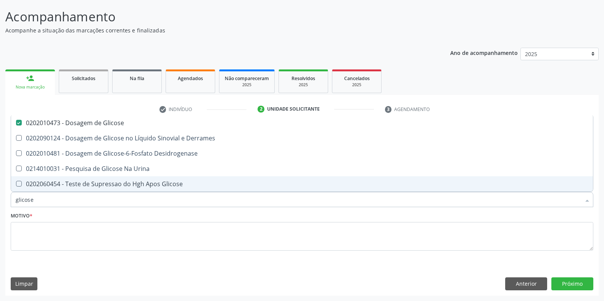
drag, startPoint x: 90, startPoint y: 202, endPoint x: 1, endPoint y: 202, distance: 89.3
click at [1, 202] on div "Acompanhamento Acompanhe a situação das marcações correntes e finalizadas Relat…" at bounding box center [302, 149] width 604 height 304
type input "coleste"
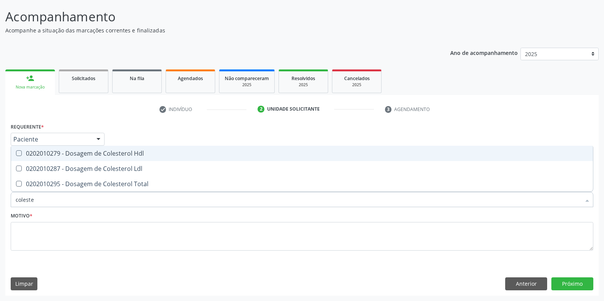
click at [50, 153] on div "0202010279 - Dosagem de Colesterol Hdl" at bounding box center [302, 153] width 573 height 6
checkbox Hdl "true"
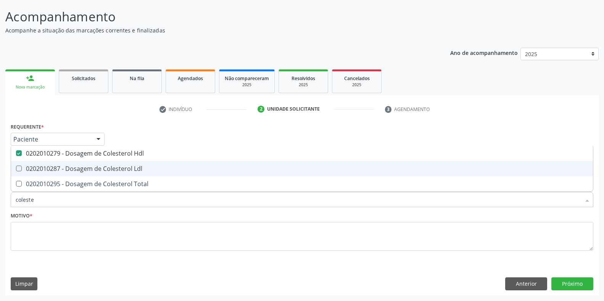
click at [50, 166] on div "0202010287 - Dosagem de Colesterol Ldl" at bounding box center [302, 169] width 573 height 6
checkbox Ldl "true"
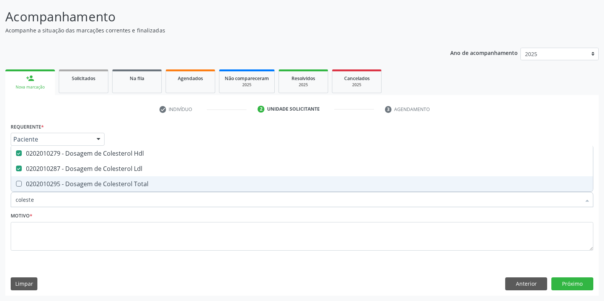
click at [50, 185] on div "0202010295 - Dosagem de Colesterol Total" at bounding box center [302, 184] width 573 height 6
checkbox Total "true"
drag, startPoint x: 39, startPoint y: 200, endPoint x: 0, endPoint y: 197, distance: 39.4
click at [0, 197] on div "Acompanhamento Acompanhe a situação das marcações correntes e finalizadas Relat…" at bounding box center [302, 149] width 604 height 304
type input "trigli"
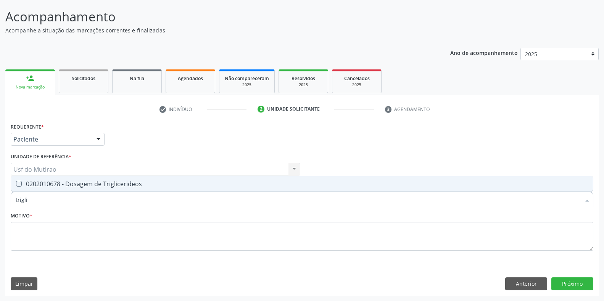
click at [49, 177] on span "0202010678 - Dosagem de Triglicerideos" at bounding box center [302, 183] width 582 height 15
checkbox Triglicerideos "true"
drag, startPoint x: 49, startPoint y: 201, endPoint x: 0, endPoint y: 200, distance: 49.3
click at [0, 200] on div "Acompanhamento Acompanhe a situação das marcações correntes e finalizadas Relat…" at bounding box center [302, 149] width 604 height 304
type input "analise"
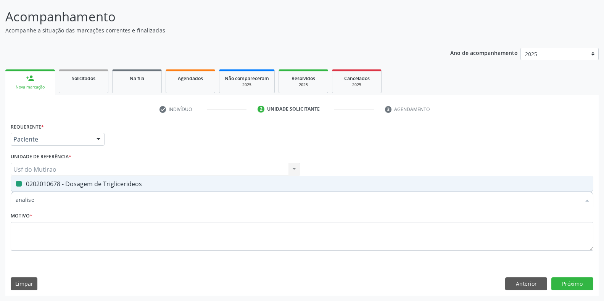
checkbox Triglicerideos "false"
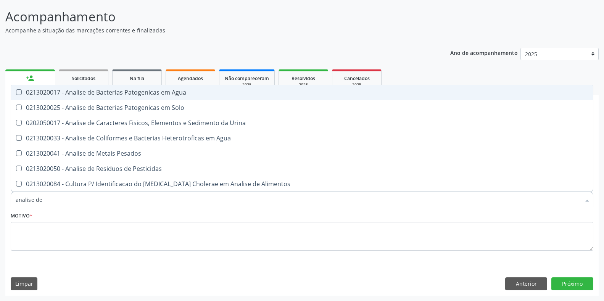
type input "analise de c"
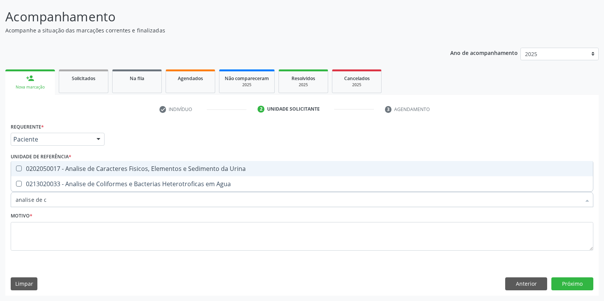
click at [31, 169] on div "0202050017 - Analise de Caracteres Fisicos, Elementos e Sedimento da Urina" at bounding box center [302, 169] width 573 height 6
checkbox Urina "true"
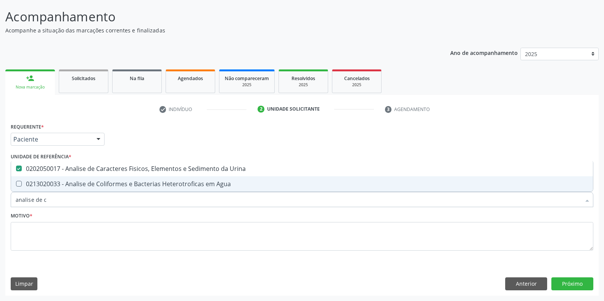
drag, startPoint x: 56, startPoint y: 195, endPoint x: 0, endPoint y: 192, distance: 55.8
click at [0, 192] on div "Acompanhamento Acompanhe a situação das marcações correntes e finalizadas Relat…" at bounding box center [302, 149] width 604 height 304
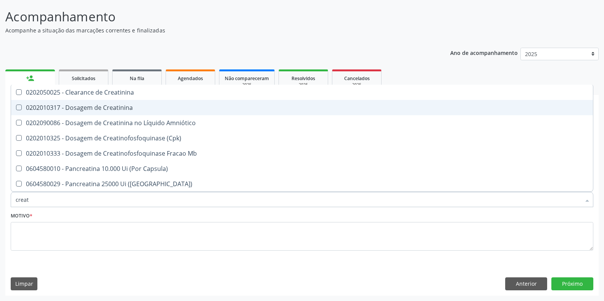
type input "creati"
checkbox Creatinina "false"
click at [111, 106] on div "0202010317 - Dosagem de Creatinina" at bounding box center [302, 108] width 573 height 6
checkbox Creatinina "true"
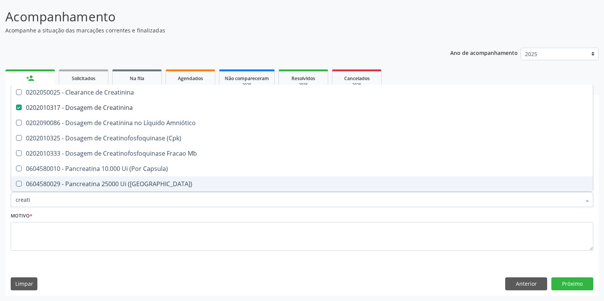
drag, startPoint x: 94, startPoint y: 199, endPoint x: 8, endPoint y: 199, distance: 86.6
click at [8, 199] on div "Requerente * Paciente Médico(a) Enfermeiro(a) Paciente Nenhum resultado encontr…" at bounding box center [302, 208] width 594 height 174
type input "ureia"
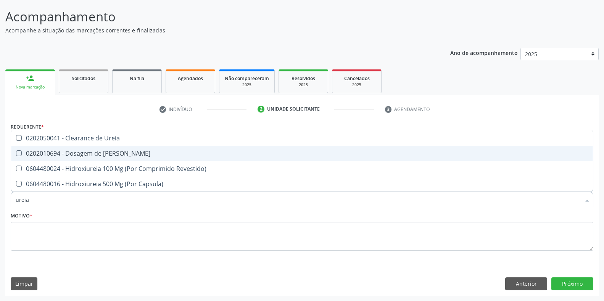
click at [85, 152] on div "0202010694 - Dosagem de [PERSON_NAME]" at bounding box center [302, 153] width 573 height 6
checkbox Ureia "true"
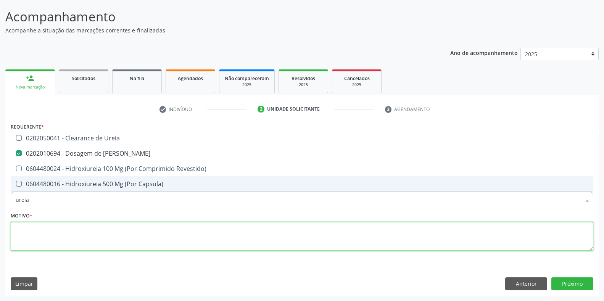
click at [89, 226] on textarea at bounding box center [302, 236] width 583 height 29
type textarea "."
checkbox Revestido\) "true"
checkbox Capsula\) "true"
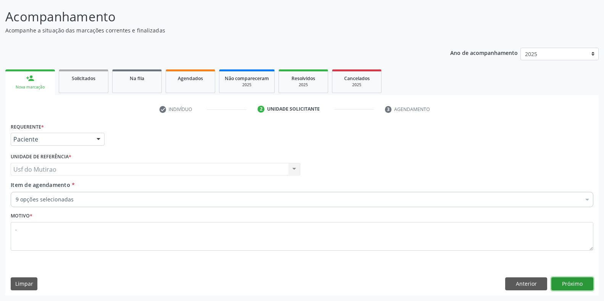
click at [581, 279] on button "Próximo" at bounding box center [573, 283] width 42 height 13
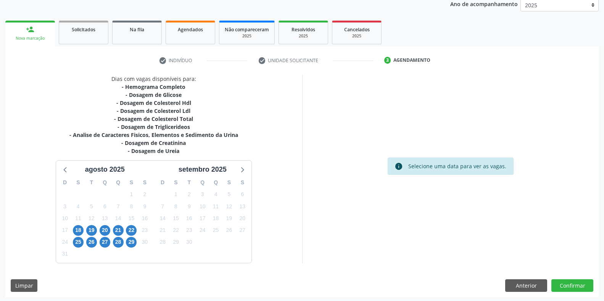
scroll to position [95, 0]
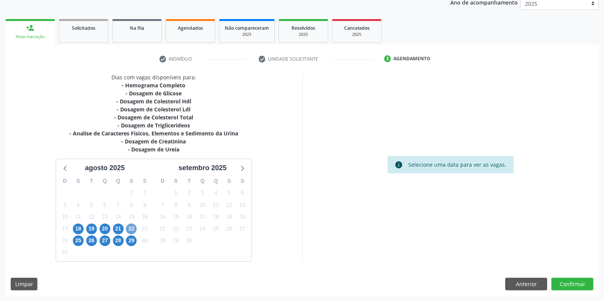
click at [130, 229] on span "22" at bounding box center [131, 229] width 11 height 11
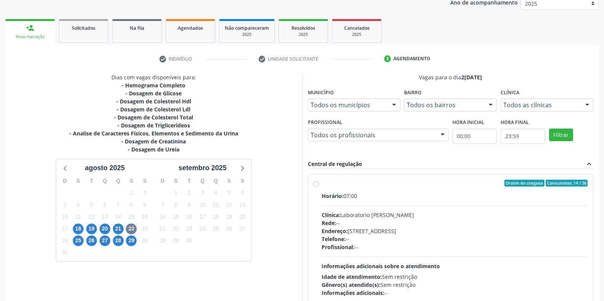
click at [338, 200] on div "Horário: 07:00 Clínica: Laboratorio [PERSON_NAME]: -- Endereço: [STREET_ADDRESS…" at bounding box center [455, 244] width 266 height 105
click at [319, 187] on input "Ordem de chegada Consumidos: 14 / 36 Horário: 07:00 Clínica: Laboratorio [PERSO…" at bounding box center [316, 183] width 5 height 7
radio input "true"
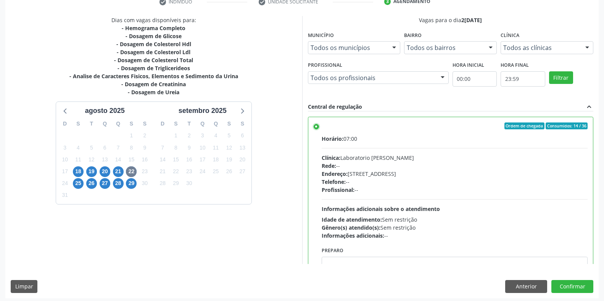
scroll to position [155, 0]
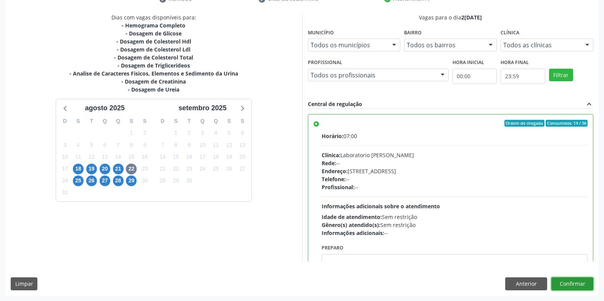
click at [561, 279] on button "Confirmar" at bounding box center [573, 283] width 42 height 13
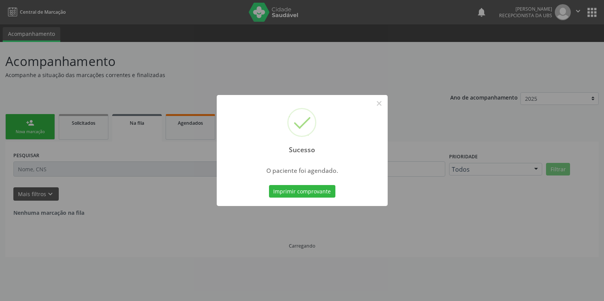
scroll to position [0, 0]
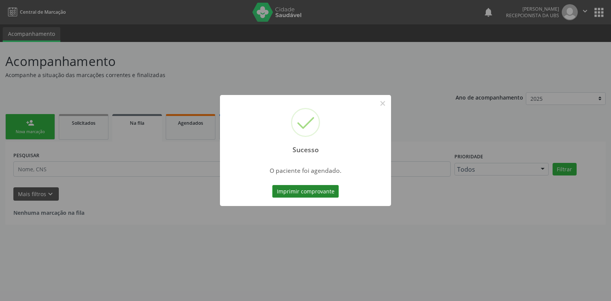
click at [282, 192] on button "Imprimir comprovante" at bounding box center [305, 191] width 66 height 13
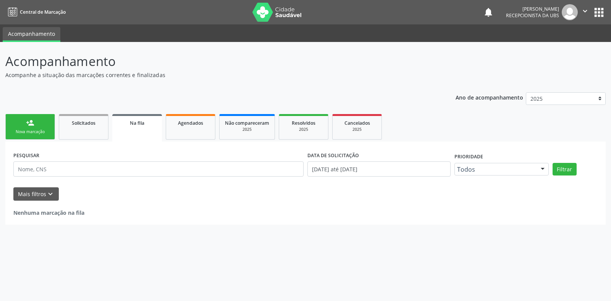
click at [47, 132] on div "Nova marcação" at bounding box center [30, 132] width 38 height 6
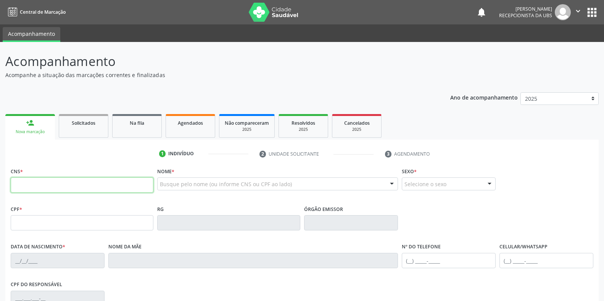
click at [43, 180] on input "text" at bounding box center [82, 184] width 143 height 15
type input "898 0041 2070 5767"
type input "151.222.354-90"
type input "[DATE]"
type input "[PERSON_NAME]"
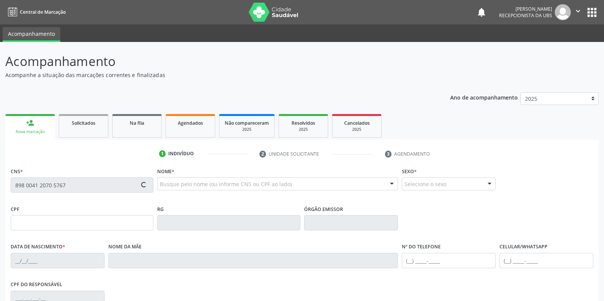
type input "[PHONE_NUMBER]"
type input "718.838.264-62"
type input "S/N"
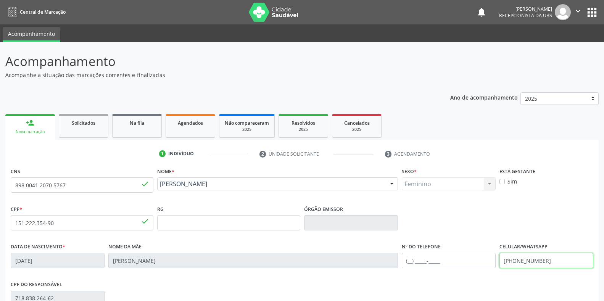
drag, startPoint x: 558, startPoint y: 263, endPoint x: 459, endPoint y: 268, distance: 99.7
click at [459, 268] on div "Data de nascimento * 0[DATE] Nome da mãe [PERSON_NAME] Nº do Telefone Celular/W…" at bounding box center [302, 260] width 587 height 38
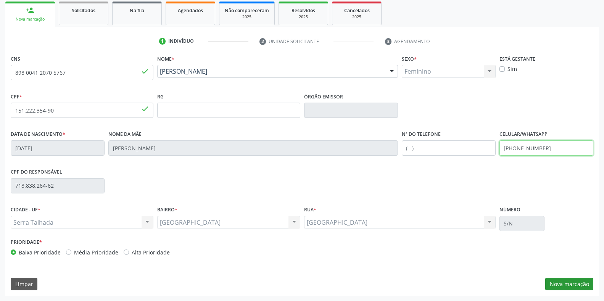
type input "[PHONE_NUMBER]"
click at [579, 279] on button "Nova marcação" at bounding box center [569, 284] width 48 height 13
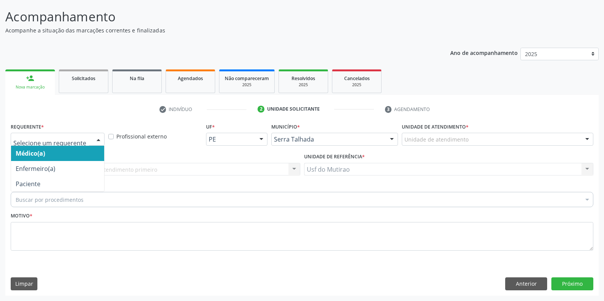
click at [88, 144] on div at bounding box center [58, 139] width 94 height 13
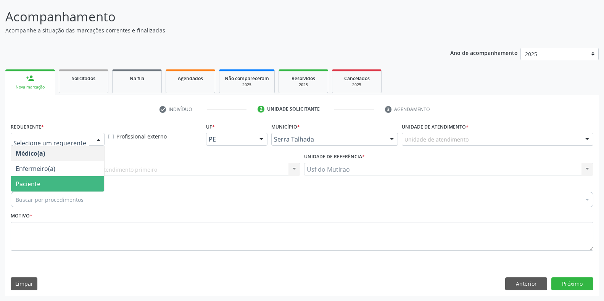
click at [73, 186] on span "Paciente" at bounding box center [57, 183] width 93 height 15
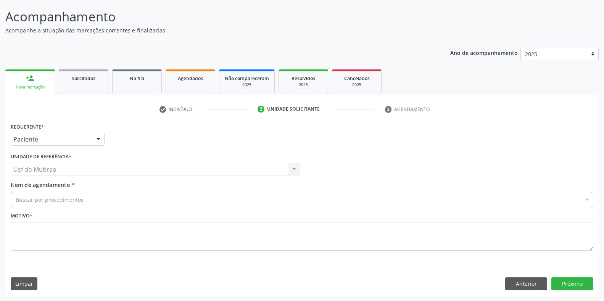
click at [89, 201] on div "Buscar por procedimentos" at bounding box center [302, 199] width 583 height 15
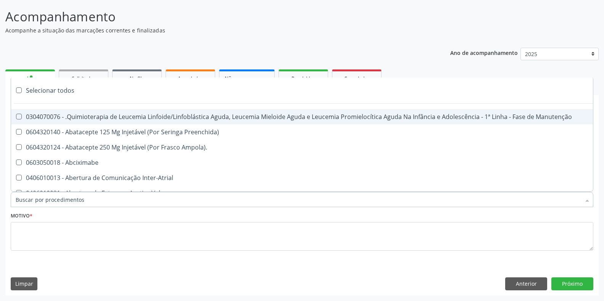
click at [83, 197] on input "Item de agendamento *" at bounding box center [298, 199] width 565 height 15
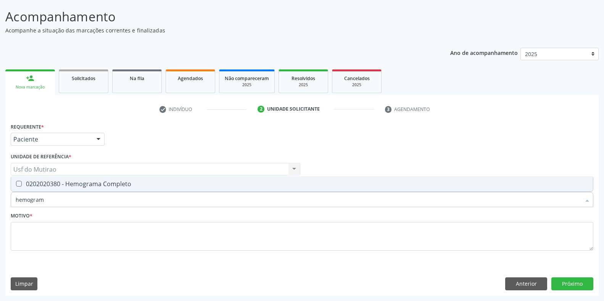
type input "hemograma"
click at [84, 187] on div "0202020380 - Hemograma Completo" at bounding box center [302, 184] width 573 height 6
checkbox Completo "true"
drag, startPoint x: 79, startPoint y: 203, endPoint x: 8, endPoint y: 202, distance: 71.4
click at [8, 202] on div "Requerente * Paciente Médico(a) Enfermeiro(a) Paciente Nenhum resultado encontr…" at bounding box center [302, 208] width 594 height 174
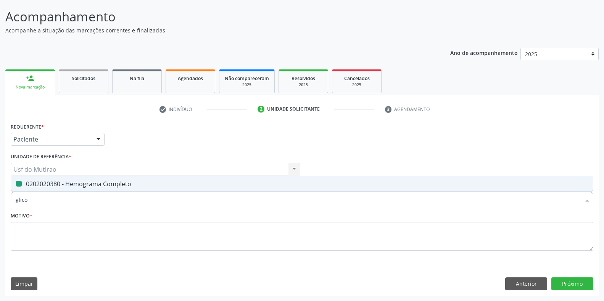
type input "glicos"
checkbox Completo "false"
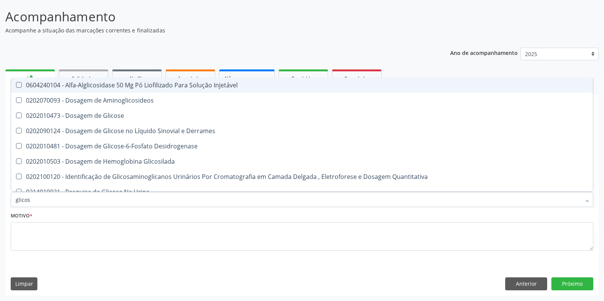
type input "glicose"
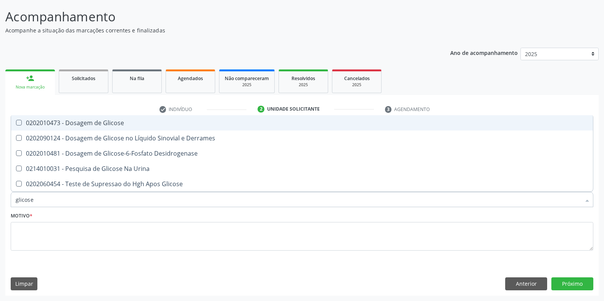
click at [88, 124] on div "0202010473 - Dosagem de Glicose" at bounding box center [302, 123] width 573 height 6
checkbox Glicose "true"
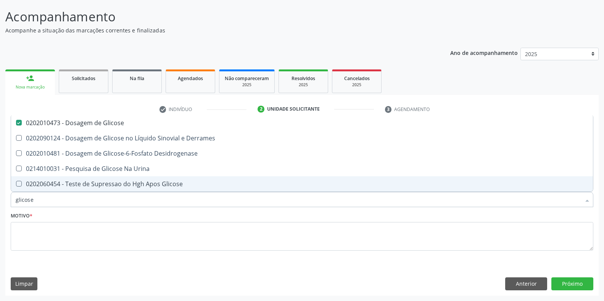
drag, startPoint x: 72, startPoint y: 203, endPoint x: 0, endPoint y: 202, distance: 72.2
click at [0, 202] on div "Acompanhamento Acompanhe a situação das marcações correntes e finalizadas Relat…" at bounding box center [302, 149] width 604 height 304
type input "colest"
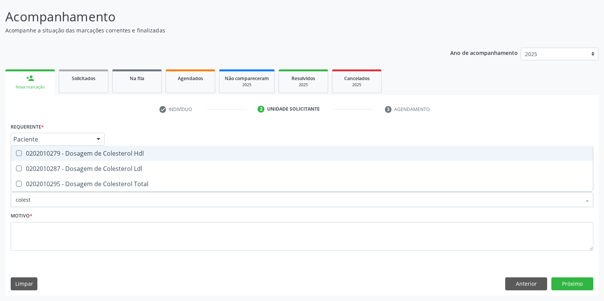
click at [32, 153] on div "0202010279 - Dosagem de Colesterol Hdl" at bounding box center [302, 153] width 573 height 6
checkbox Hdl "true"
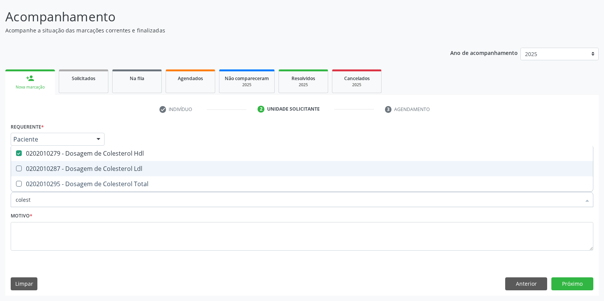
click at [34, 168] on div "0202010287 - Dosagem de Colesterol Ldl" at bounding box center [302, 169] width 573 height 6
checkbox Ldl "true"
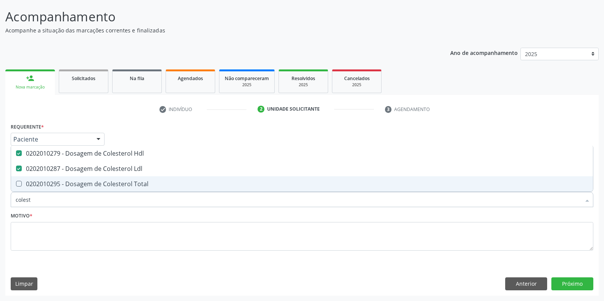
click at [34, 182] on div "0202010295 - Dosagem de Colesterol Total" at bounding box center [302, 184] width 573 height 6
checkbox Total "true"
drag, startPoint x: 42, startPoint y: 202, endPoint x: 2, endPoint y: 202, distance: 40.5
click at [2, 202] on div "Acompanhamento Acompanhe a situação das marcações correntes e finalizadas Relat…" at bounding box center [302, 149] width 604 height 304
type input "triglic"
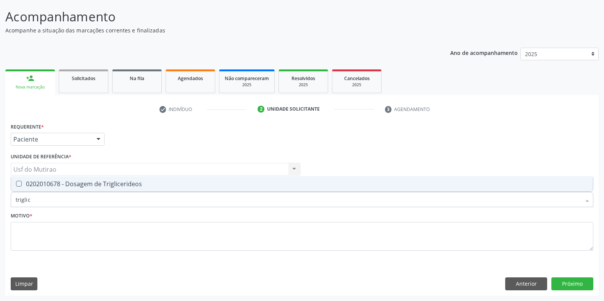
click at [39, 186] on div "0202010678 - Dosagem de Triglicerideos" at bounding box center [302, 184] width 573 height 6
checkbox Triglicerideos "true"
drag, startPoint x: 41, startPoint y: 198, endPoint x: 0, endPoint y: 202, distance: 41.5
click at [0, 202] on div "Acompanhamento Acompanhe a situação das marcações correntes e finalizadas Relat…" at bounding box center [302, 149] width 604 height 304
type input "analise d"
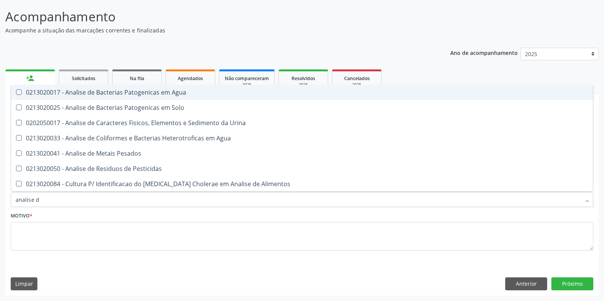
checkbox Agua "false"
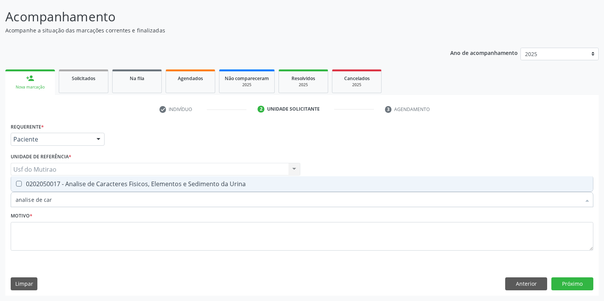
type input "analise de cara"
click at [35, 187] on div "0202050017 - Analise de Caracteres Fisicos, Elementos e Sedimento da Urina" at bounding box center [302, 184] width 573 height 6
checkbox Urina "true"
drag, startPoint x: 75, startPoint y: 198, endPoint x: 7, endPoint y: 198, distance: 68.3
click at [7, 198] on div "Requerente * Paciente Médico(a) Enfermeiro(a) Paciente Nenhum resultado encontr…" at bounding box center [302, 208] width 594 height 174
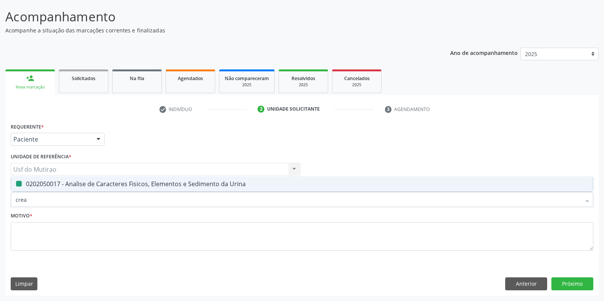
type input "creat"
checkbox Urina "false"
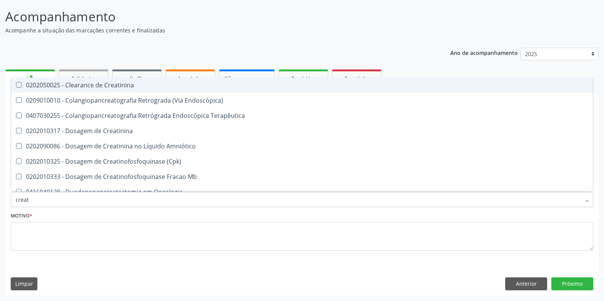
type input "creati"
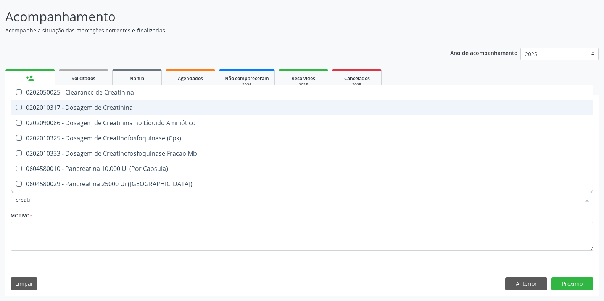
click at [56, 110] on div "0202010317 - Dosagem de Creatinina" at bounding box center [302, 108] width 573 height 6
checkbox Creatinina "true"
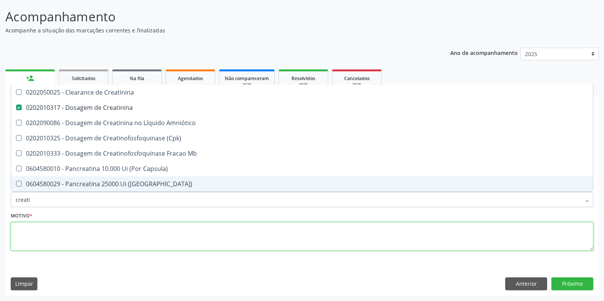
click at [77, 236] on textarea at bounding box center [302, 236] width 583 height 29
type textarea "."
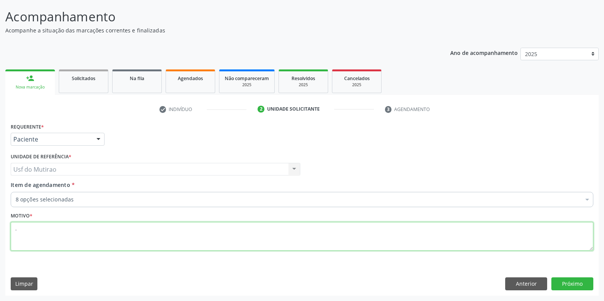
checkbox Glicose "true"
checkbox Hdl "true"
checkbox Ldl "true"
checkbox Total "true"
checkbox Triglicerideos "true"
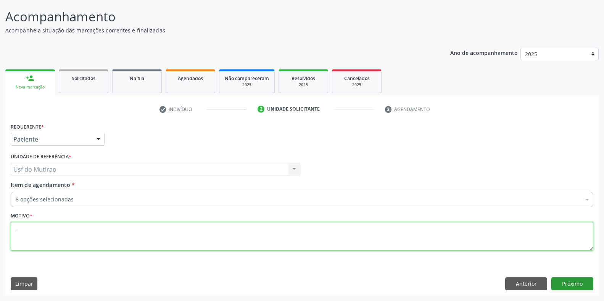
type textarea "."
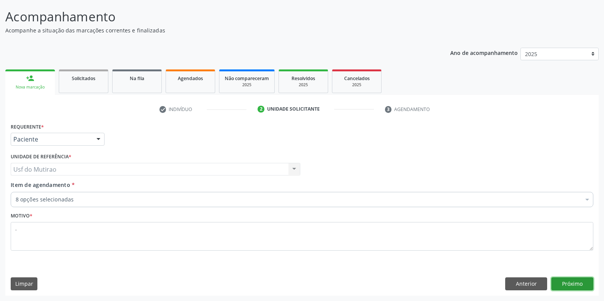
click at [563, 279] on button "Próximo" at bounding box center [573, 283] width 42 height 13
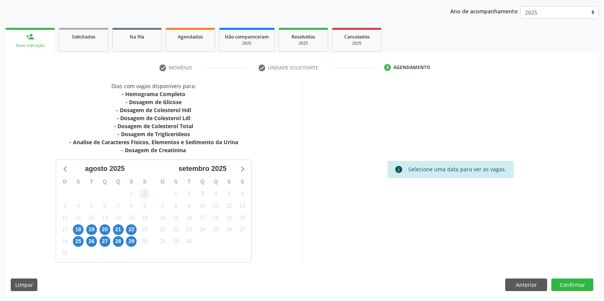
scroll to position [87, 0]
click at [131, 228] on span "22" at bounding box center [131, 229] width 11 height 11
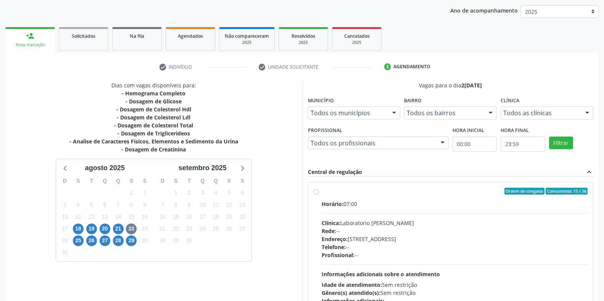
click at [374, 216] on div "Horário: 07:00 Clínica: Laboratorio [PERSON_NAME]: -- Endereço: [STREET_ADDRESS…" at bounding box center [455, 252] width 266 height 105
click at [319, 195] on input "Ordem de chegada Consumidos: 15 / 36 Horário: 07:00 Clínica: Laboratorio [PERSO…" at bounding box center [316, 191] width 5 height 7
radio input "true"
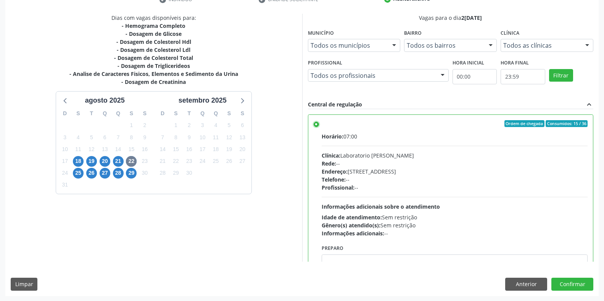
scroll to position [155, 0]
click at [578, 278] on button "Confirmar" at bounding box center [573, 283] width 42 height 13
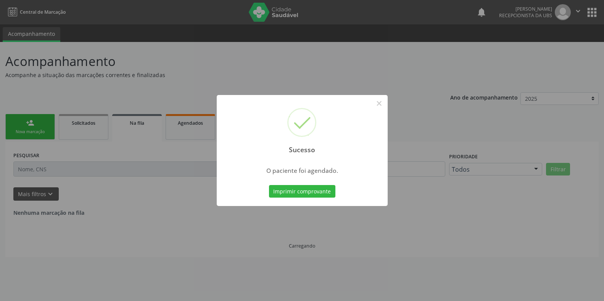
scroll to position [0, 0]
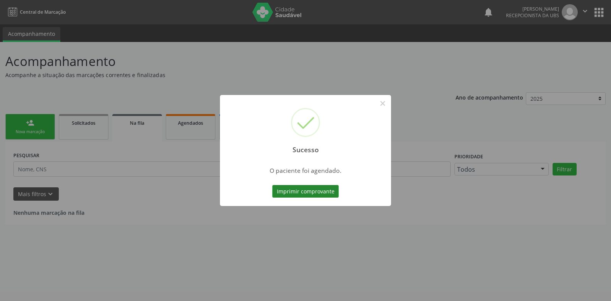
click at [314, 195] on button "Imprimir comprovante" at bounding box center [305, 191] width 66 height 13
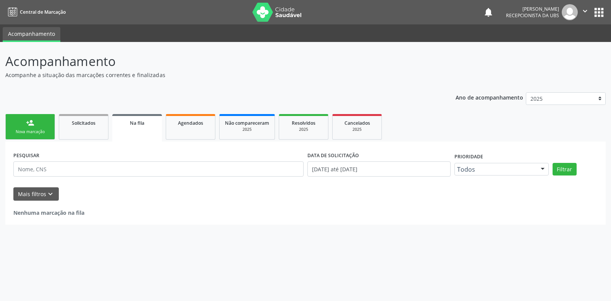
click at [19, 126] on link "person_add Nova marcação" at bounding box center [30, 127] width 50 height 26
click at [41, 129] on div "Nova marcação" at bounding box center [30, 132] width 38 height 6
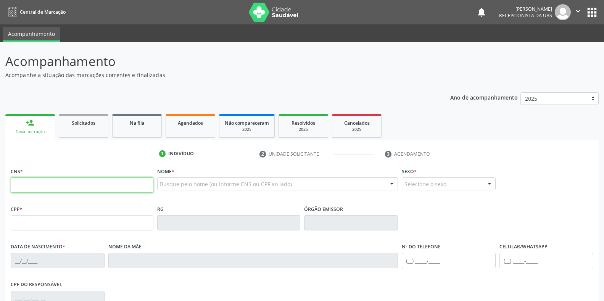
click at [50, 187] on input "text" at bounding box center [82, 184] width 143 height 15
type input "702 4040 2223 7829"
type input "[DATE]"
type input "[PERSON_NAME]"
type input "[PHONE_NUMBER]"
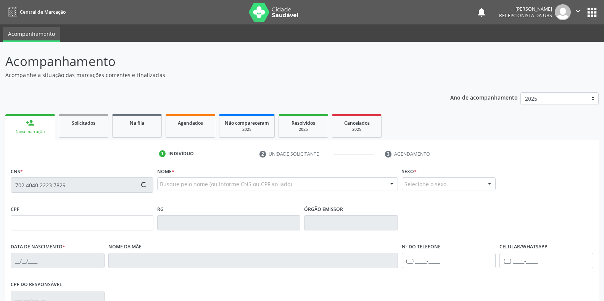
type input "471.325.664-15"
type input "11"
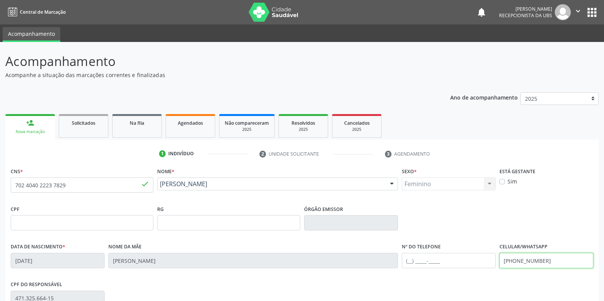
drag, startPoint x: 560, startPoint y: 259, endPoint x: 500, endPoint y: 264, distance: 59.7
click at [500, 264] on input "[PHONE_NUMBER]" at bounding box center [547, 260] width 94 height 15
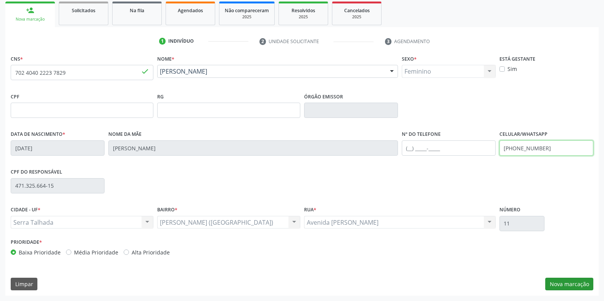
type input "[PHONE_NUMBER]"
click at [566, 279] on button "Nova marcação" at bounding box center [569, 284] width 48 height 13
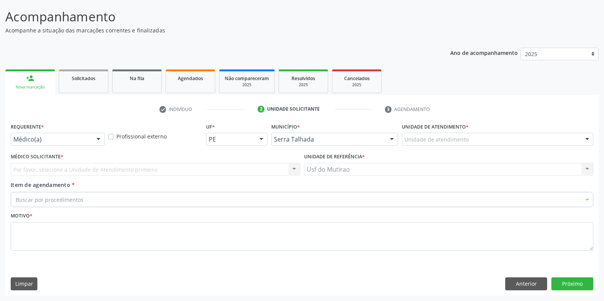
scroll to position [45, 0]
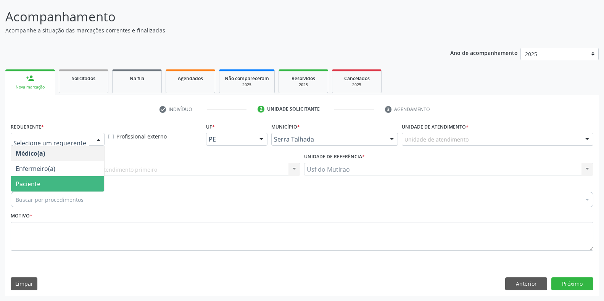
click at [69, 182] on span "Paciente" at bounding box center [57, 183] width 93 height 15
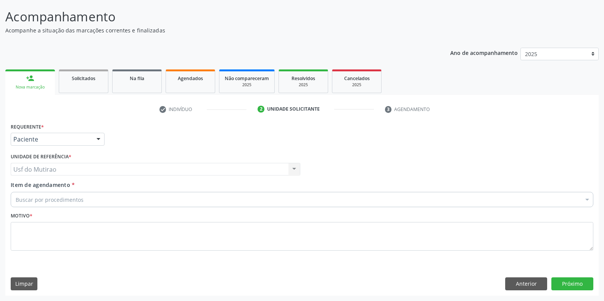
click at [89, 201] on div "Buscar por procedimentos" at bounding box center [302, 199] width 583 height 15
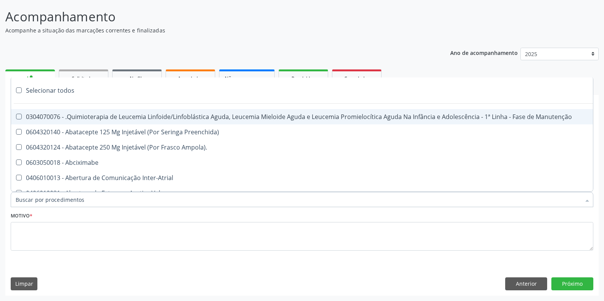
click at [91, 197] on input "Item de agendamento *" at bounding box center [298, 199] width 565 height 15
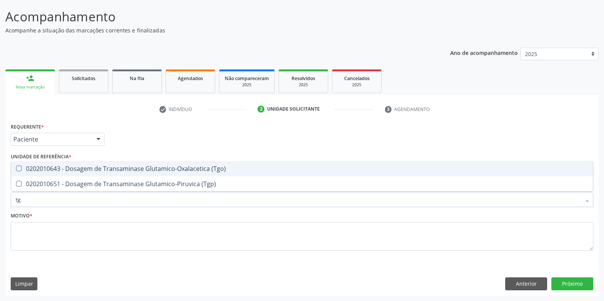
type input "tgo"
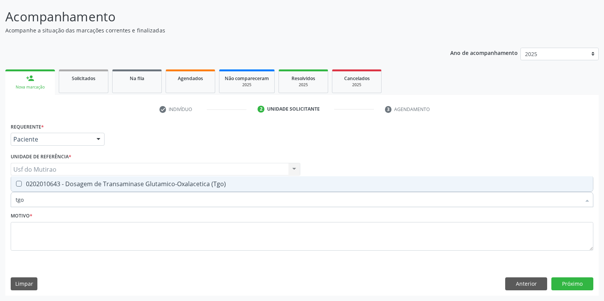
click at [99, 186] on div "0202010643 - Dosagem de Transaminase Glutamico-Oxalacetica (Tgo)" at bounding box center [302, 184] width 573 height 6
checkbox \(Tgo\) "true"
click at [96, 201] on input "tgo" at bounding box center [298, 199] width 565 height 15
drag, startPoint x: 96, startPoint y: 201, endPoint x: 51, endPoint y: 198, distance: 45.1
click at [51, 198] on input "tgo" at bounding box center [298, 199] width 565 height 15
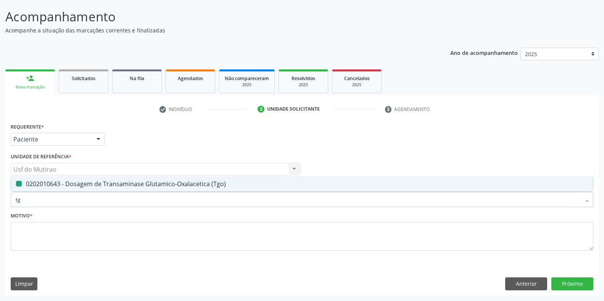
type input "tgp"
click at [60, 185] on div "0202010651 - Dosagem de Transaminase Glutamico-Piruvica (Tgp)" at bounding box center [302, 184] width 573 height 6
checkbox \(Tgp\) "true"
drag, startPoint x: 56, startPoint y: 203, endPoint x: 0, endPoint y: 198, distance: 56.0
click at [0, 198] on div "Acompanhamento Acompanhe a situação das marcações correntes e finalizadas Relat…" at bounding box center [302, 149] width 604 height 304
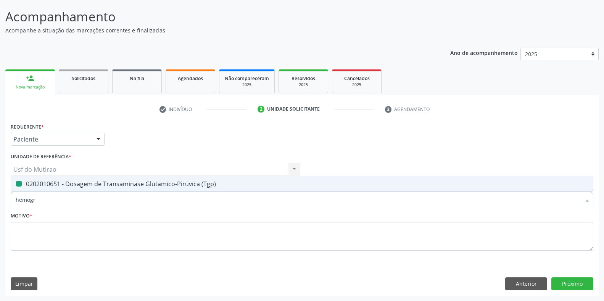
type input "hemogra"
checkbox \(Tgp\) "false"
type input "hemograma"
click at [42, 179] on span "0202020380 - Hemograma Completo" at bounding box center [302, 183] width 582 height 15
checkbox Completo "true"
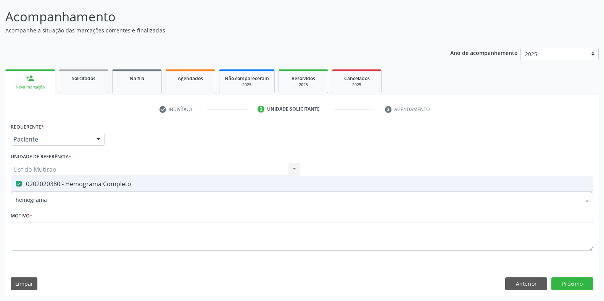
drag, startPoint x: 50, startPoint y: 199, endPoint x: 7, endPoint y: 203, distance: 43.3
click at [7, 203] on div "Requerente * Paciente Médico(a) Enfermeiro(a) Paciente Nenhum resultado encontr…" at bounding box center [302, 208] width 594 height 174
type input "glicos"
checkbox Completo "false"
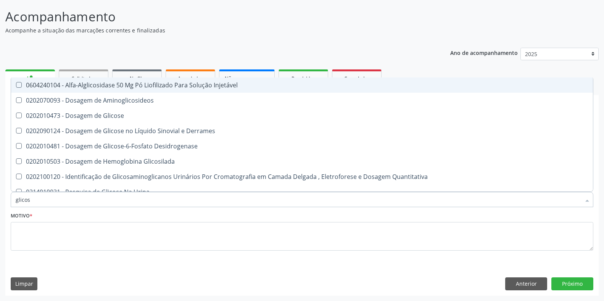
type input "glicose"
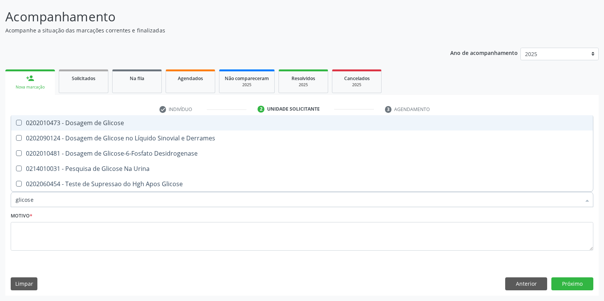
click at [40, 120] on div "0202010473 - Dosagem de Glicose" at bounding box center [302, 123] width 573 height 6
checkbox Glicose "true"
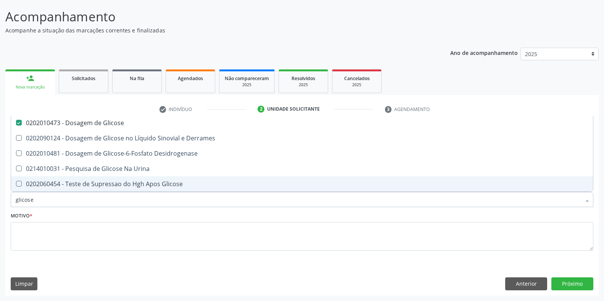
drag, startPoint x: 45, startPoint y: 198, endPoint x: 0, endPoint y: 197, distance: 44.7
click at [0, 197] on div "Acompanhamento Acompanhe a situação das marcações correntes e finalizadas Relat…" at bounding box center [302, 149] width 604 height 304
type input "c"
checkbox Glicose "false"
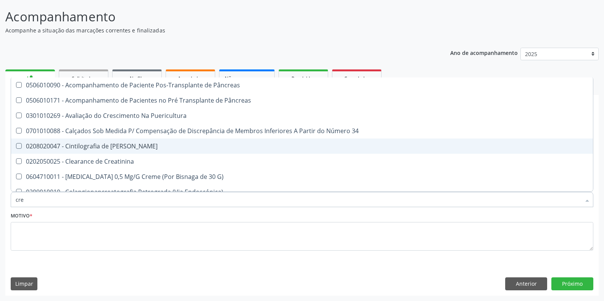
type input "crea"
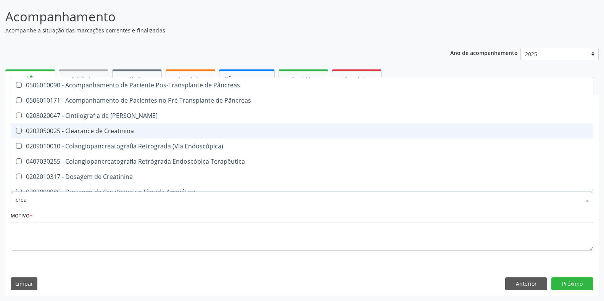
click at [47, 130] on div "0202050025 - Clearance de Creatinina" at bounding box center [302, 131] width 573 height 6
checkbox Creatinina "false"
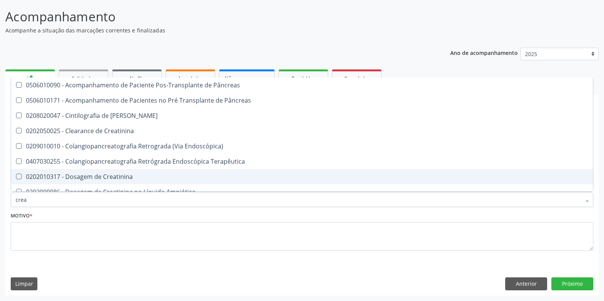
click at [72, 176] on div "0202010317 - Dosagem de Creatinina" at bounding box center [302, 177] width 573 height 6
checkbox Creatinina "true"
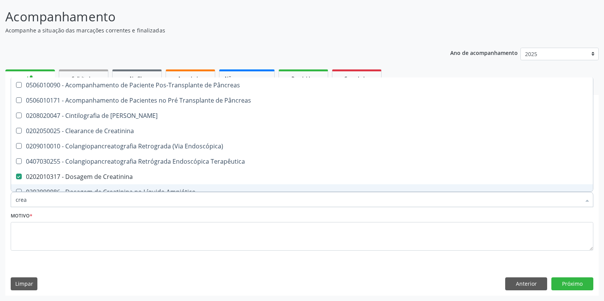
drag, startPoint x: 60, startPoint y: 200, endPoint x: 0, endPoint y: 200, distance: 59.5
click at [0, 200] on div "Acompanhamento Acompanhe a situação das marcações correntes e finalizadas Relat…" at bounding box center [302, 149] width 604 height 304
type input "ureia"
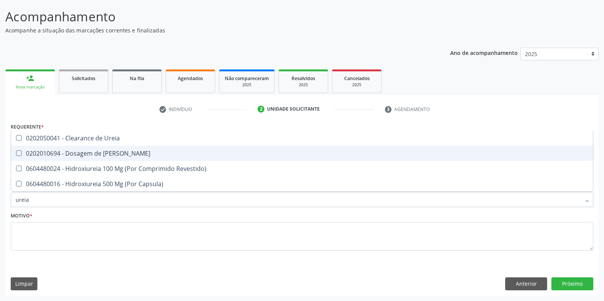
click at [60, 154] on div "0202010694 - Dosagem de [PERSON_NAME]" at bounding box center [302, 153] width 573 height 6
checkbox Ureia "true"
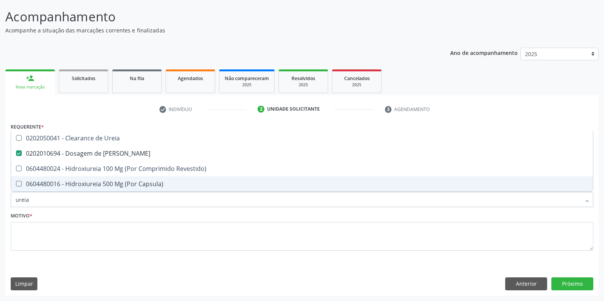
drag, startPoint x: 65, startPoint y: 197, endPoint x: 2, endPoint y: 197, distance: 62.2
click at [2, 197] on div "Acompanhamento Acompanhe a situação das marcações correntes e finalizadas Relat…" at bounding box center [302, 149] width 604 height 304
type input "colest"
checkbox Ureia "false"
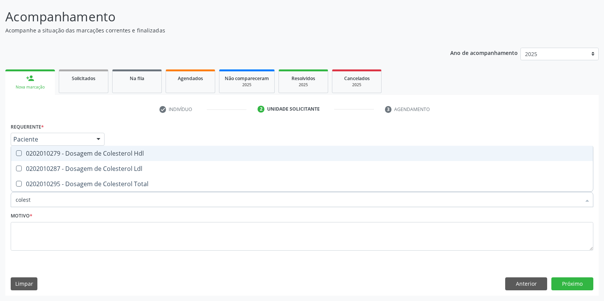
click at [60, 156] on div "0202010279 - Dosagem de Colesterol Hdl" at bounding box center [302, 153] width 573 height 6
checkbox Hdl "true"
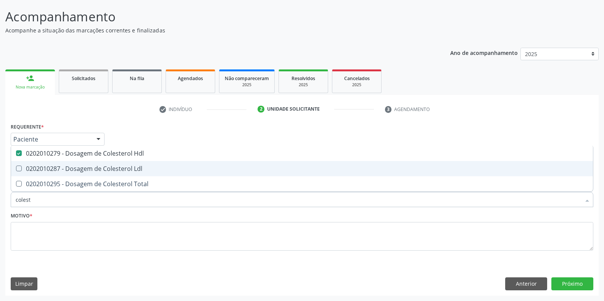
click at [60, 168] on div "0202010287 - Dosagem de Colesterol Ldl" at bounding box center [302, 169] width 573 height 6
checkbox Ldl "true"
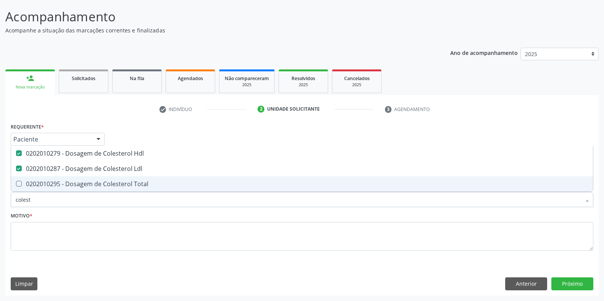
click at [61, 183] on div "0202010295 - Dosagem de Colesterol Total" at bounding box center [302, 184] width 573 height 6
checkbox Total "true"
drag, startPoint x: 60, startPoint y: 205, endPoint x: 7, endPoint y: 202, distance: 52.3
click at [7, 202] on div "Requerente * Paciente Médico(a) Enfermeiro(a) Paciente Nenhum resultado encontr…" at bounding box center [302, 208] width 594 height 174
type input "trigli"
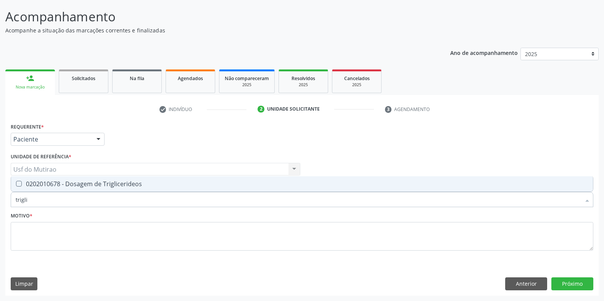
click at [32, 186] on div "0202010678 - Dosagem de Triglicerideos" at bounding box center [302, 184] width 573 height 6
checkbox Triglicerideos "true"
drag, startPoint x: 33, startPoint y: 205, endPoint x: 0, endPoint y: 204, distance: 33.2
click at [0, 204] on div "Acompanhamento Acompanhe a situação das marcações correntes e finalizadas Relat…" at bounding box center [302, 149] width 604 height 304
type input "analise de"
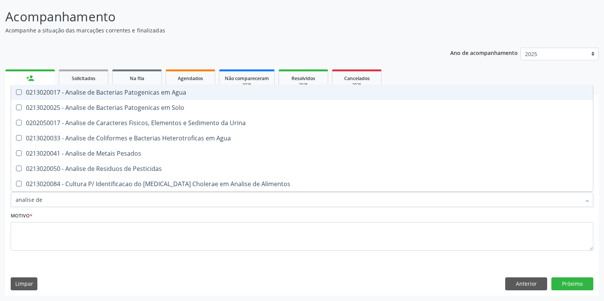
checkbox Agua "false"
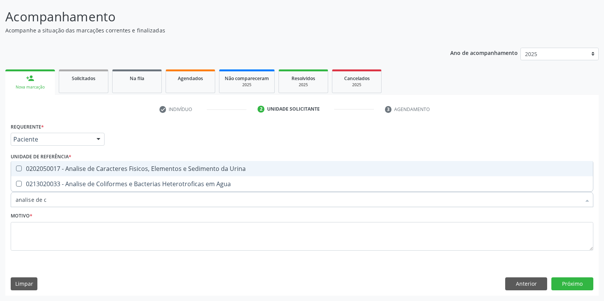
type input "analise de ca"
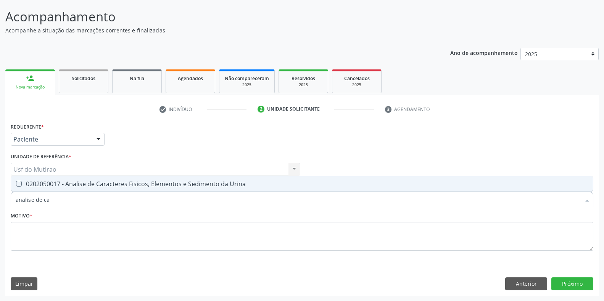
click at [27, 181] on div "0202050017 - Analise de Caracteres Fisicos, Elementos e Sedimento da Urina" at bounding box center [302, 184] width 573 height 6
checkbox Urina "true"
drag, startPoint x: 74, startPoint y: 201, endPoint x: 0, endPoint y: 201, distance: 74.1
click at [0, 201] on div "Acompanhamento Acompanhe a situação das marcações correntes e finalizadas Relat…" at bounding box center [302, 149] width 604 height 304
checkbox Urina "false"
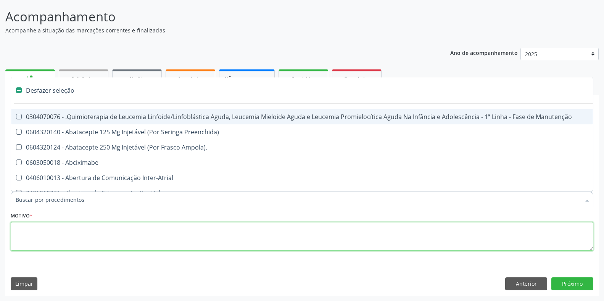
click at [83, 232] on textarea at bounding box center [302, 236] width 583 height 29
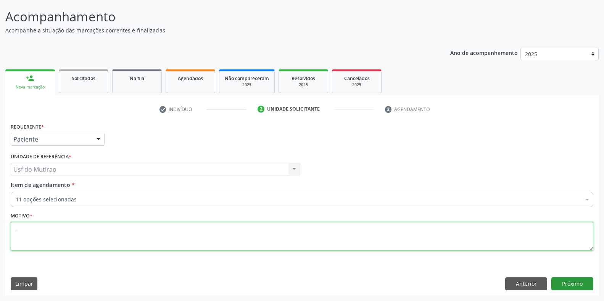
type textarea "."
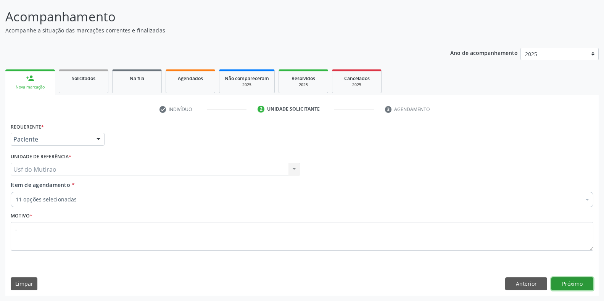
click at [566, 279] on button "Próximo" at bounding box center [573, 283] width 42 height 13
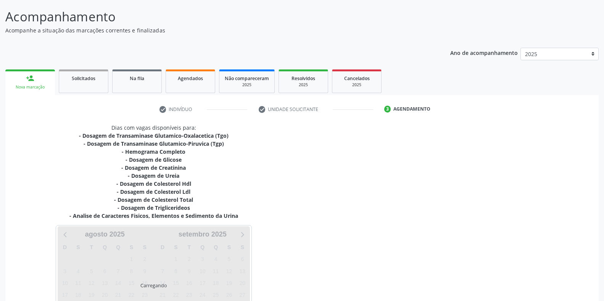
scroll to position [111, 0]
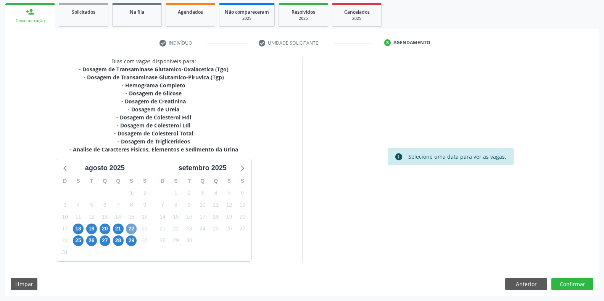
click at [133, 224] on span "22" at bounding box center [131, 229] width 11 height 11
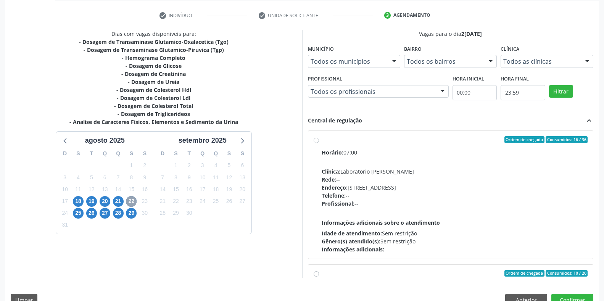
scroll to position [149, 0]
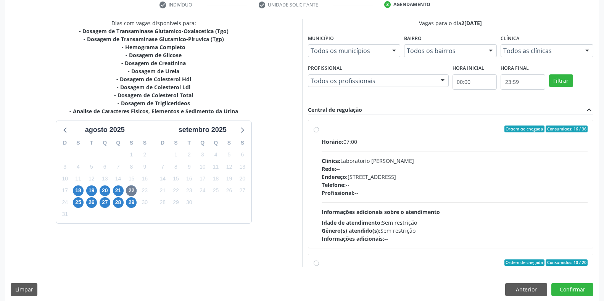
click at [352, 161] on div "Clínica: Laboratorio [PERSON_NAME]" at bounding box center [455, 161] width 266 height 8
click at [319, 132] on input "Ordem de chegada Consumidos: 16 / 36 Horário: 07:00 Clínica: Laboratorio [PERSO…" at bounding box center [316, 129] width 5 height 7
radio input "true"
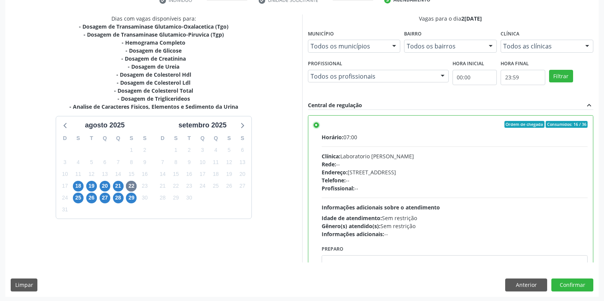
scroll to position [155, 0]
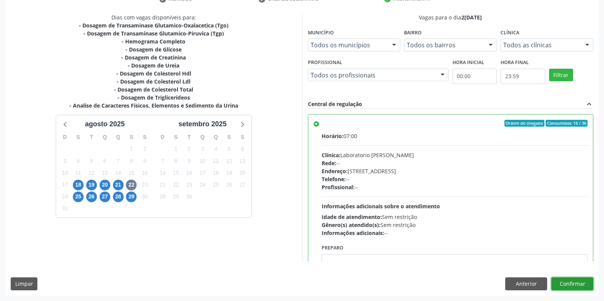
click at [579, 279] on button "Confirmar" at bounding box center [573, 283] width 42 height 13
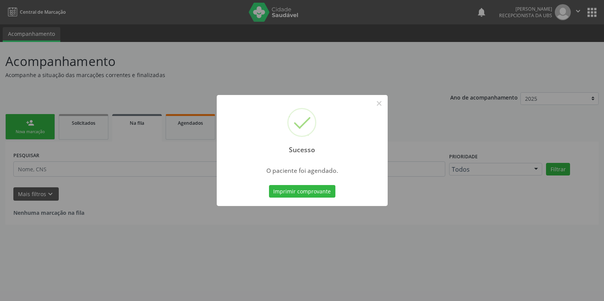
scroll to position [0, 0]
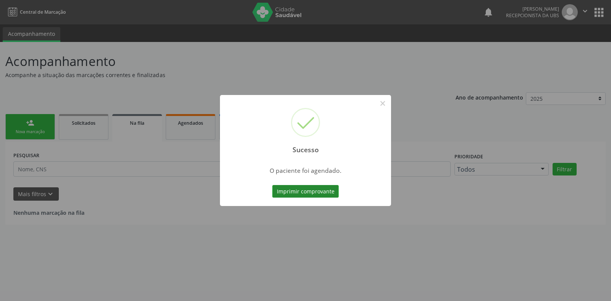
click at [300, 187] on button "Imprimir comprovante" at bounding box center [305, 191] width 66 height 13
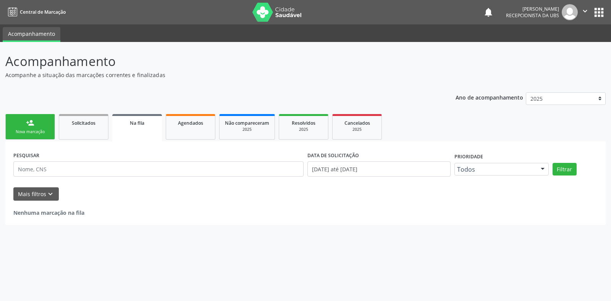
click at [36, 132] on div "Nova marcação" at bounding box center [30, 132] width 38 height 6
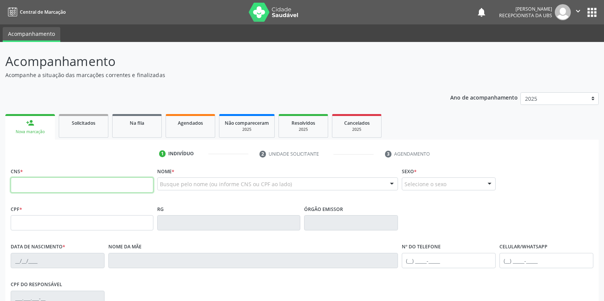
click at [50, 183] on input "text" at bounding box center [82, 184] width 143 height 15
type input "898 0049 8905 3453"
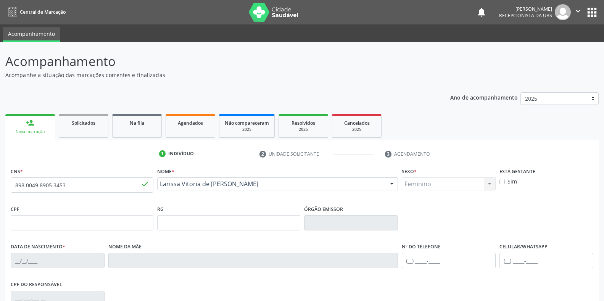
type input "[DATE]"
type input "[PERSON_NAME]"
type input "[PHONE_NUMBER]"
type input "084.254.054-75"
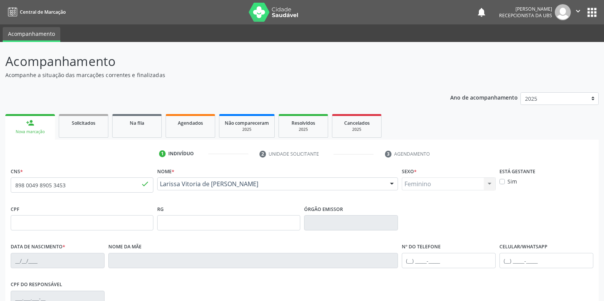
type input "362"
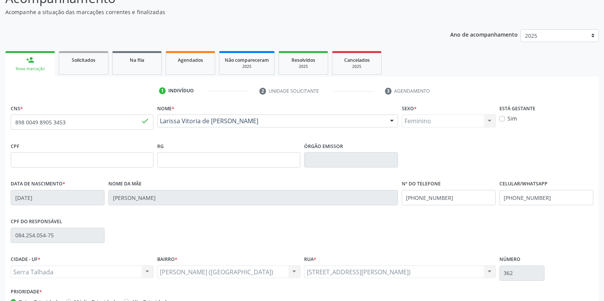
scroll to position [76, 0]
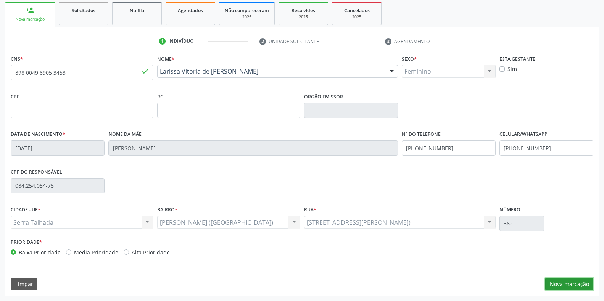
click at [555, 279] on button "Nova marcação" at bounding box center [569, 284] width 48 height 13
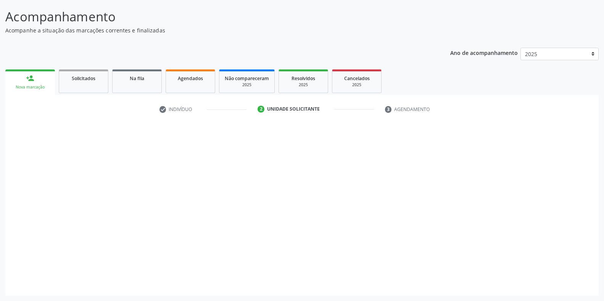
scroll to position [45, 0]
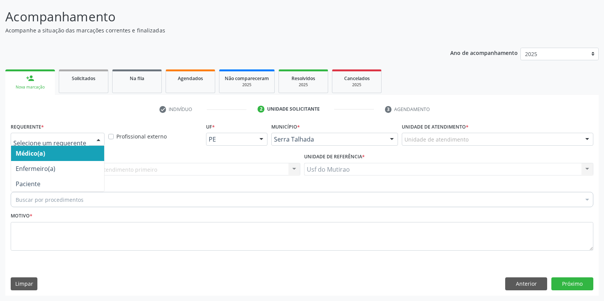
click at [54, 133] on div at bounding box center [58, 139] width 94 height 13
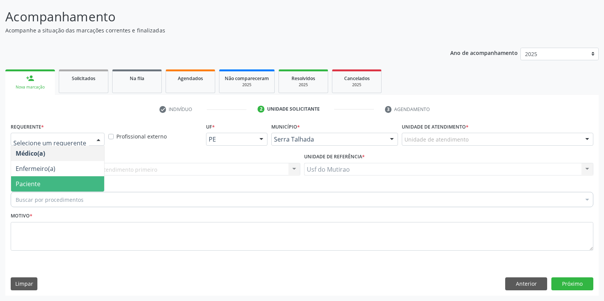
click at [62, 185] on span "Paciente" at bounding box center [57, 183] width 93 height 15
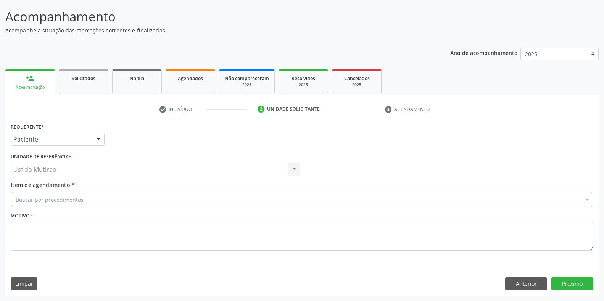
click at [104, 198] on div "Buscar por procedimentos" at bounding box center [302, 199] width 583 height 15
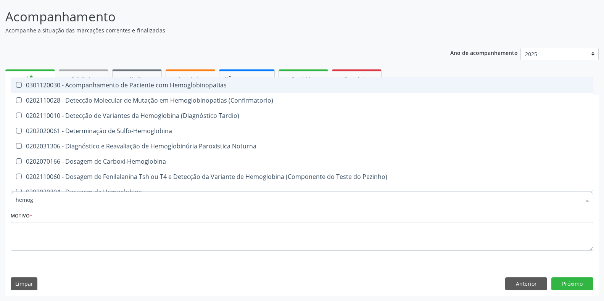
type input "hemogr"
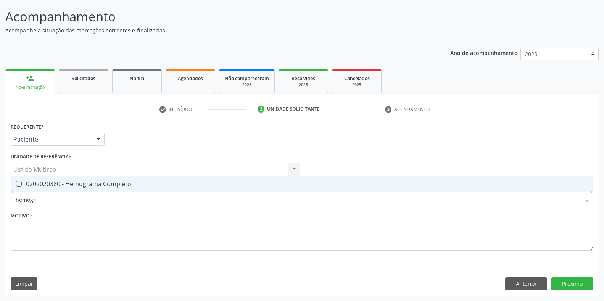
click at [110, 186] on div "0202020380 - Hemograma Completo" at bounding box center [302, 184] width 573 height 6
checkbox Completo "true"
drag, startPoint x: 107, startPoint y: 202, endPoint x: 0, endPoint y: 196, distance: 107.5
click at [0, 196] on div "Acompanhamento Acompanhe a situação das marcações correntes e finalizadas Relat…" at bounding box center [302, 149] width 604 height 304
type input "gli"
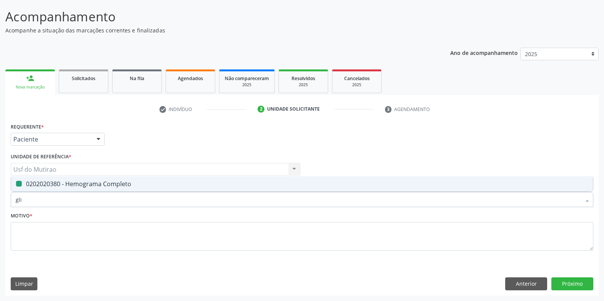
checkbox Completo "false"
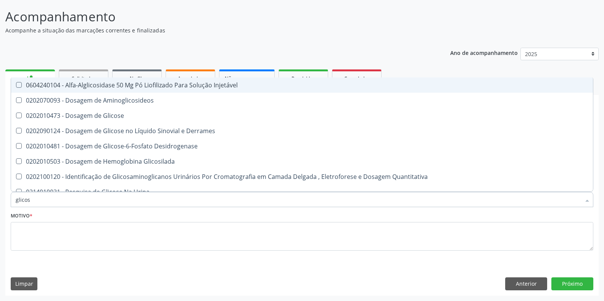
type input "glicose"
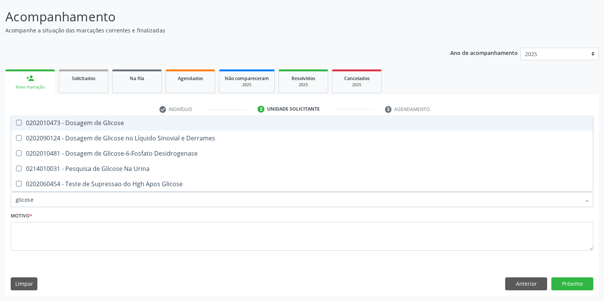
click at [63, 125] on div "0202010473 - Dosagem de Glicose" at bounding box center [302, 123] width 573 height 6
checkbox Glicose "true"
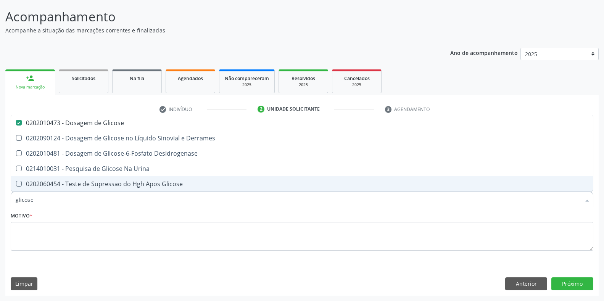
drag, startPoint x: 55, startPoint y: 199, endPoint x: 8, endPoint y: 199, distance: 47.3
click at [8, 199] on div "Requerente * Paciente Médico(a) Enfermeiro(a) Paciente Nenhum resultado encontr…" at bounding box center [302, 208] width 594 height 174
checkbox Glicose "false"
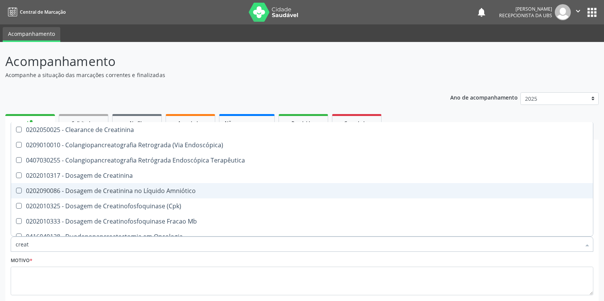
type input "creati"
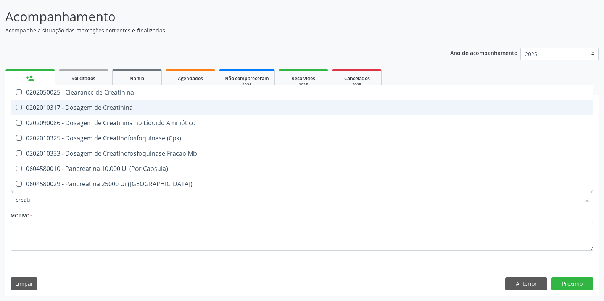
click at [77, 113] on span "0202010317 - Dosagem de Creatinina" at bounding box center [302, 107] width 582 height 15
checkbox Creatinina "true"
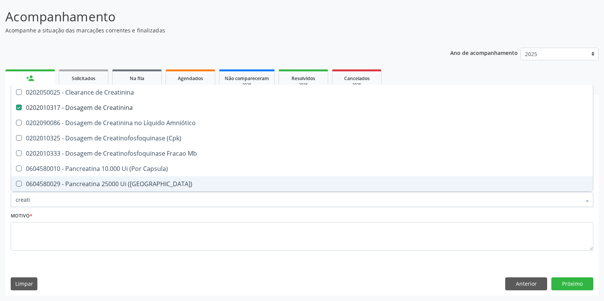
drag, startPoint x: 69, startPoint y: 195, endPoint x: 0, endPoint y: 195, distance: 69.5
click at [0, 195] on div "Acompanhamento Acompanhe a situação das marcações correntes e finalizadas Relat…" at bounding box center [302, 149] width 604 height 304
type input "ureia"
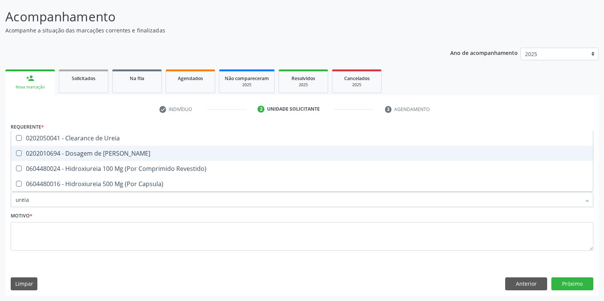
click at [42, 154] on div "0202010694 - Dosagem de [PERSON_NAME]" at bounding box center [302, 153] width 573 height 6
checkbox Ureia "true"
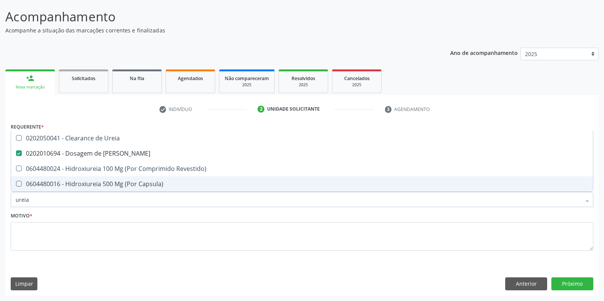
drag, startPoint x: 51, startPoint y: 197, endPoint x: 0, endPoint y: 187, distance: 52.2
click at [0, 187] on div "Acompanhamento Acompanhe a situação das marcações correntes e finalizadas Relat…" at bounding box center [302, 149] width 604 height 304
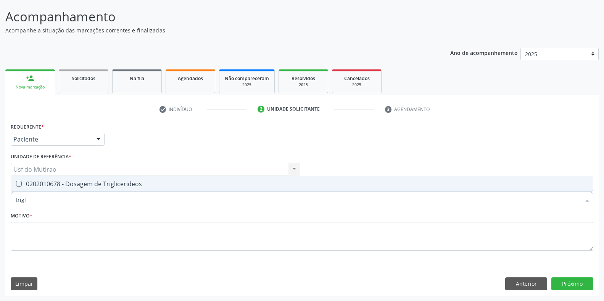
type input "trigli"
click at [58, 187] on div "0202010678 - Dosagem de Triglicerideos" at bounding box center [302, 184] width 573 height 6
checkbox Triglicerideos "true"
drag, startPoint x: 53, startPoint y: 201, endPoint x: 0, endPoint y: 200, distance: 53.4
click at [0, 200] on div "Acompanhamento Acompanhe a situação das marcações correntes e finalizadas Relat…" at bounding box center [302, 149] width 604 height 304
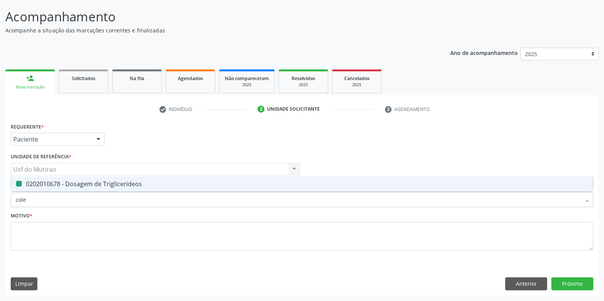
type input "coles"
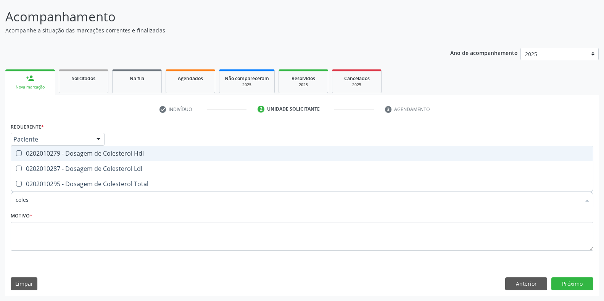
drag, startPoint x: 64, startPoint y: 155, endPoint x: 65, endPoint y: 169, distance: 13.8
click at [64, 155] on div "0202010279 - Dosagem de Colesterol Hdl" at bounding box center [302, 153] width 573 height 6
checkbox Hdl "true"
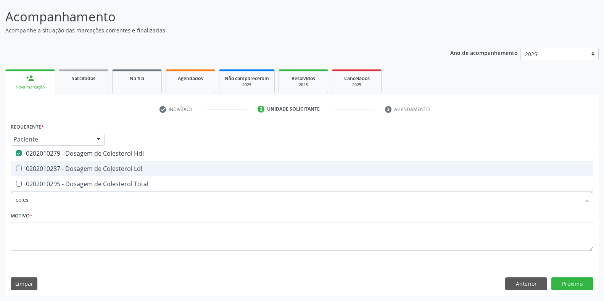
click at [65, 169] on div "0202010287 - Dosagem de Colesterol Ldl" at bounding box center [302, 169] width 573 height 6
checkbox Ldl "true"
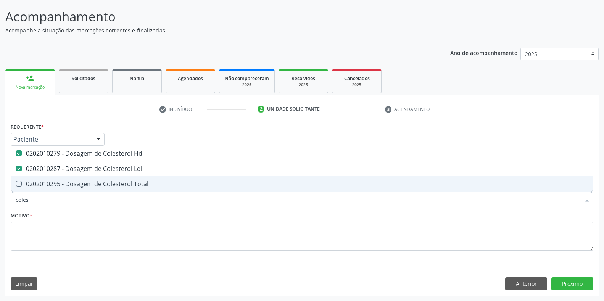
click at [65, 182] on div "0202010295 - Dosagem de Colesterol Total" at bounding box center [302, 184] width 573 height 6
checkbox Total "true"
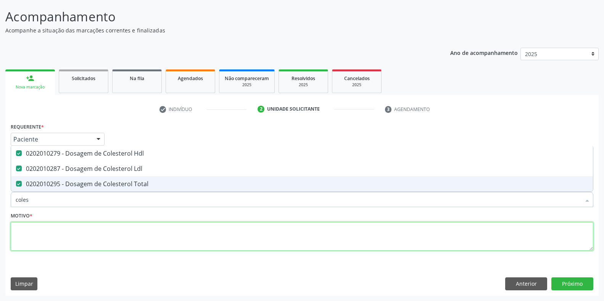
click at [77, 243] on textarea at bounding box center [302, 236] width 583 height 29
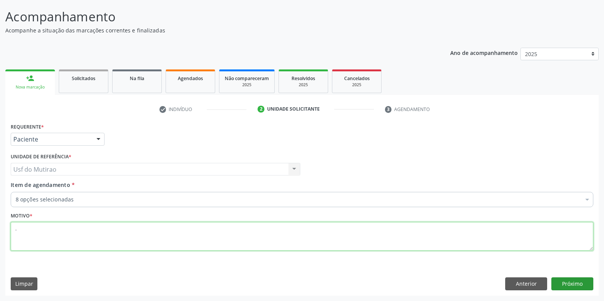
type textarea "."
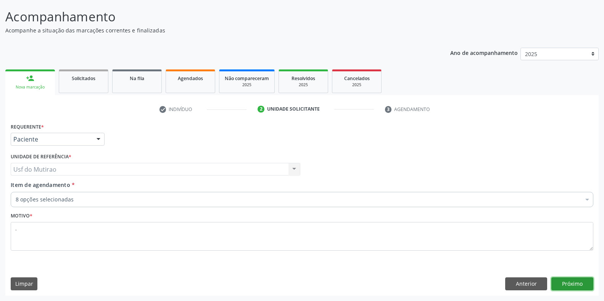
click at [571, 280] on button "Próximo" at bounding box center [573, 283] width 42 height 13
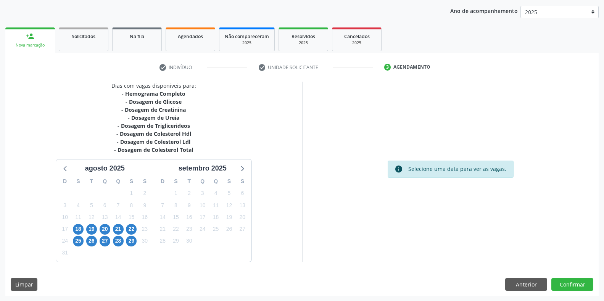
scroll to position [87, 0]
click at [136, 229] on span "22" at bounding box center [131, 229] width 11 height 11
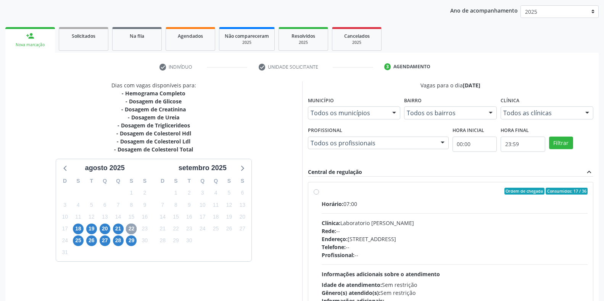
scroll to position [125, 0]
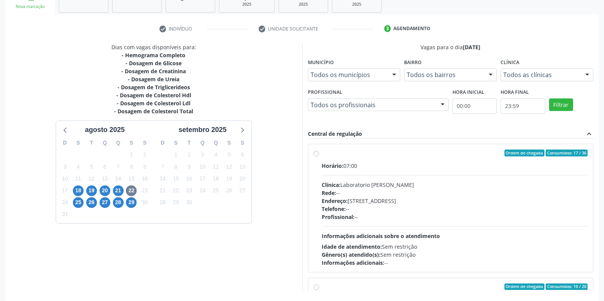
click at [366, 180] on div "Horário: 07:00 Clínica: Laboratorio [PERSON_NAME]: -- Endereço: [STREET_ADDRESS…" at bounding box center [455, 214] width 266 height 105
click at [319, 156] on input "Ordem de chegada Consumidos: 17 / 36 Horário: 07:00 Clínica: Laboratorio Jose P…" at bounding box center [316, 153] width 5 height 7
radio input "true"
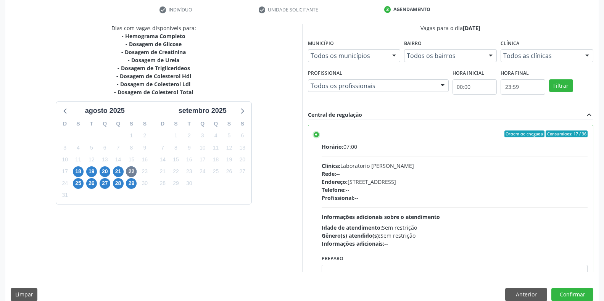
scroll to position [155, 0]
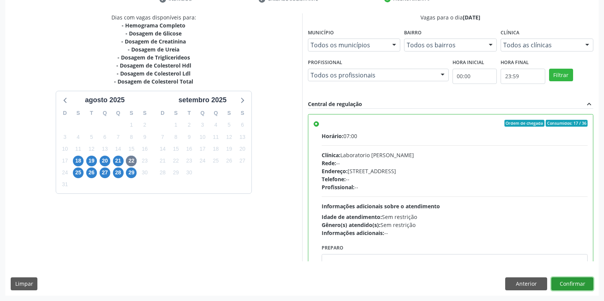
click at [564, 288] on button "Confirmar" at bounding box center [573, 283] width 42 height 13
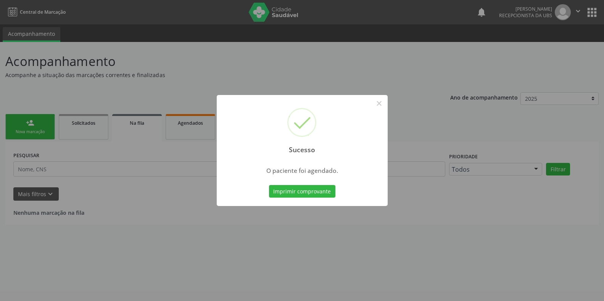
scroll to position [0, 0]
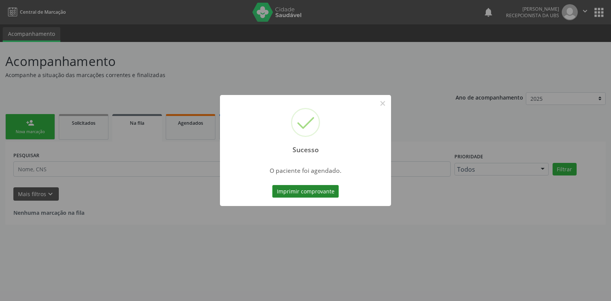
click at [311, 194] on button "Imprimir comprovante" at bounding box center [305, 191] width 66 height 13
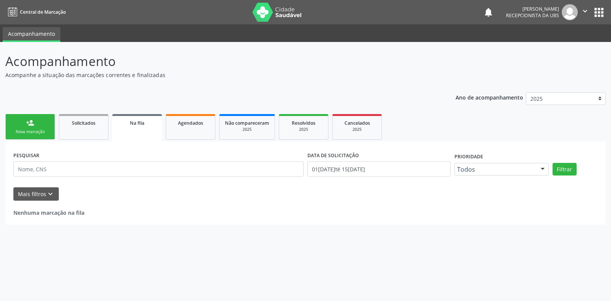
click at [32, 133] on div "Sucesso × O paciente foi agendado. Imprimir comprovante Cancel" at bounding box center [305, 150] width 611 height 301
click at [35, 129] on link "person_add Nova marcação" at bounding box center [30, 127] width 50 height 26
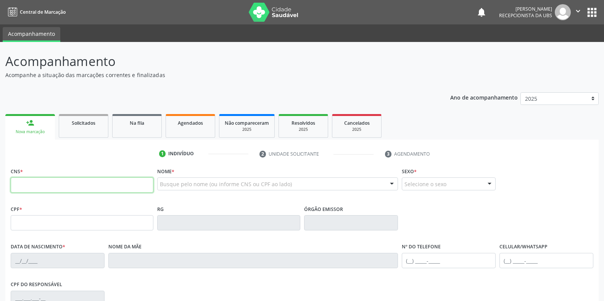
click at [115, 188] on input "text" at bounding box center [82, 184] width 143 height 15
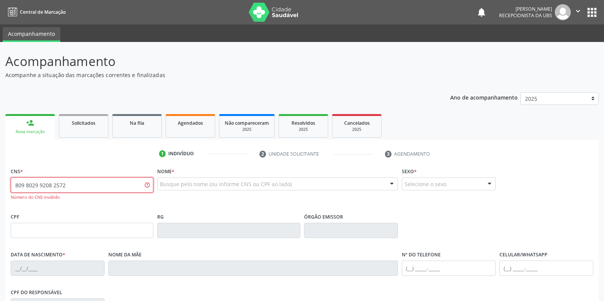
drag, startPoint x: 94, startPoint y: 184, endPoint x: 6, endPoint y: 184, distance: 87.8
click at [6, 184] on div "CNS * 809 8029 9208 2572 Número do CNS inválido Nome * Busque pelo nome (ou inf…" at bounding box center [302, 291] width 594 height 250
type input "898 0029 9208 2572"
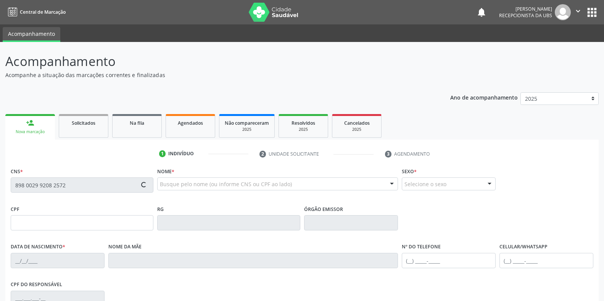
type input "011.819.764-99"
type input "30/07/1959"
type input "Rita da Penha"
type input "[PHONE_NUMBER]"
type input "S/N"
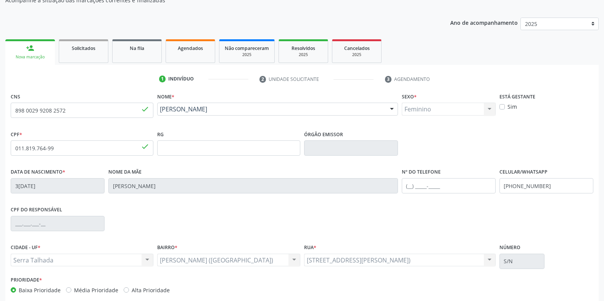
scroll to position [76, 0]
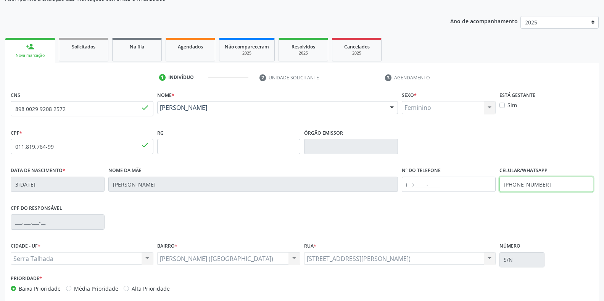
drag, startPoint x: 550, startPoint y: 182, endPoint x: 455, endPoint y: 186, distance: 95.5
click at [455, 186] on div "Data de nascimento * 30/07/1959 Nome da mãe Rita da Penha Nº do Telefone Celula…" at bounding box center [302, 184] width 587 height 38
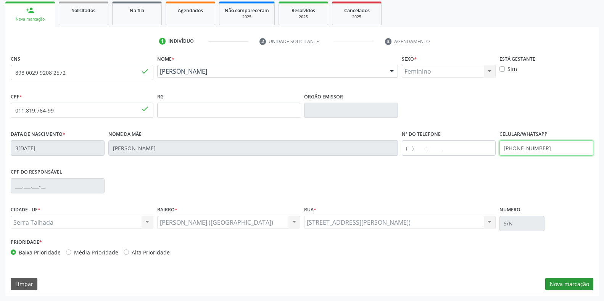
type input "(87) 99930-8236"
click at [579, 284] on button "Nova marcação" at bounding box center [569, 284] width 48 height 13
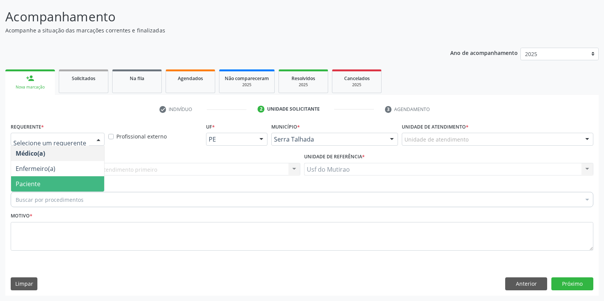
click at [59, 182] on span "Paciente" at bounding box center [57, 183] width 93 height 15
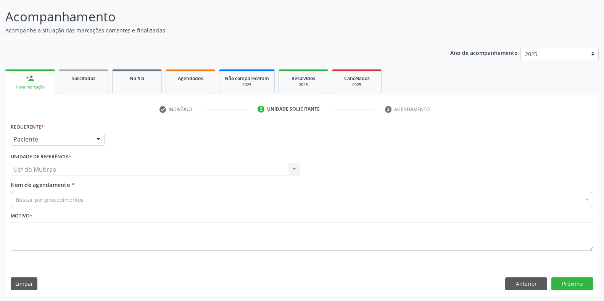
click at [108, 200] on div "Buscar por procedimentos" at bounding box center [302, 199] width 583 height 15
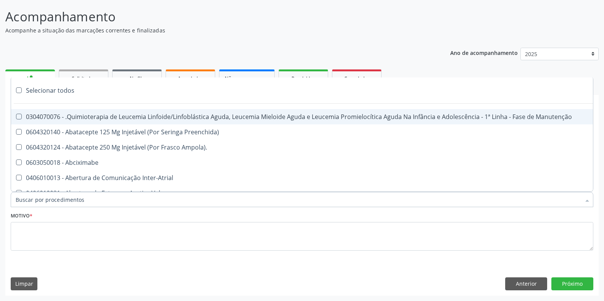
click at [54, 200] on input "Item de agendamento *" at bounding box center [298, 199] width 565 height 15
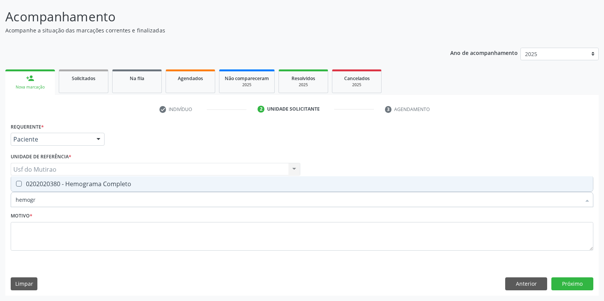
type input "hemogra"
click at [59, 181] on div "0202020380 - Hemograma Completo" at bounding box center [302, 184] width 573 height 6
checkbox Completo "true"
drag, startPoint x: 55, startPoint y: 202, endPoint x: 0, endPoint y: 202, distance: 54.6
click at [0, 202] on div "Acompanhamento Acompanhe a situação das marcações correntes e finalizadas Relat…" at bounding box center [302, 149] width 604 height 304
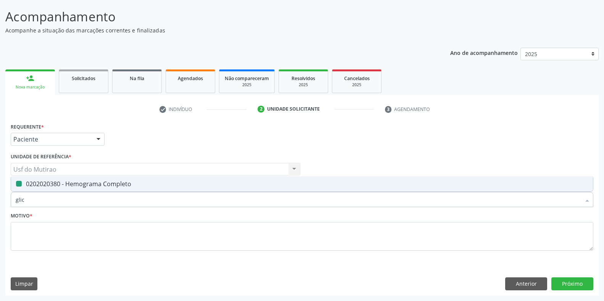
type input "glico"
checkbox Completo "false"
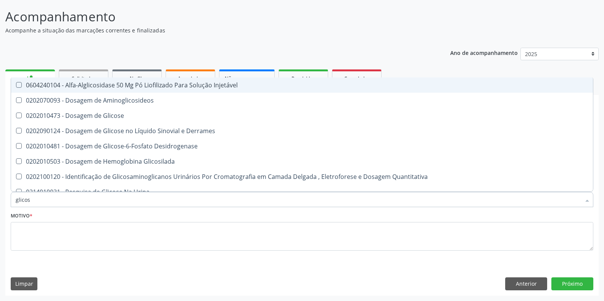
type input "glicose"
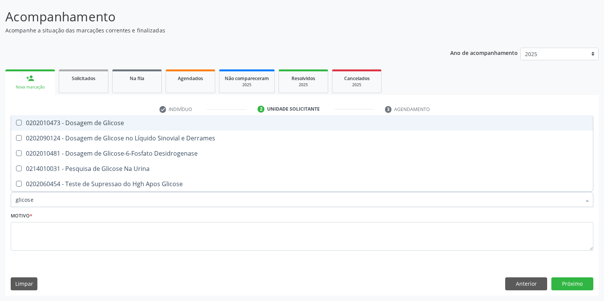
click at [37, 123] on div "0202010473 - Dosagem de Glicose" at bounding box center [302, 123] width 573 height 6
checkbox Glicose "true"
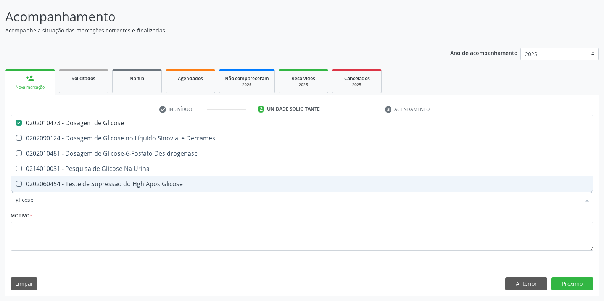
drag, startPoint x: 41, startPoint y: 197, endPoint x: 0, endPoint y: 198, distance: 41.2
click at [0, 198] on div "Acompanhamento Acompanhe a situação das marcações correntes e finalizadas Relat…" at bounding box center [302, 149] width 604 height 304
type input "coleste"
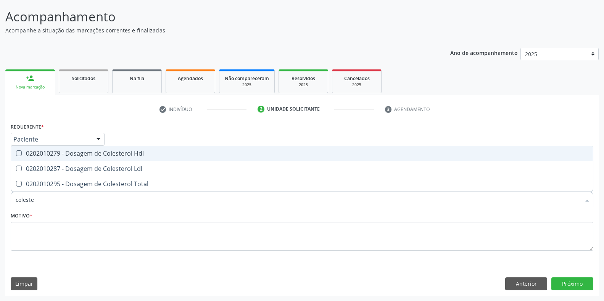
click at [39, 155] on div "0202010279 - Dosagem de Colesterol Hdl" at bounding box center [302, 153] width 573 height 6
checkbox Hdl "true"
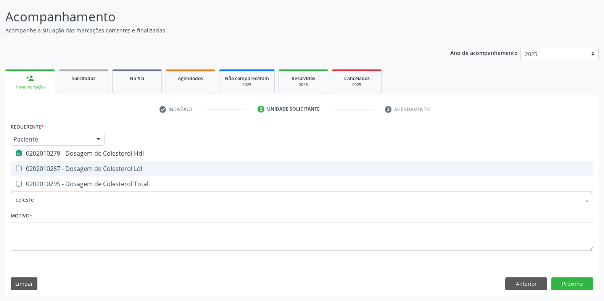
click at [39, 166] on div "0202010287 - Dosagem de Colesterol Ldl" at bounding box center [302, 169] width 573 height 6
checkbox Ldl "true"
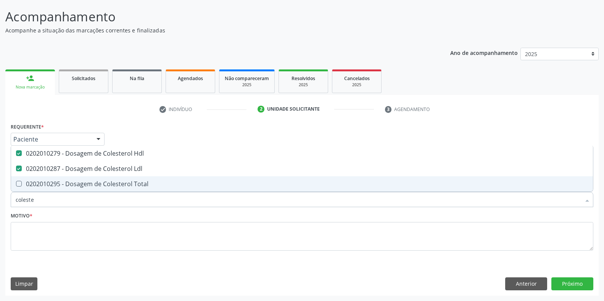
click at [39, 184] on div "0202010295 - Dosagem de Colesterol Total" at bounding box center [302, 184] width 573 height 6
checkbox Total "true"
drag, startPoint x: 37, startPoint y: 200, endPoint x: 0, endPoint y: 200, distance: 37.0
click at [0, 200] on div "Acompanhamento Acompanhe a situação das marcações correntes e finalizadas Relat…" at bounding box center [302, 149] width 604 height 304
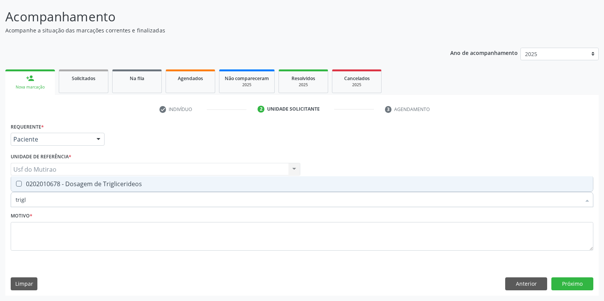
type input "trigli"
click at [39, 188] on span "0202010678 - Dosagem de Triglicerideos" at bounding box center [302, 183] width 582 height 15
checkbox Triglicerideos "true"
drag, startPoint x: 39, startPoint y: 204, endPoint x: 0, endPoint y: 204, distance: 38.9
click at [0, 204] on div "Acompanhamento Acompanhe a situação das marcações correntes e finalizadas Relat…" at bounding box center [302, 149] width 604 height 304
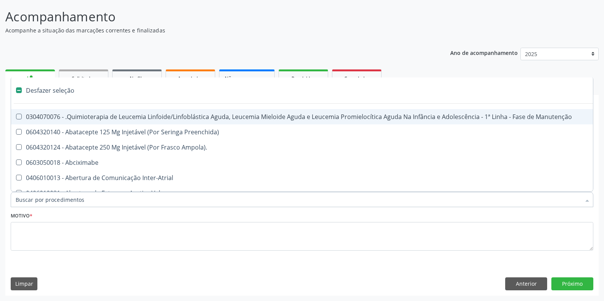
checkbox Manutenção "false"
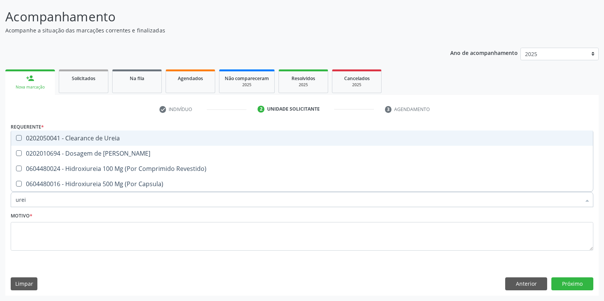
type input "ureia"
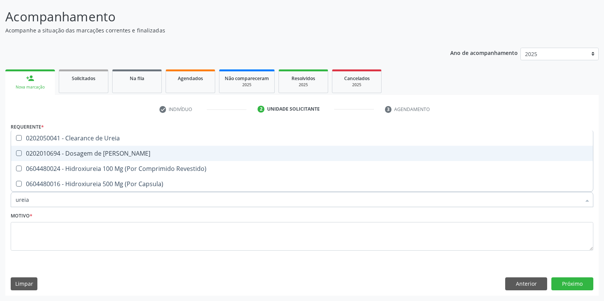
click at [67, 150] on div "0202010694 - Dosagem de [PERSON_NAME]" at bounding box center [302, 153] width 573 height 6
checkbox Ureia "true"
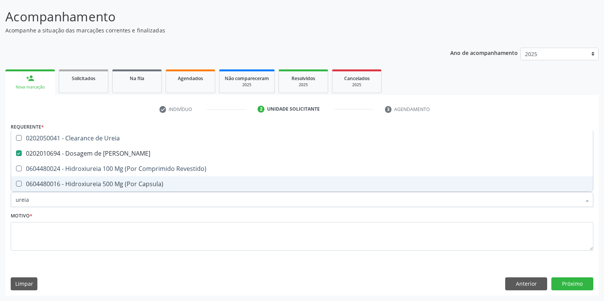
drag, startPoint x: 67, startPoint y: 198, endPoint x: 3, endPoint y: 202, distance: 63.8
click at [3, 202] on div "Acompanhamento Acompanhe a situação das marcações correntes e finalizadas Relat…" at bounding box center [302, 149] width 604 height 304
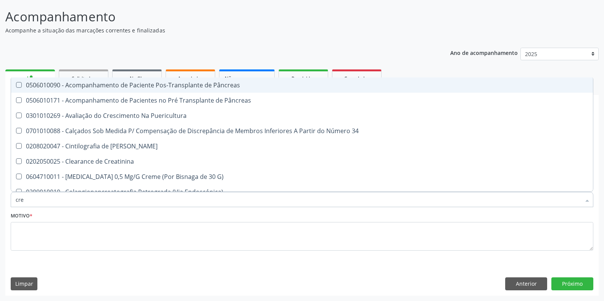
type input "crea"
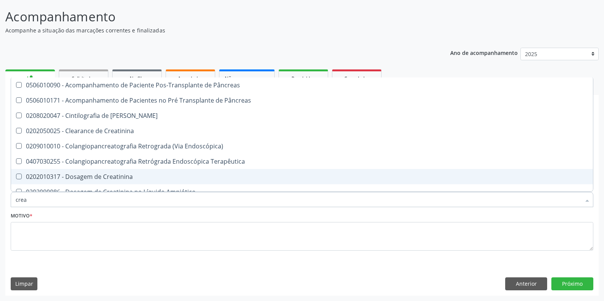
click at [102, 178] on div "0202010317 - Dosagem de Creatinina" at bounding box center [302, 177] width 573 height 6
checkbox Creatinina "true"
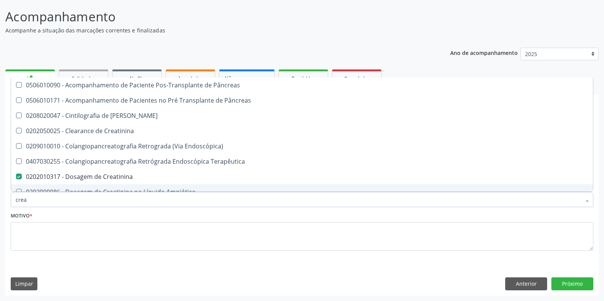
drag, startPoint x: 82, startPoint y: 203, endPoint x: 0, endPoint y: 202, distance: 81.7
click at [0, 202] on div "Acompanhamento Acompanhe a situação das marcações correntes e finalizadas Relat…" at bounding box center [302, 149] width 604 height 304
type input "ana"
checkbox Creatinina "false"
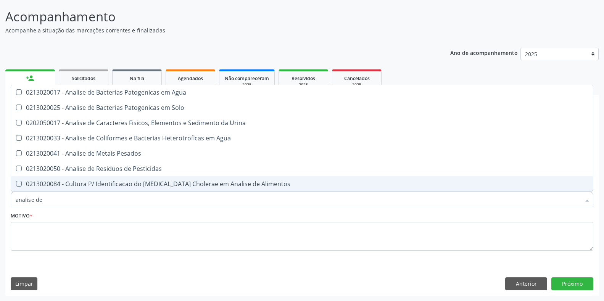
type input "analise de c"
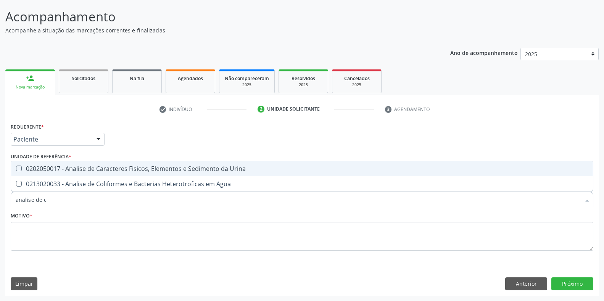
click at [66, 162] on span "0202050017 - Analise de Caracteres Fisicos, Elementos e Sedimento da Urina" at bounding box center [302, 168] width 582 height 15
checkbox Urina "true"
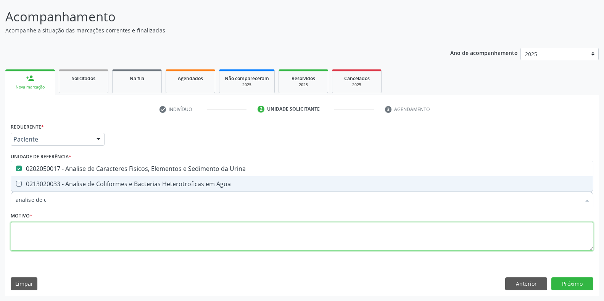
click at [68, 234] on textarea at bounding box center [302, 236] width 583 height 29
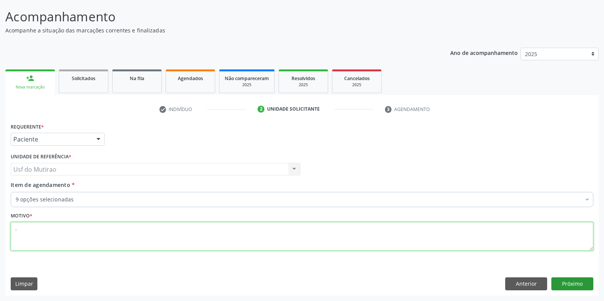
type textarea "."
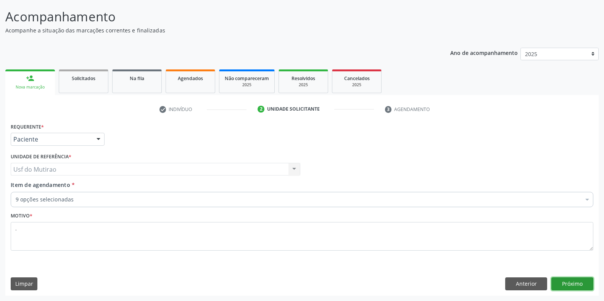
click at [561, 284] on button "Próximo" at bounding box center [573, 283] width 42 height 13
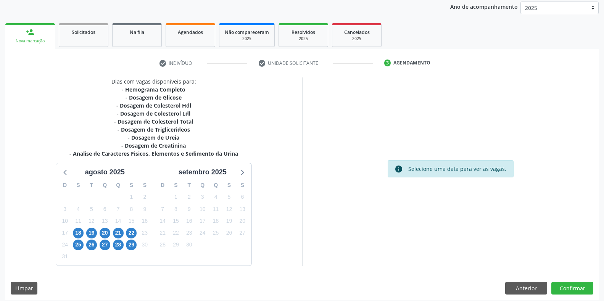
scroll to position [95, 0]
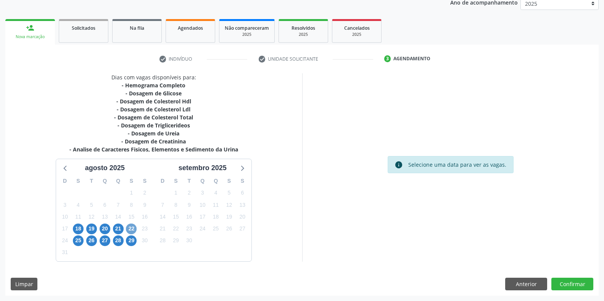
click at [135, 231] on span "22" at bounding box center [131, 229] width 11 height 11
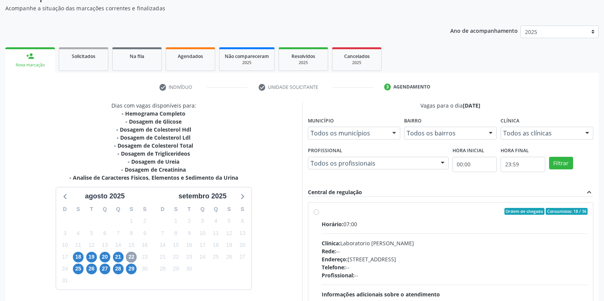
scroll to position [19, 0]
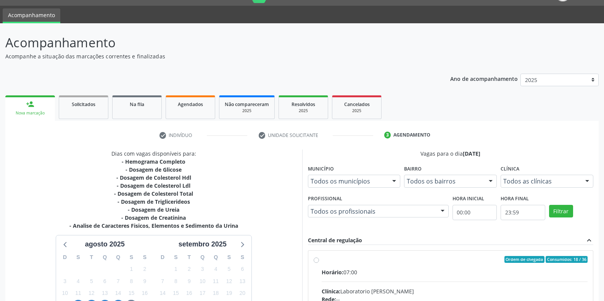
click at [319, 263] on input "Ordem de chegada Consumidos: 18 / 36 Horário: 07:00 Clínica: Laboratorio Jose P…" at bounding box center [316, 259] width 5 height 7
radio input "true"
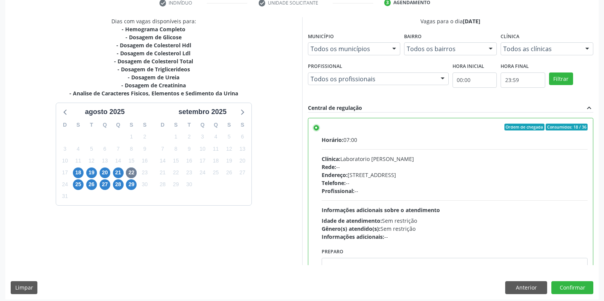
scroll to position [155, 0]
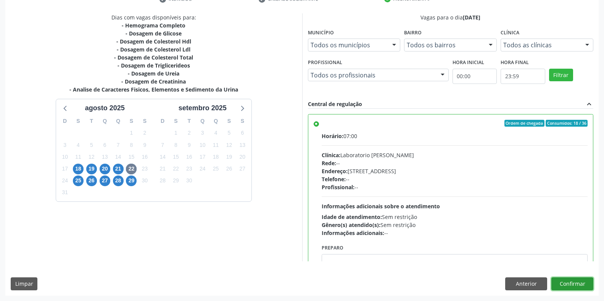
click at [577, 281] on button "Confirmar" at bounding box center [573, 283] width 42 height 13
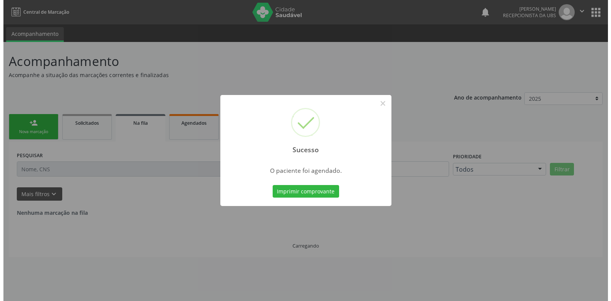
scroll to position [0, 0]
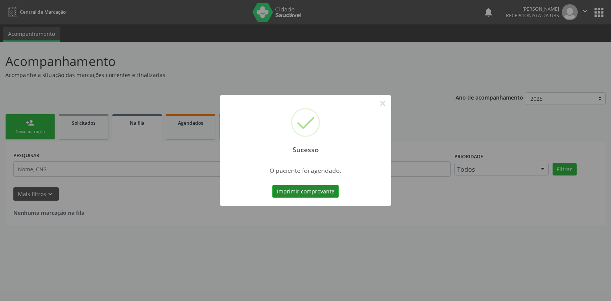
click at [291, 192] on button "Imprimir comprovante" at bounding box center [305, 191] width 66 height 13
